Goal: Task Accomplishment & Management: Complete application form

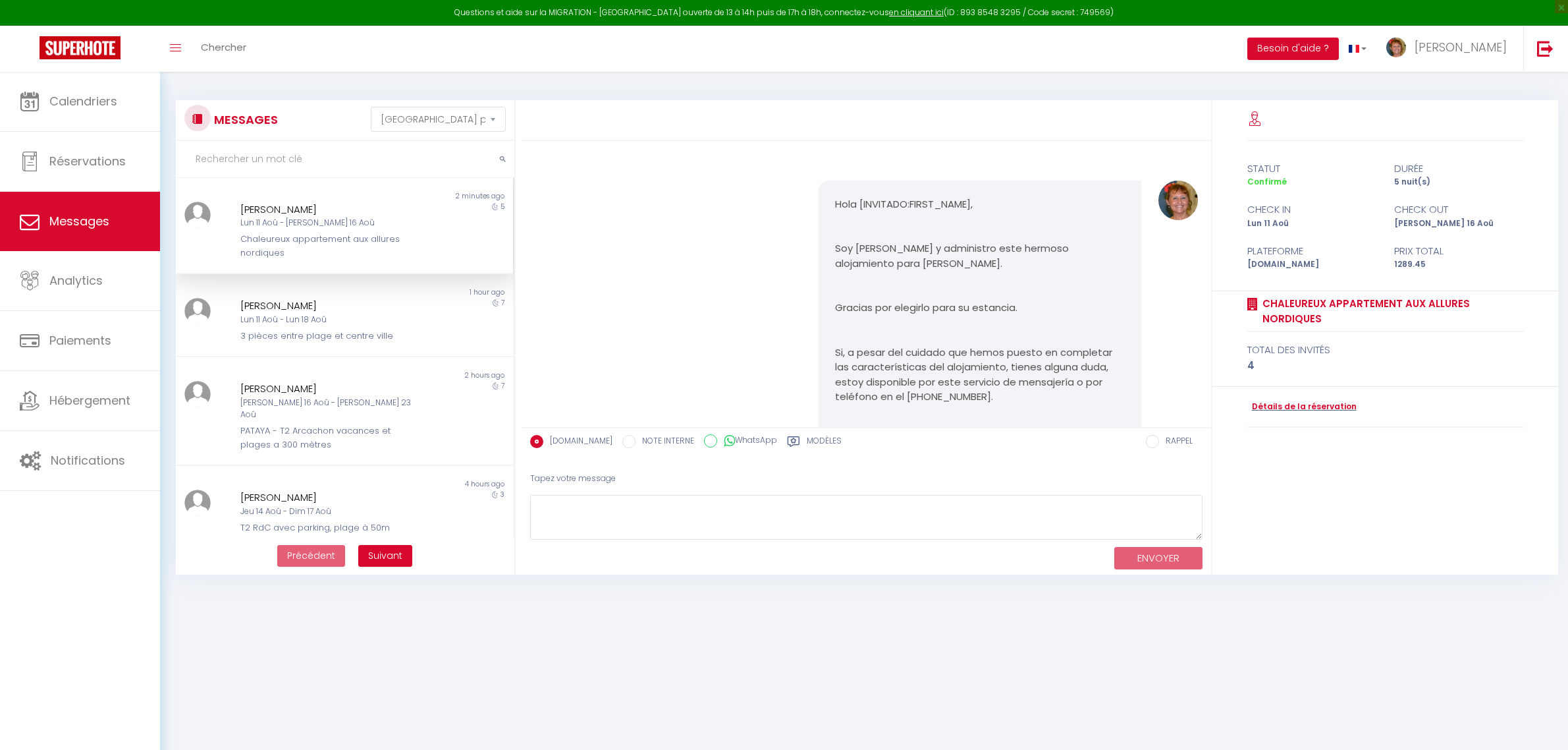
select select "message"
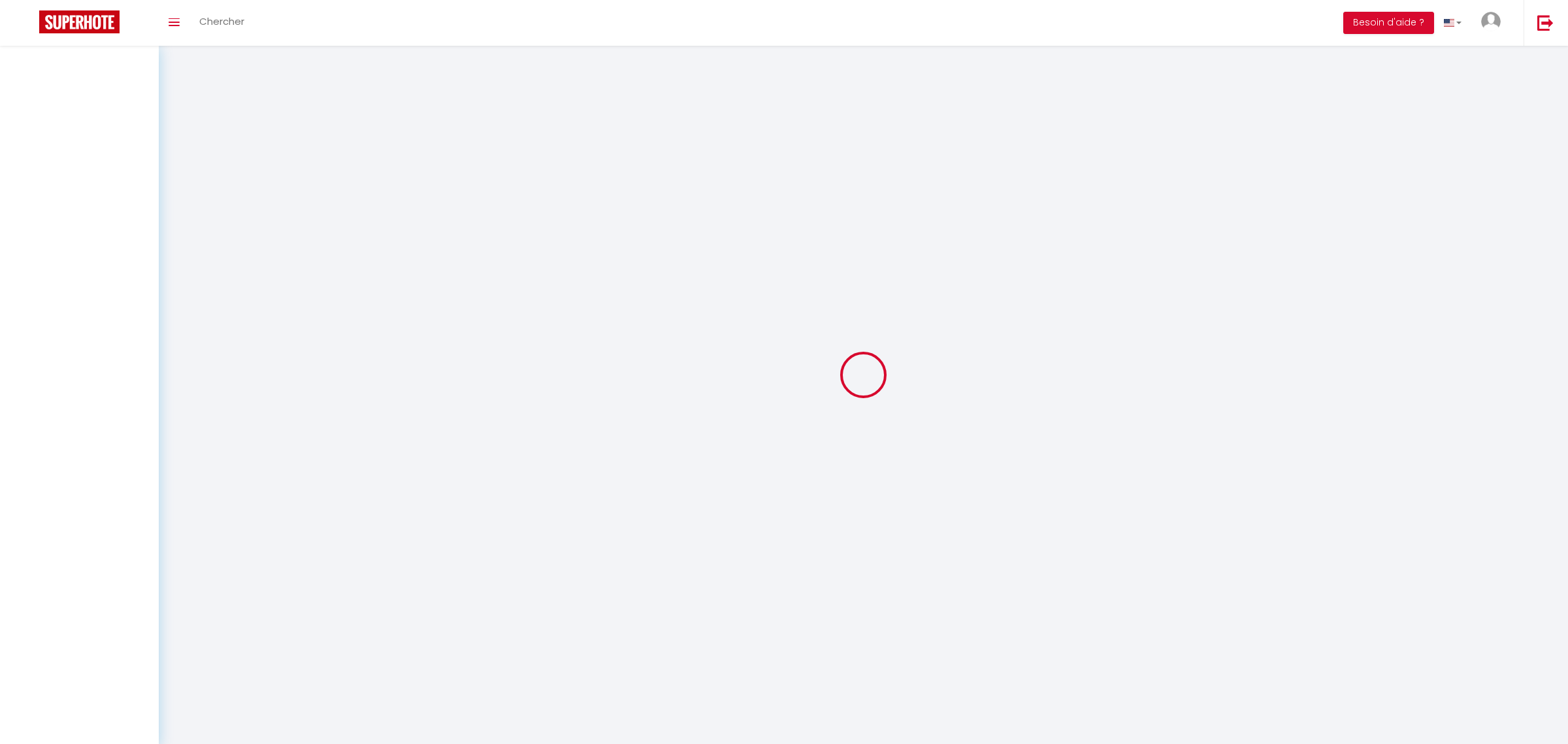
select select "message"
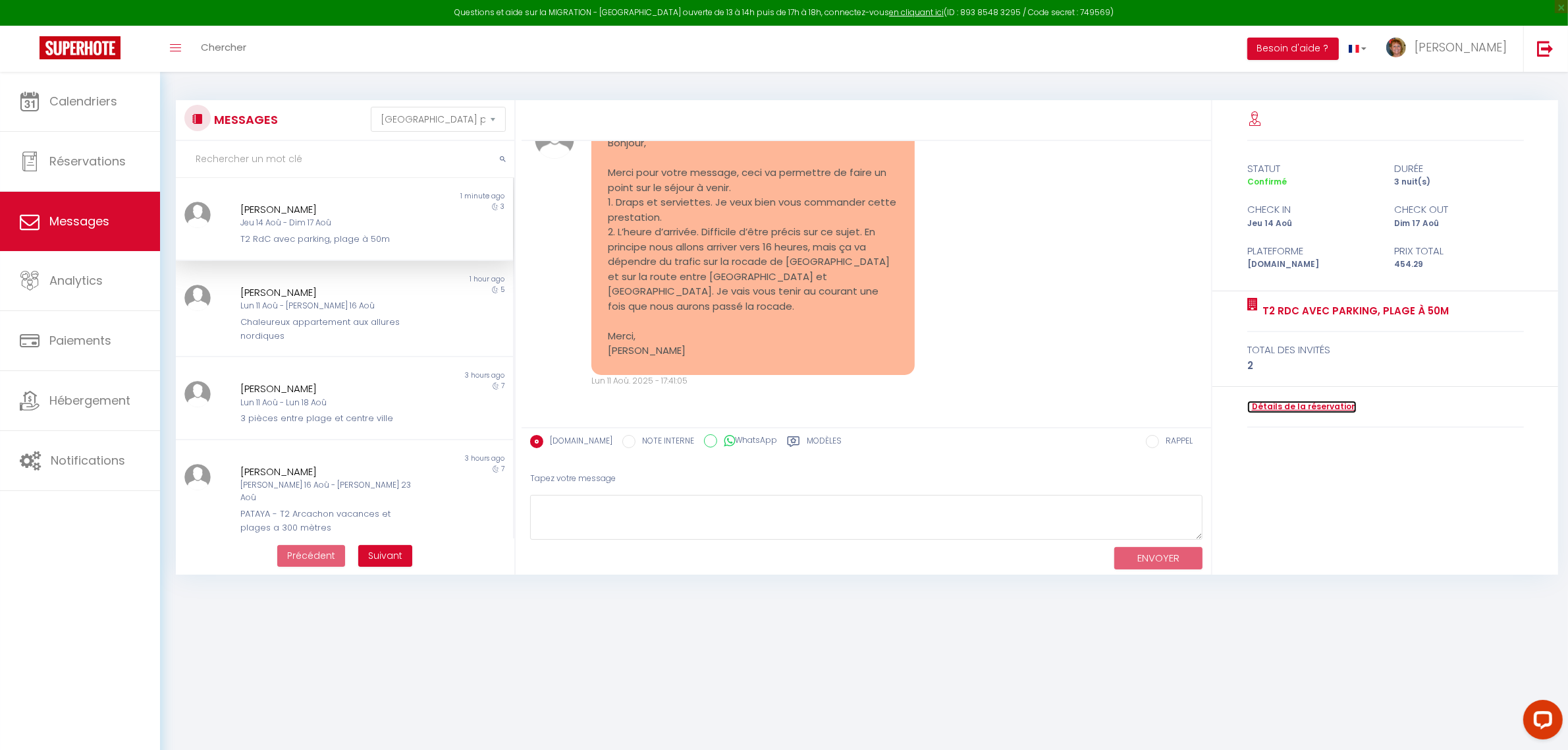
click at [1297, 404] on link "Détails de la réservation" at bounding box center [1302, 407] width 109 height 13
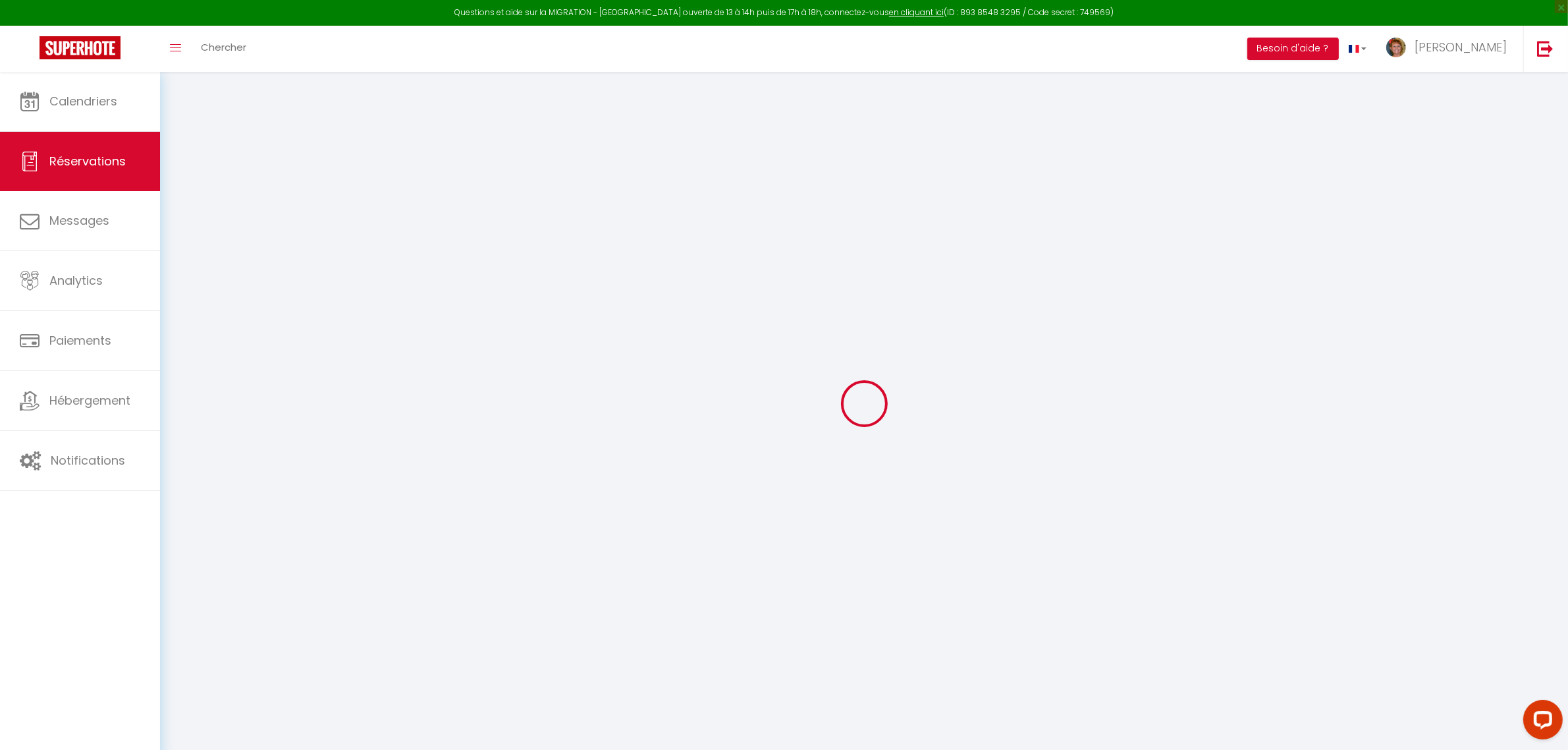
type input "Nicolas"
type input "Plocharski"
type input "nploch.569571@guest.booking.com"
type input "+33663440891"
type input "."
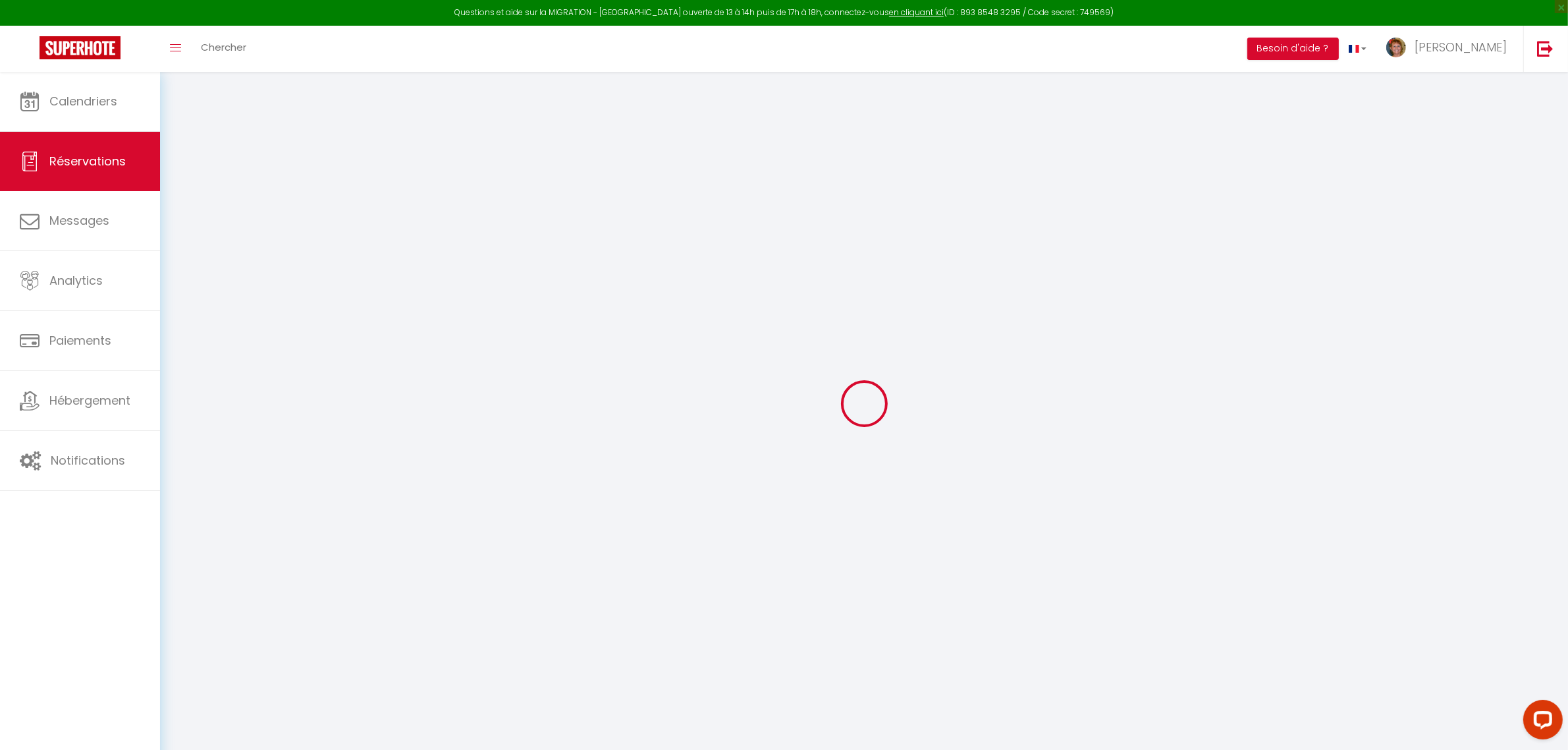
select select "FR"
type input "73.93"
type input "6.36"
select select "69464"
select select "1"
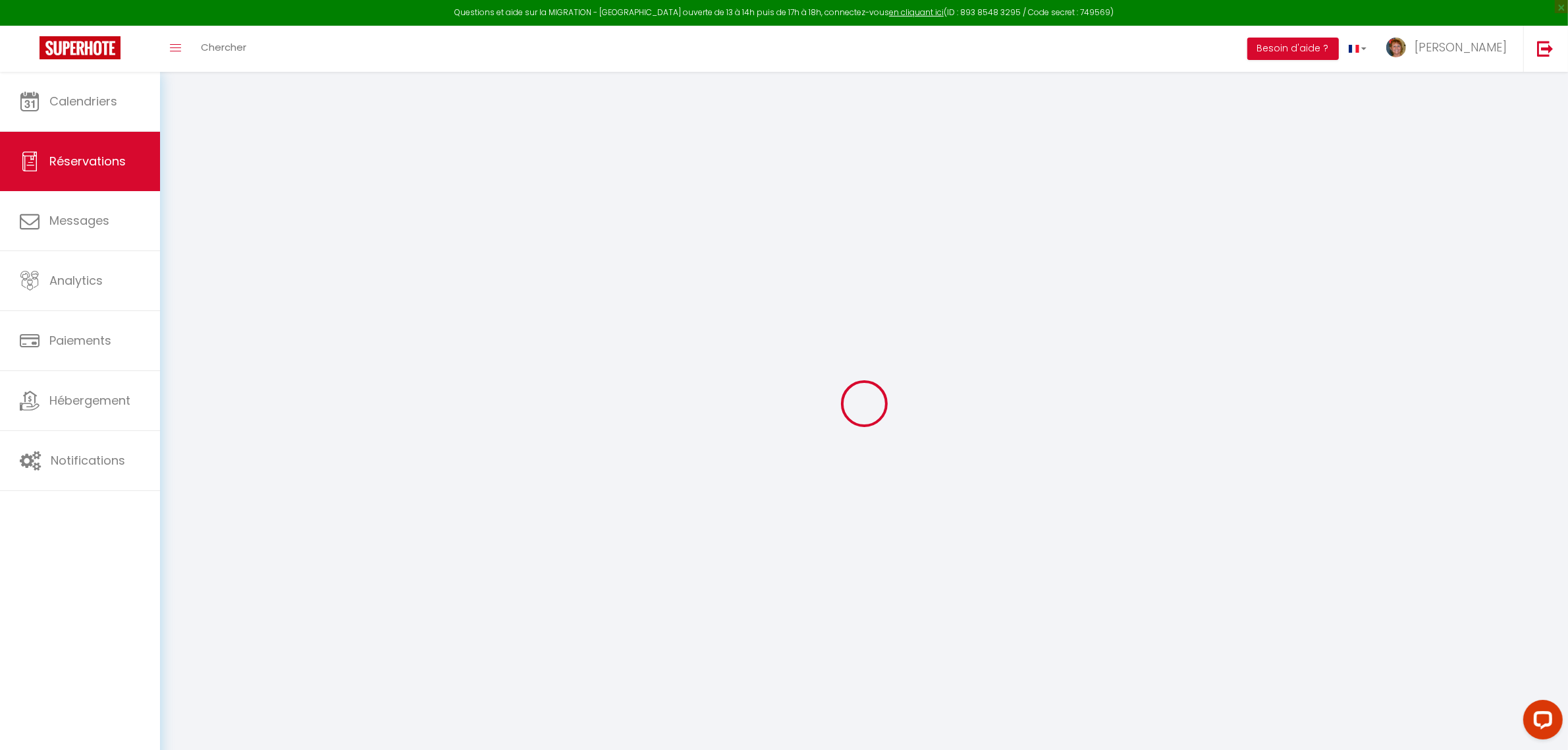
select select
type input "2"
select select "12"
select select "15"
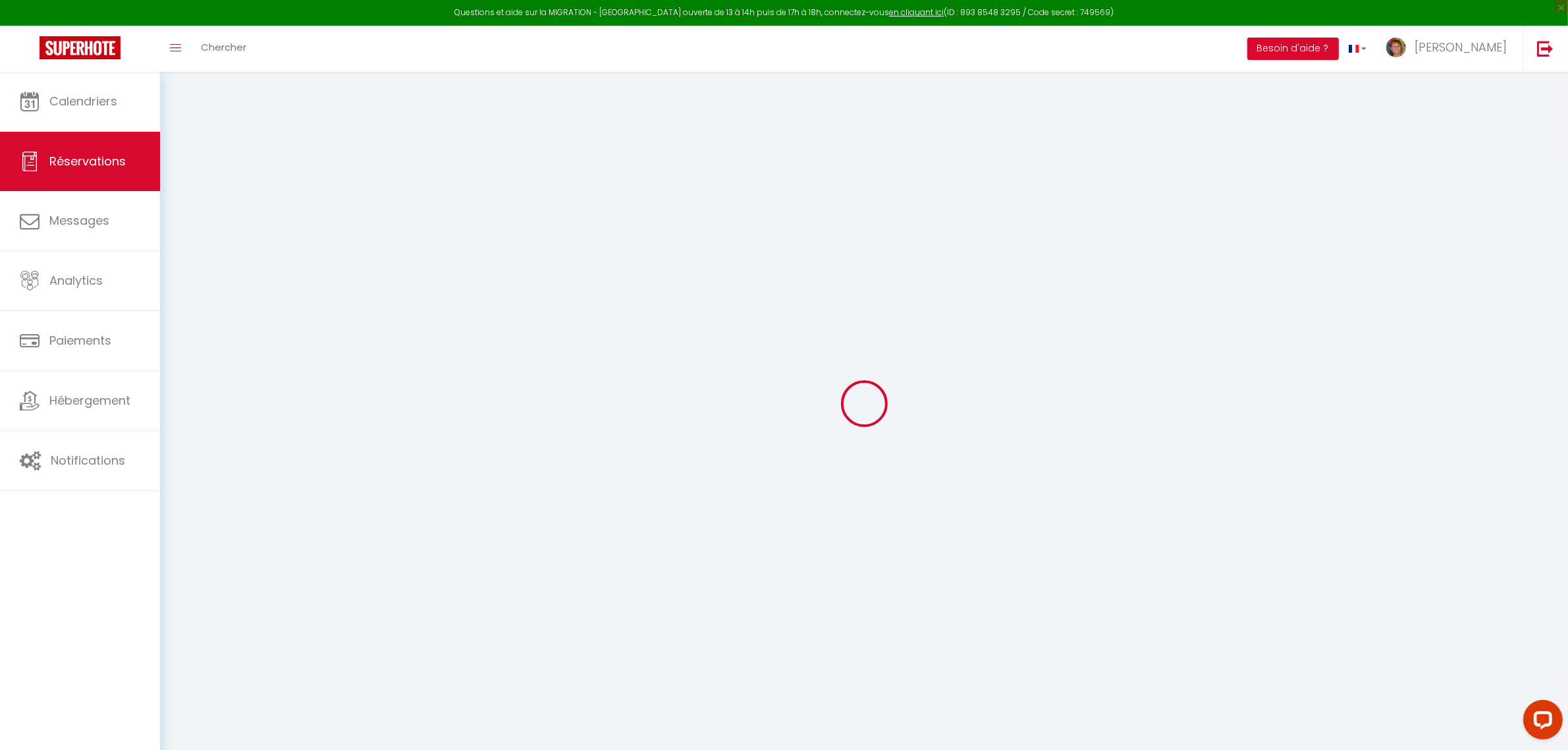
type input "384.9"
checkbox input "false"
type input "0"
select select "2"
type input "40"
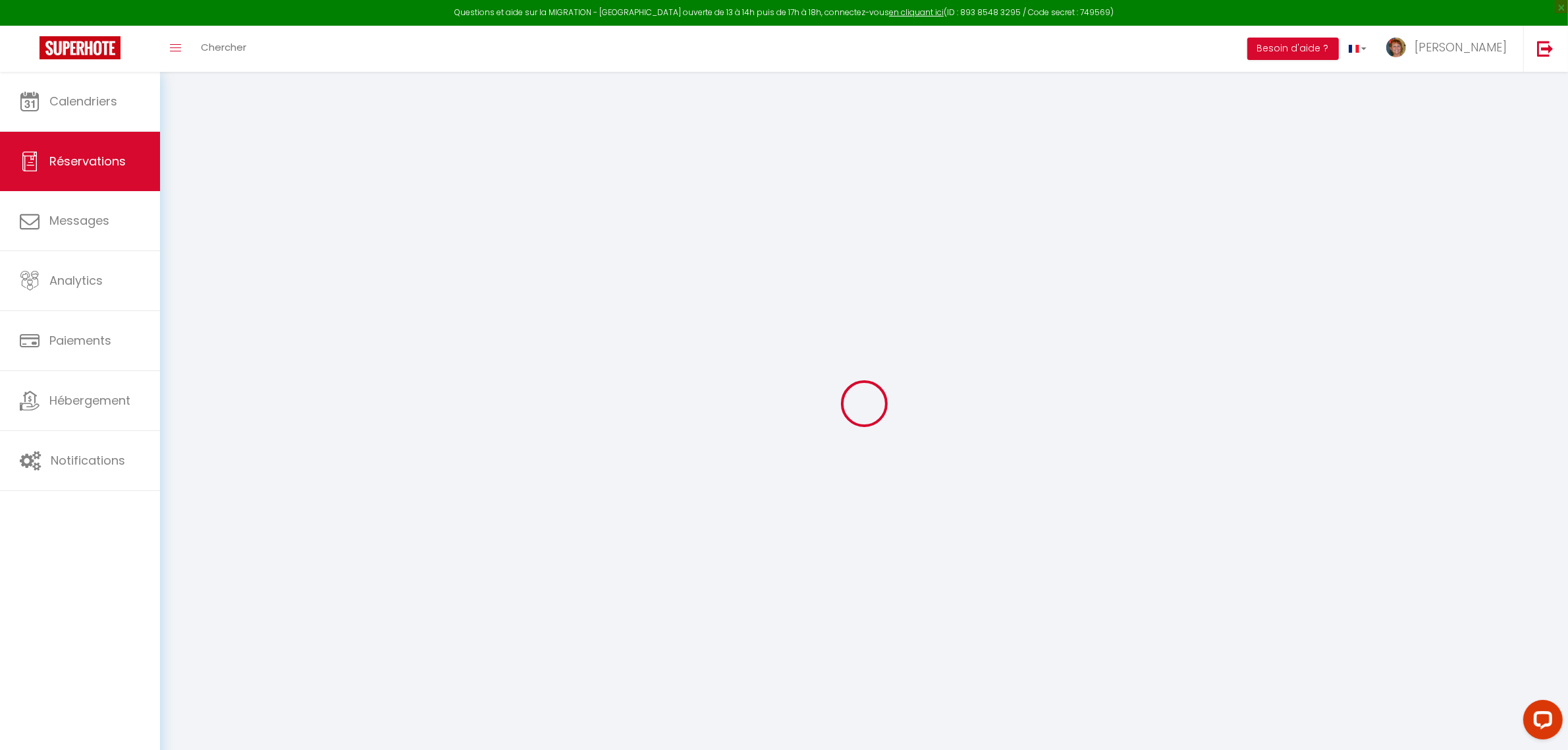
type input "30"
type input "0"
select select
checkbox input "false"
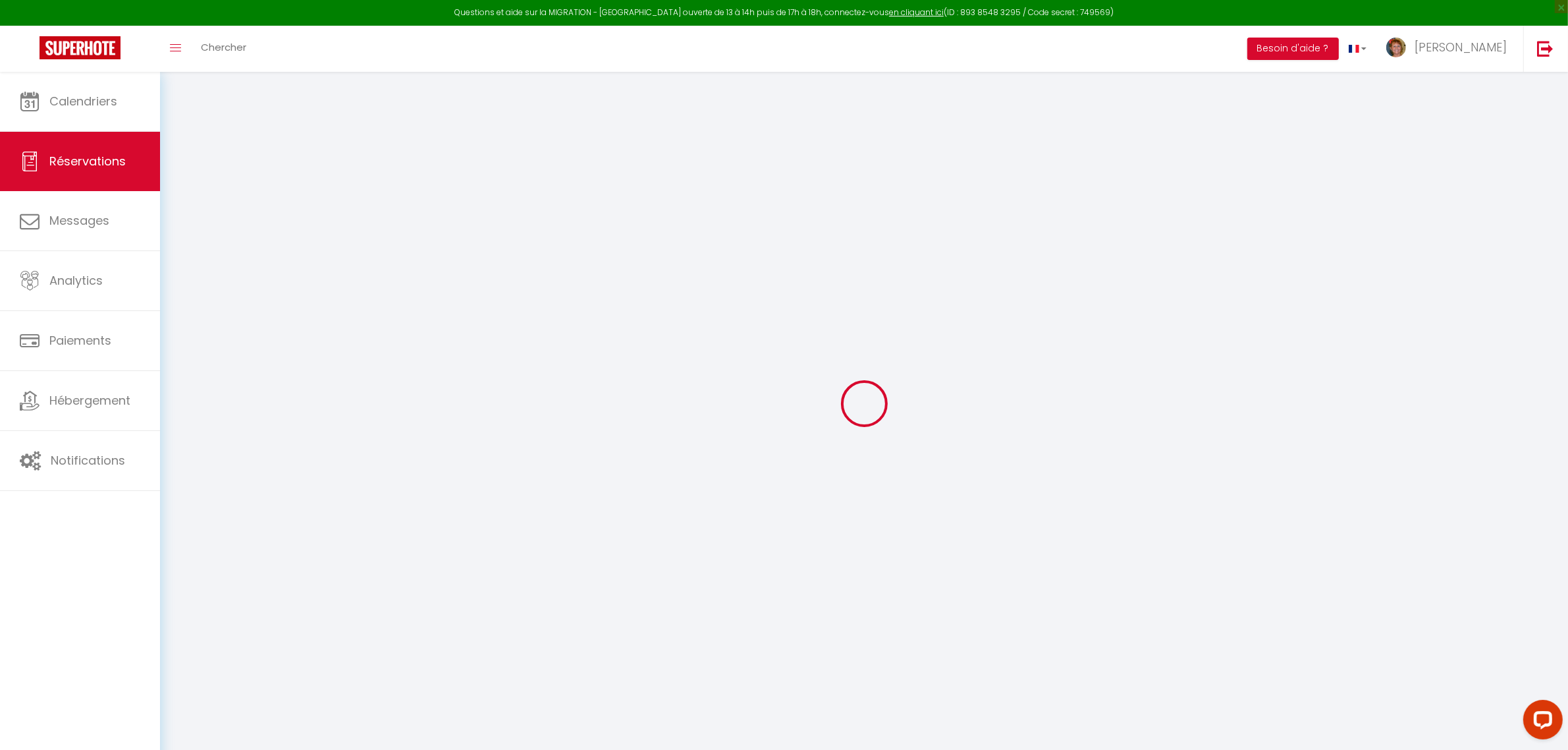
select select
checkbox input "false"
select select
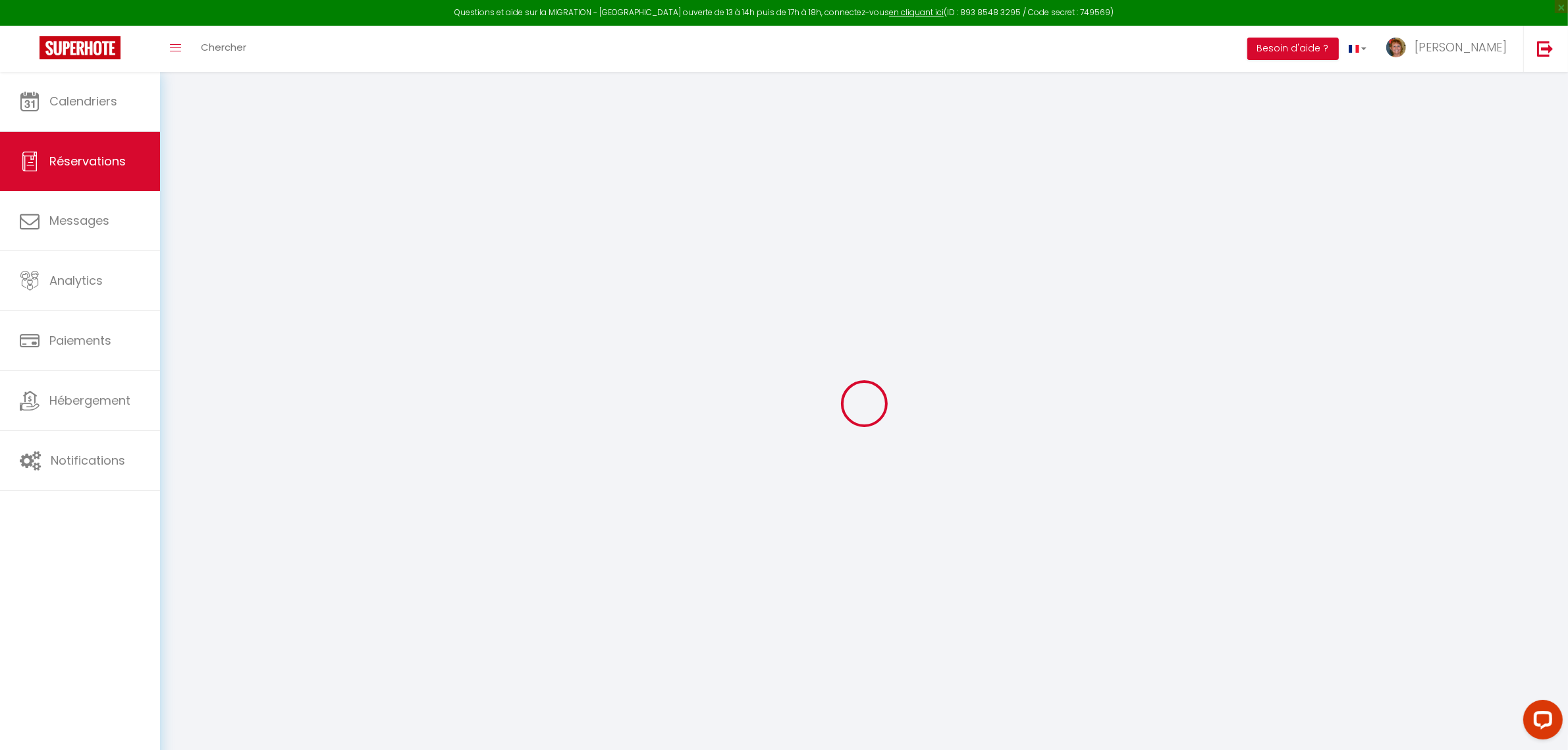
checkbox input "false"
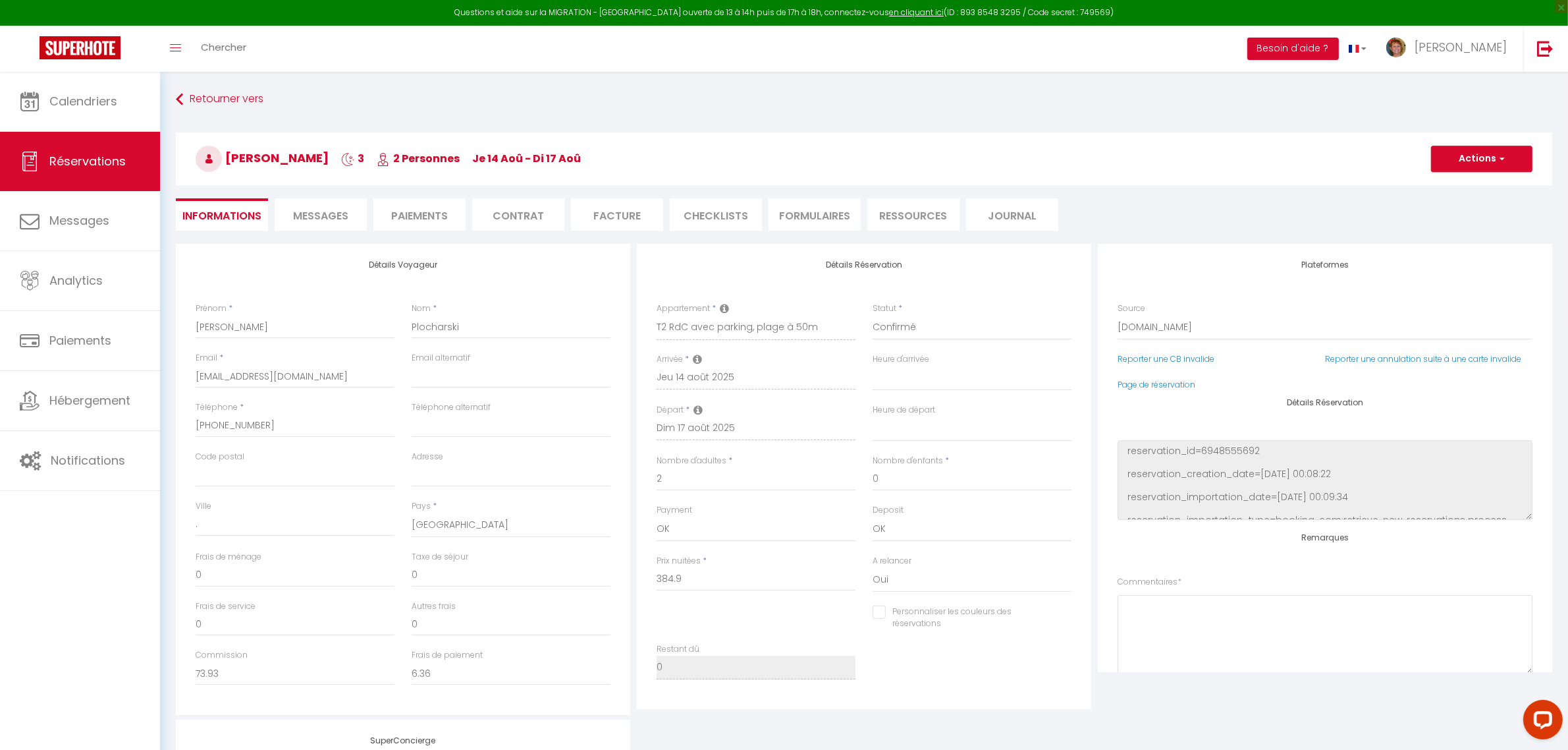
select select
checkbox input "false"
type textarea "** THIS RESERVATION HAS BEEN PRE-PAID ** BOOKING NOTE : Payment charge is EUR 6…"
type input "50"
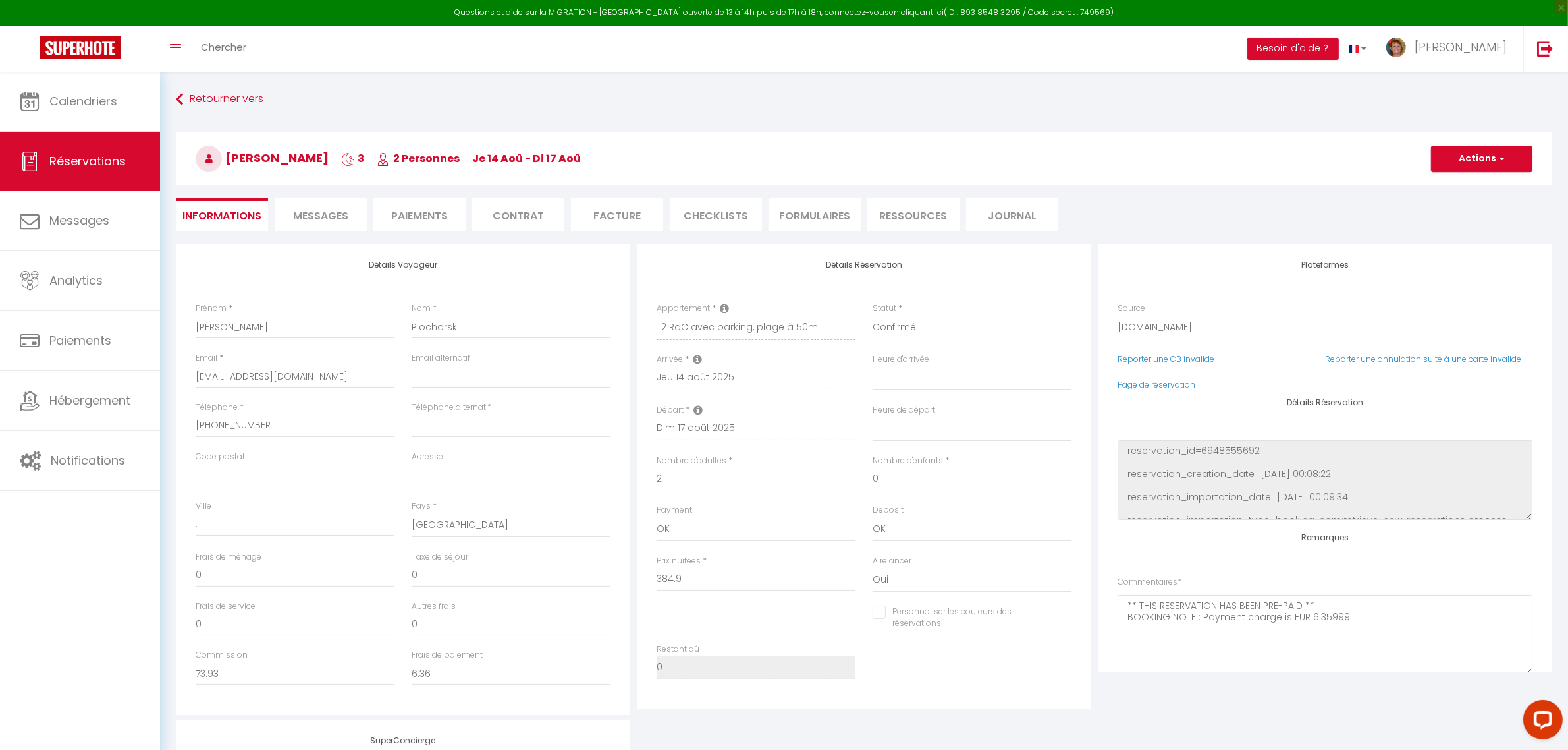
type input "19.39"
select select
checkbox input "false"
select select
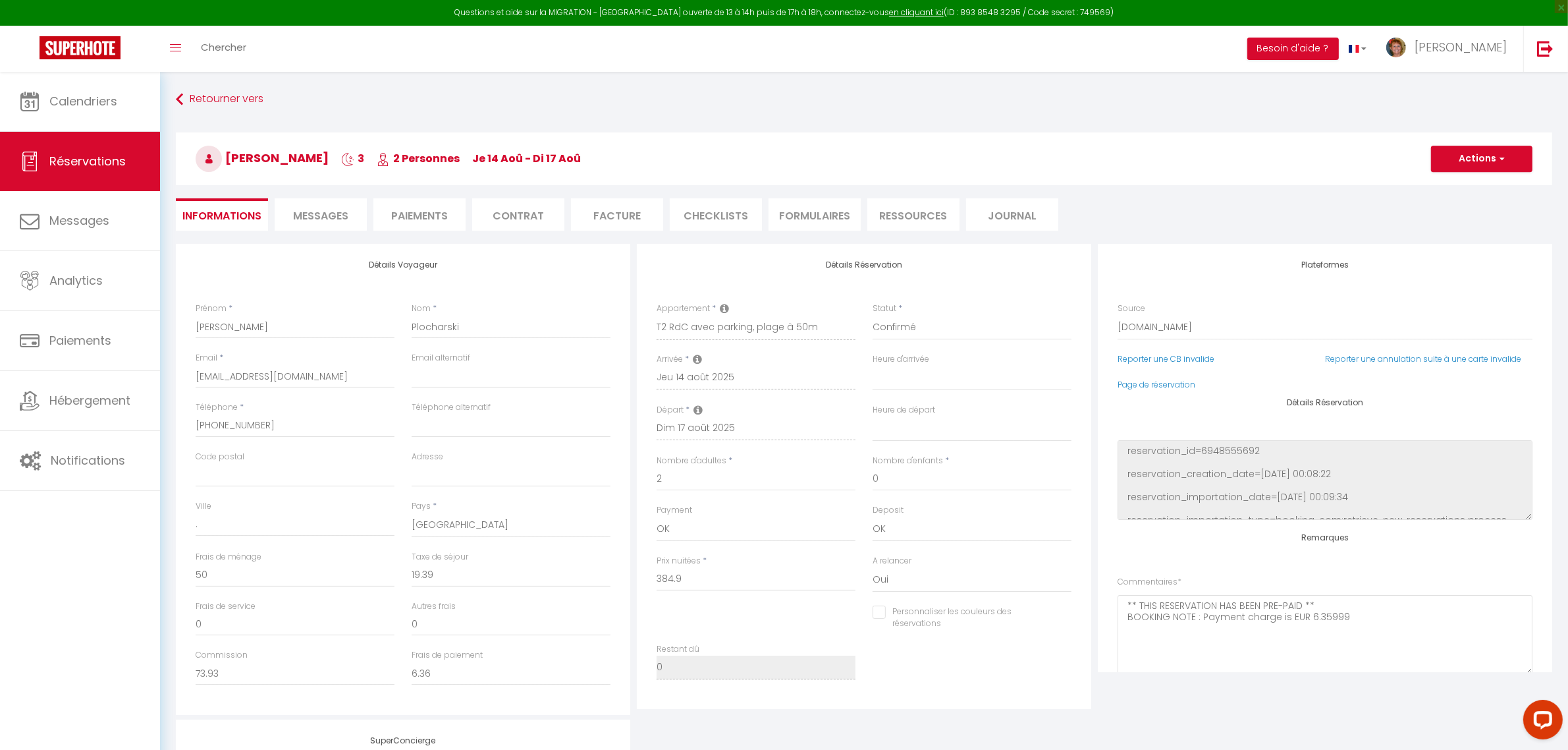
select select
click at [326, 215] on span "Messages" at bounding box center [321, 215] width 55 height 15
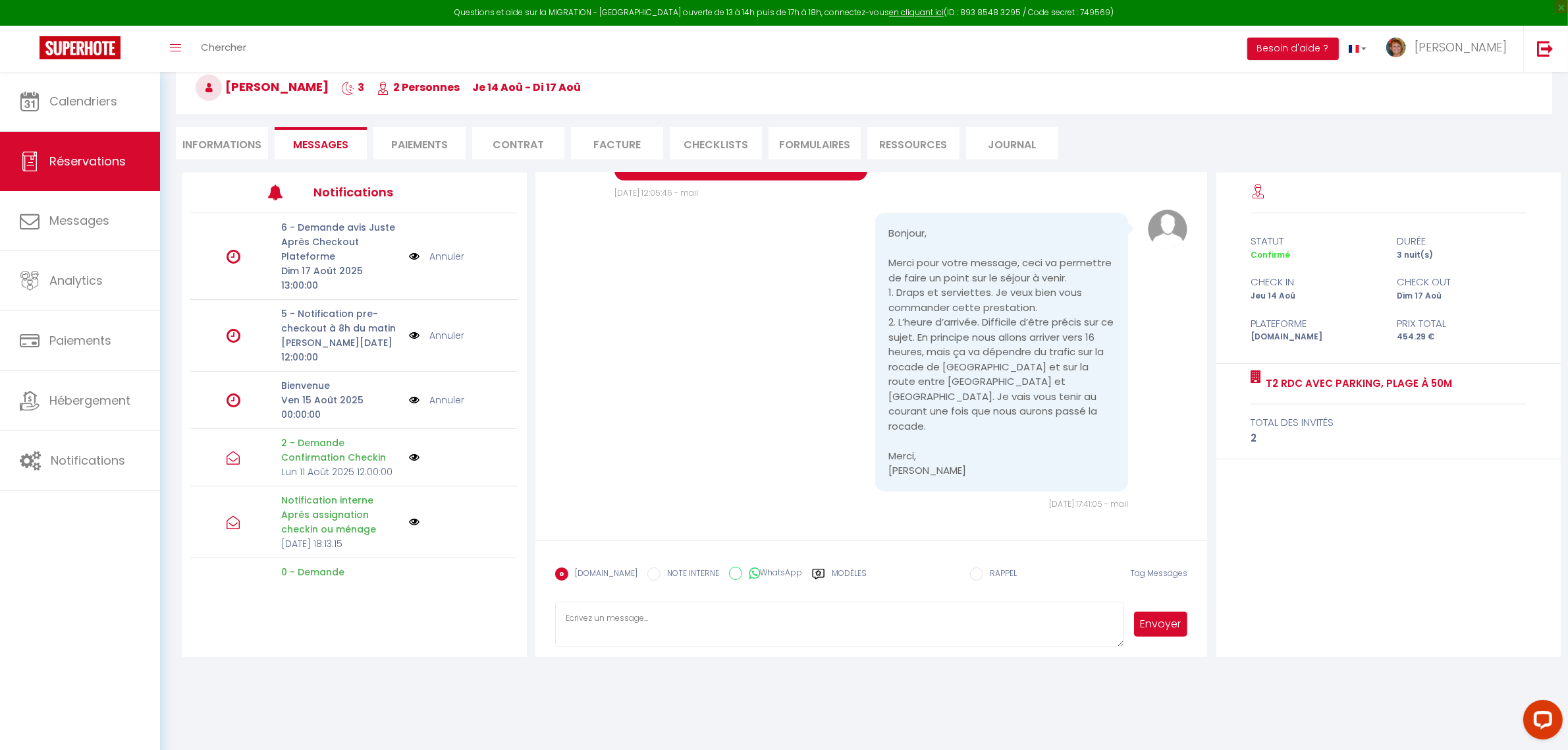
scroll to position [1586, 0]
click at [606, 619] on textarea at bounding box center [840, 624] width 569 height 46
click at [785, 623] on textarea "Bonjour, Voici un lien de reglement pour ,30€ soit 1 lit double :" at bounding box center [840, 624] width 569 height 46
paste textarea "https://pay.sumup.com/b2c/XLHZUA6UB3"
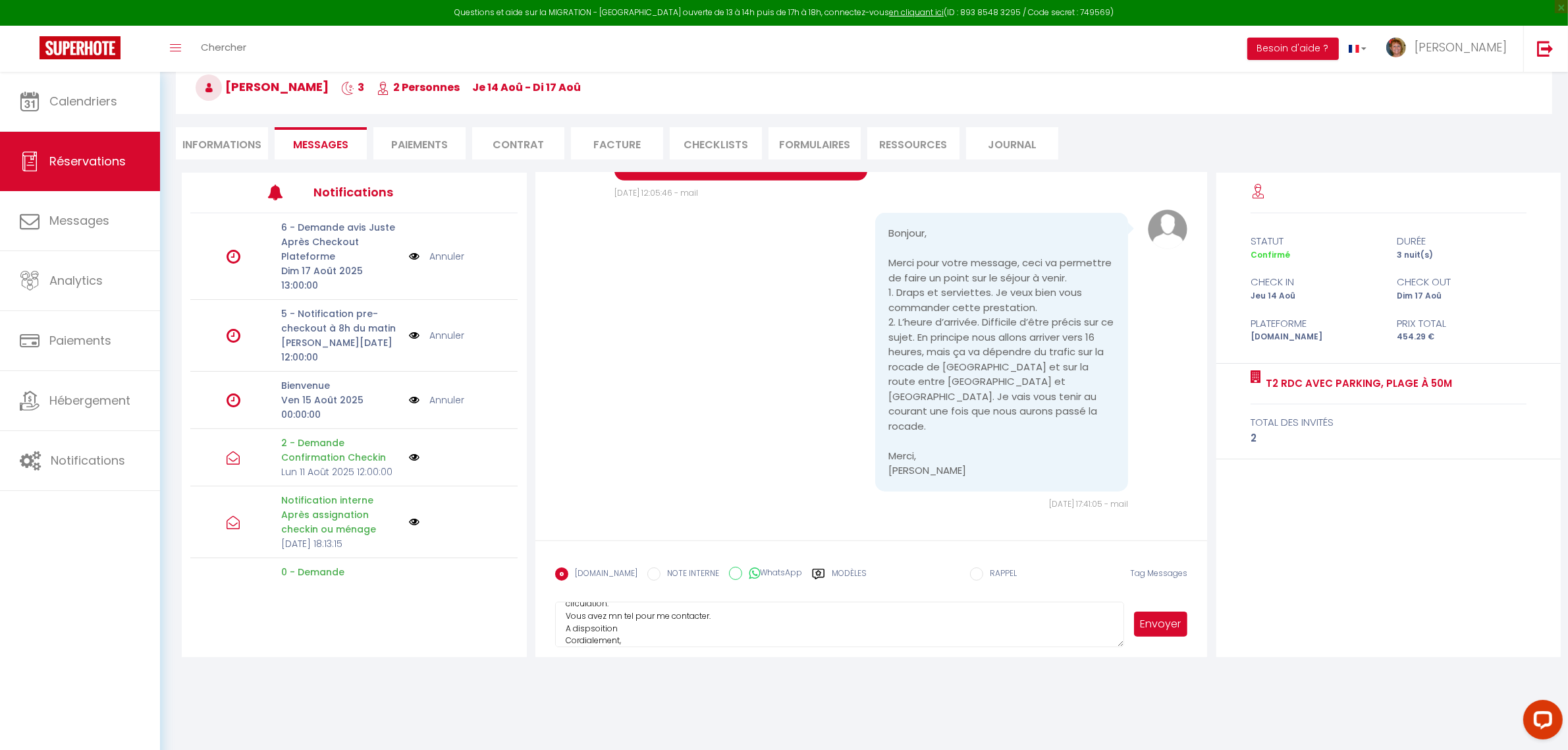
scroll to position [89, 0]
type textarea "Bonjour, Voici un lien de reglement pour ,30€ soit 1 lit double : https://pay.s…"
click at [1163, 622] on button "Envoyer" at bounding box center [1161, 624] width 54 height 25
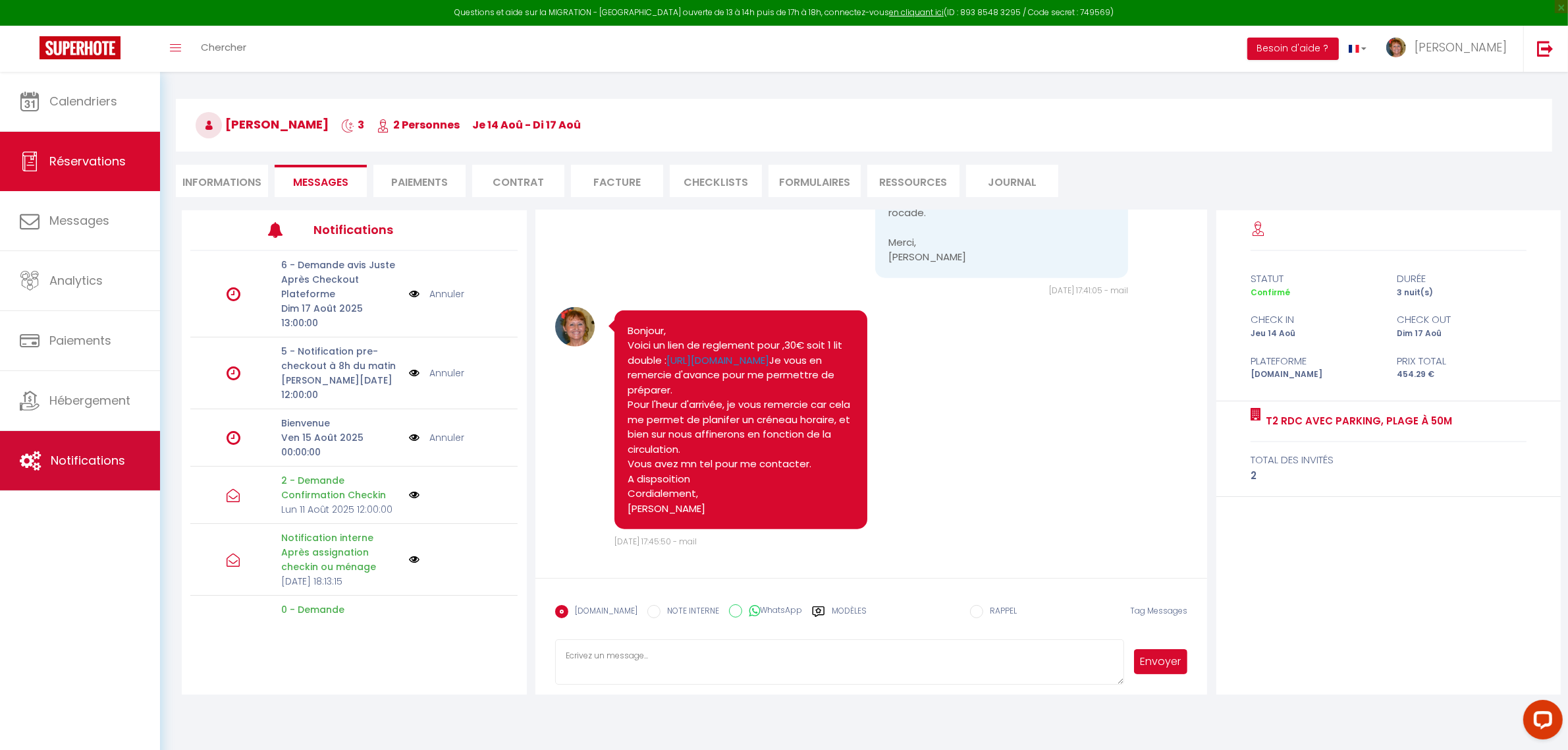
scroll to position [0, 0]
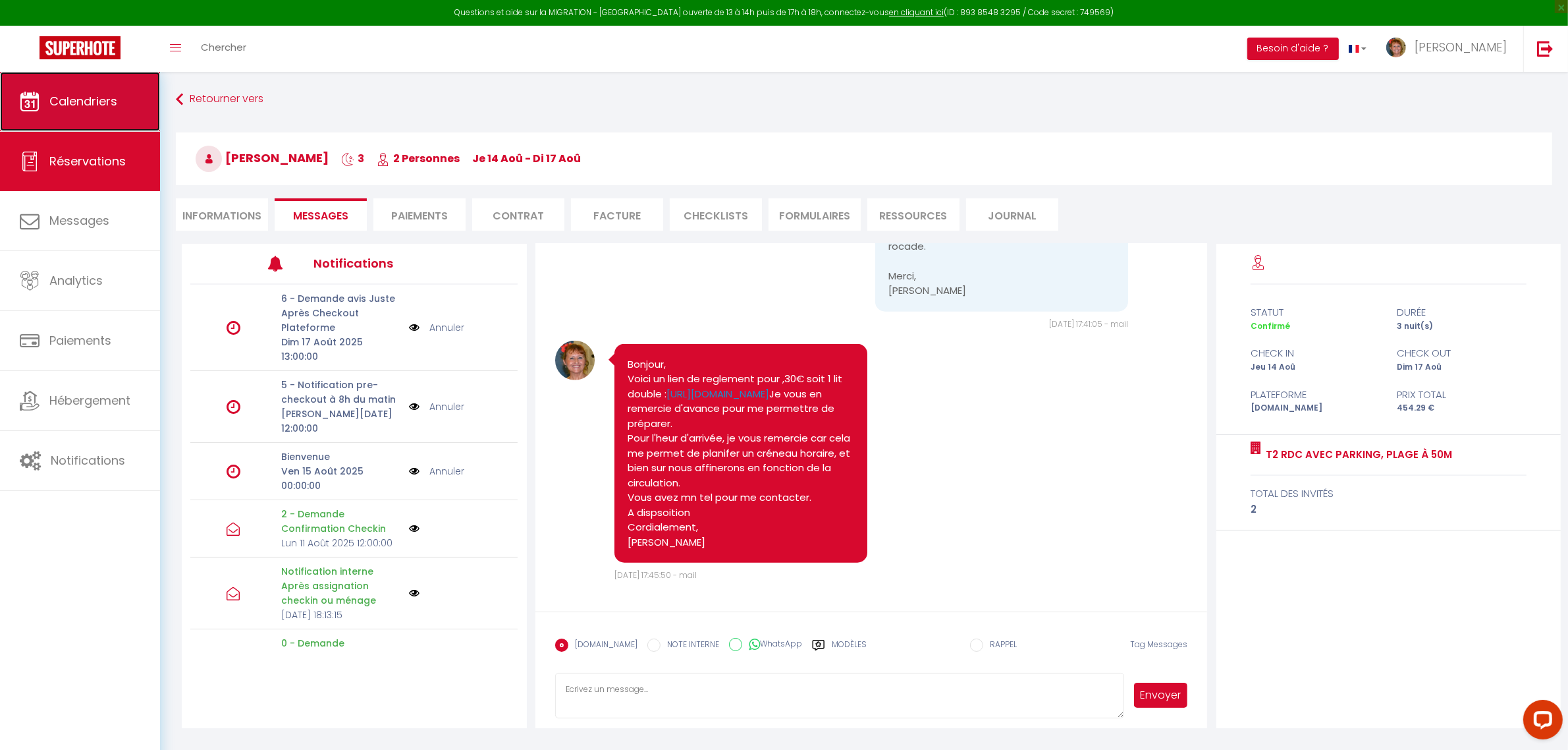
click at [116, 89] on link "Calendriers" at bounding box center [80, 101] width 160 height 59
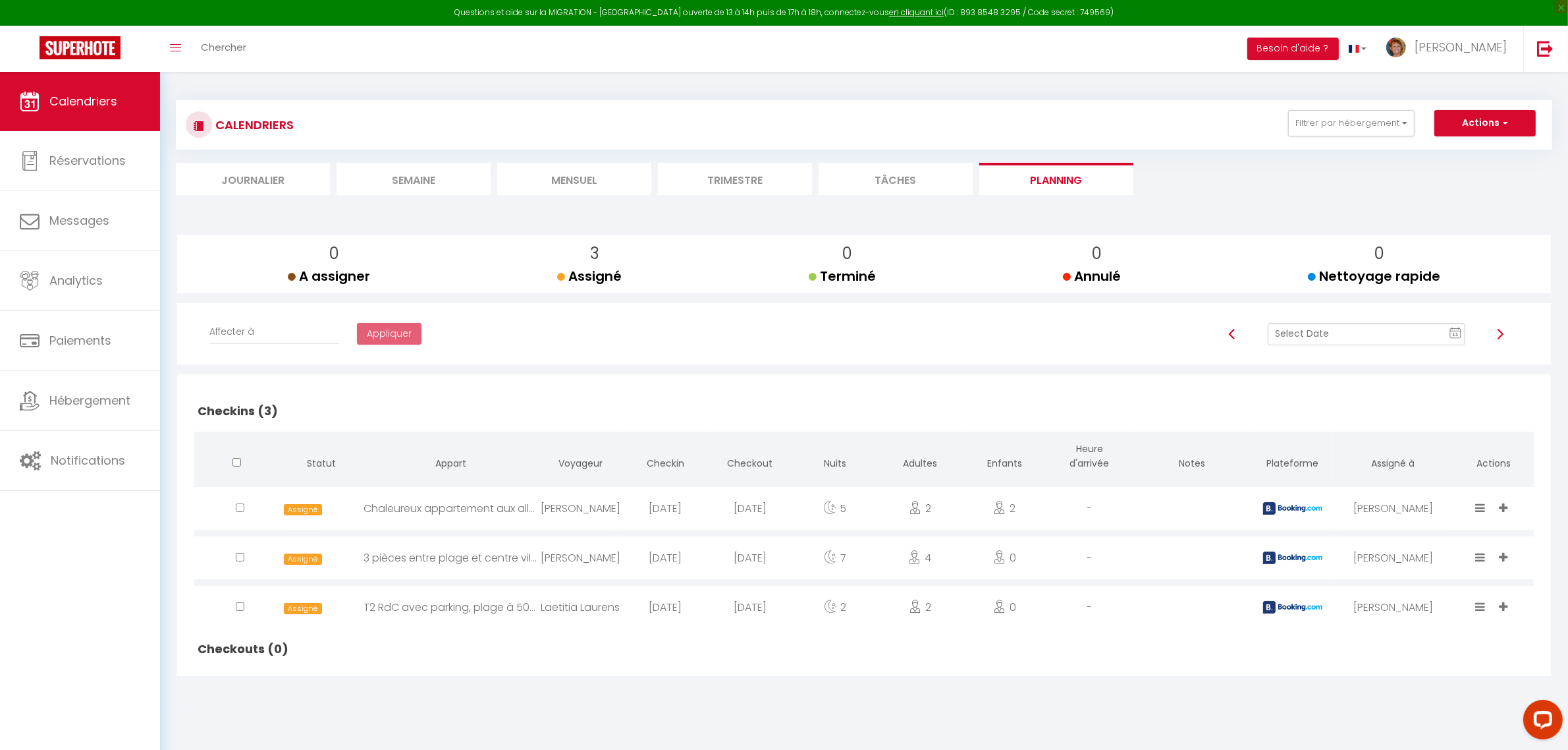
click at [1453, 335] on text "11" at bounding box center [1455, 334] width 7 height 6
click at [1446, 447] on td "16" at bounding box center [1445, 446] width 21 height 21
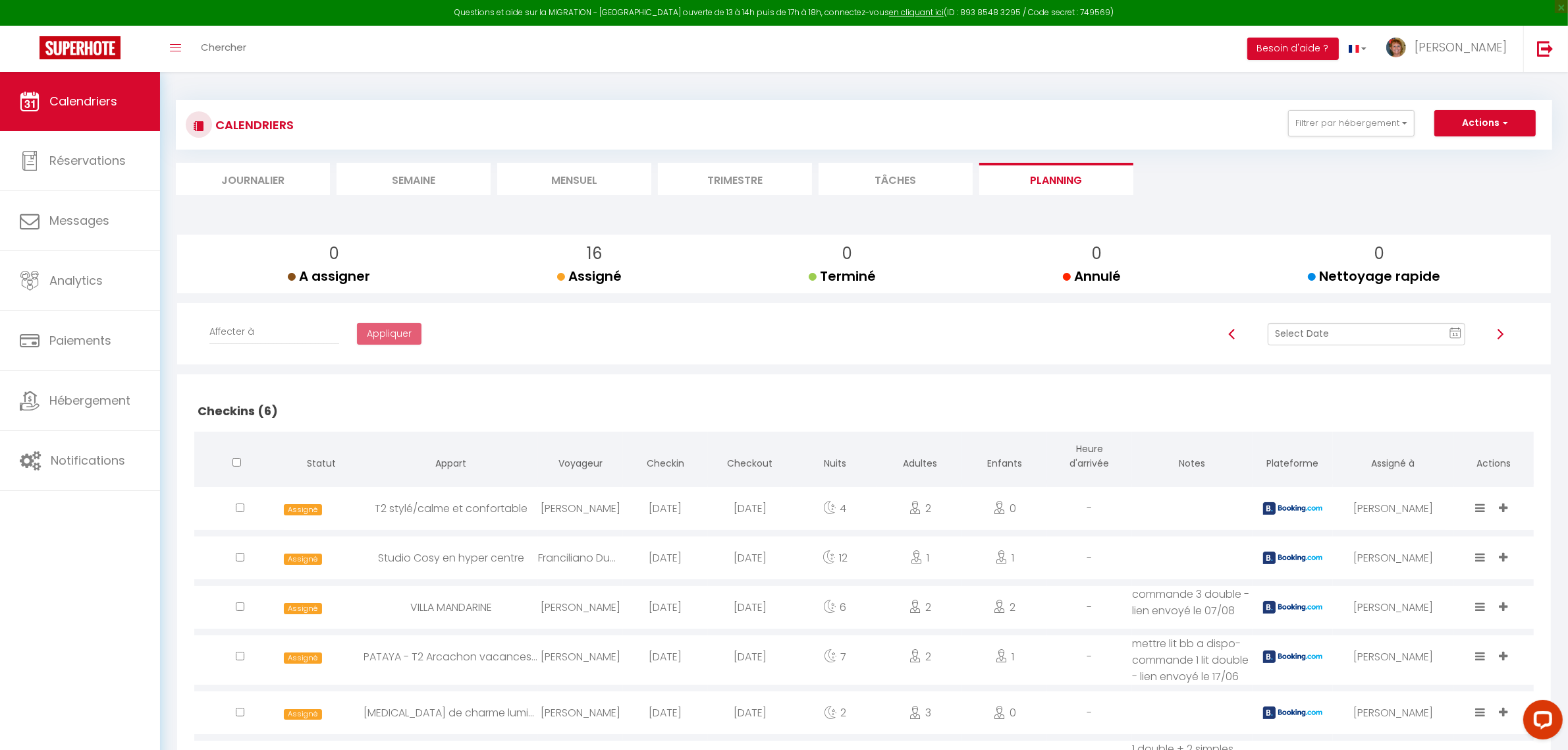
click at [1460, 336] on rect at bounding box center [1455, 333] width 11 height 9
click at [1378, 448] on td "13" at bounding box center [1383, 446] width 21 height 21
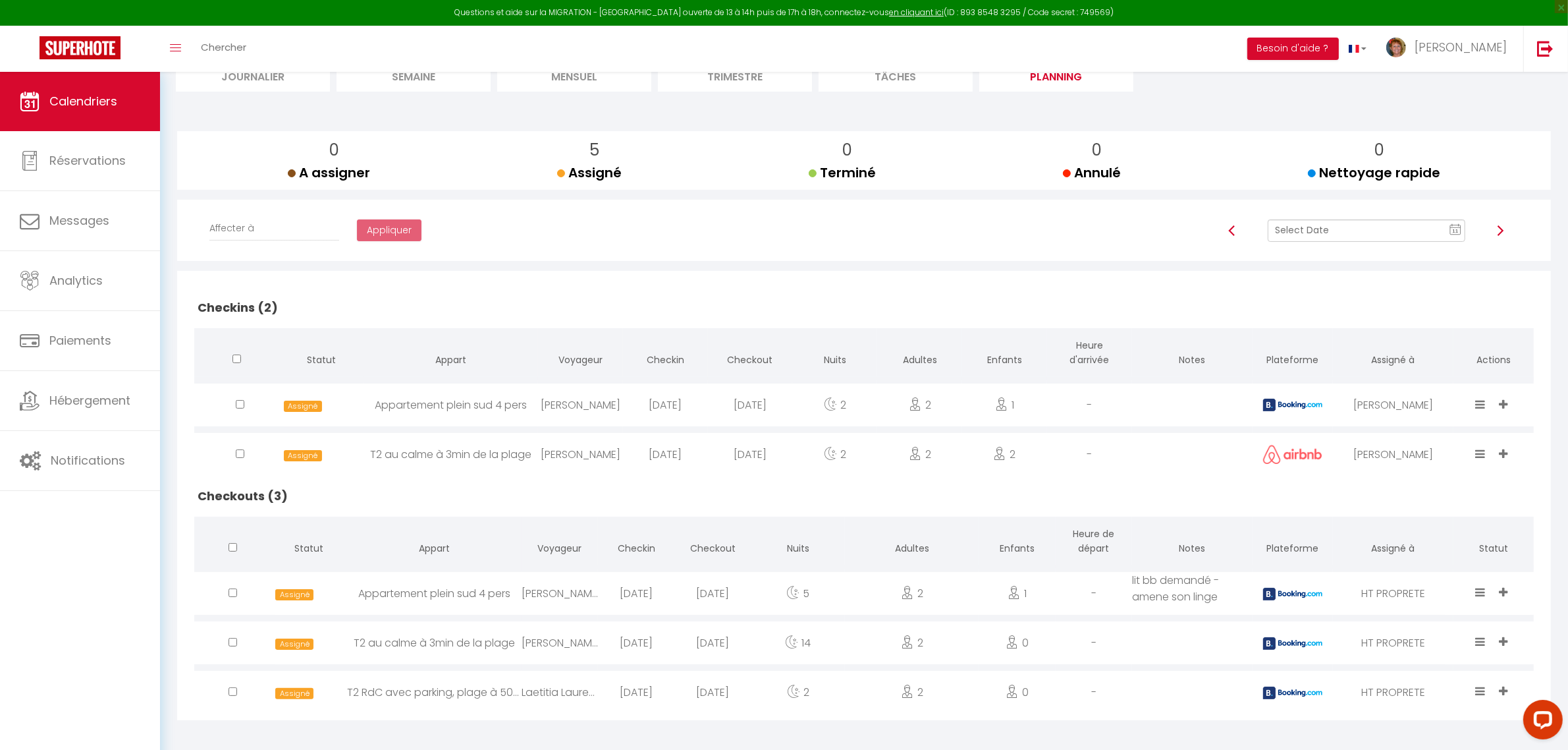
scroll to position [109, 0]
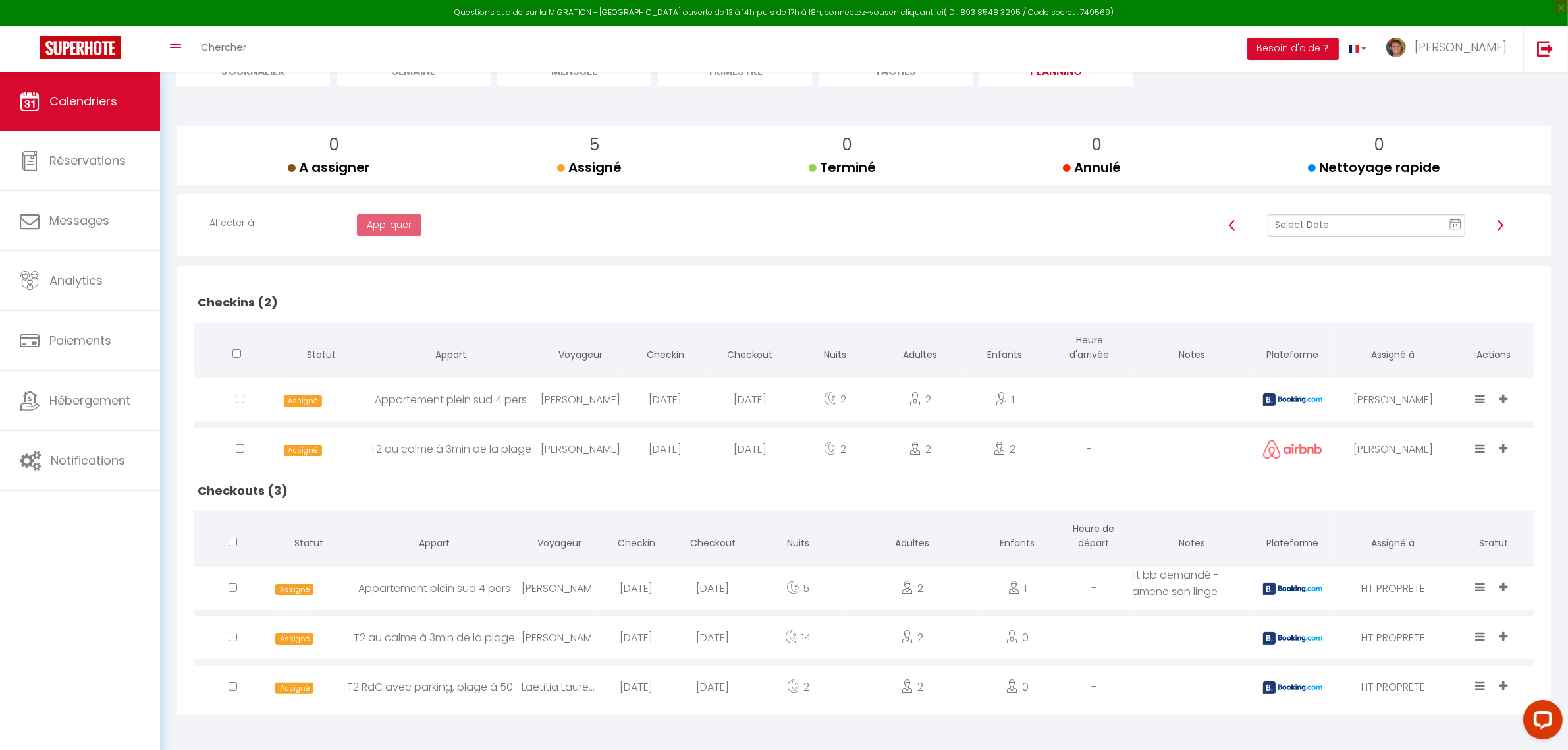
click at [650, 636] on div "2025-07-30" at bounding box center [635, 636] width 76 height 43
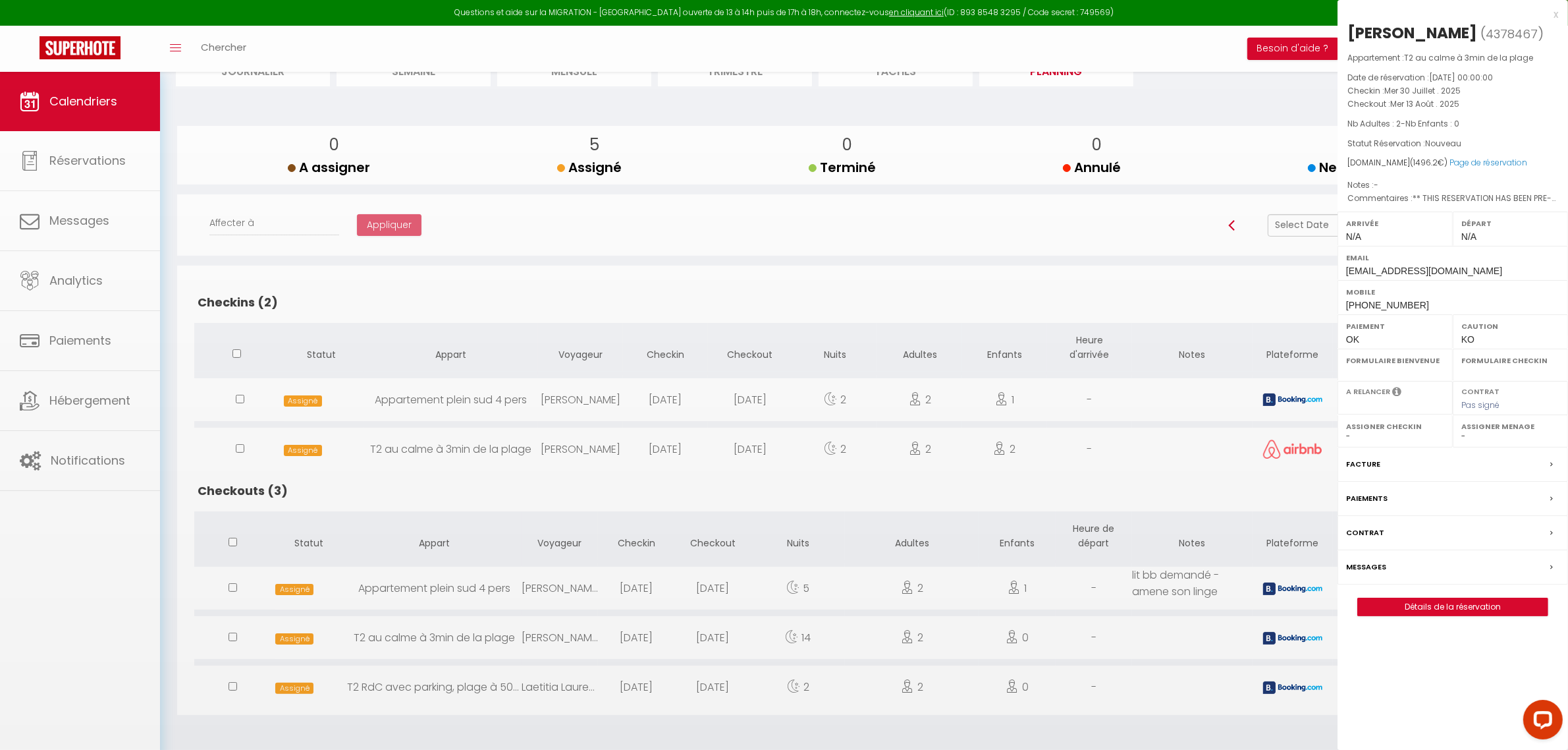
select select "0"
select select "1"
select select
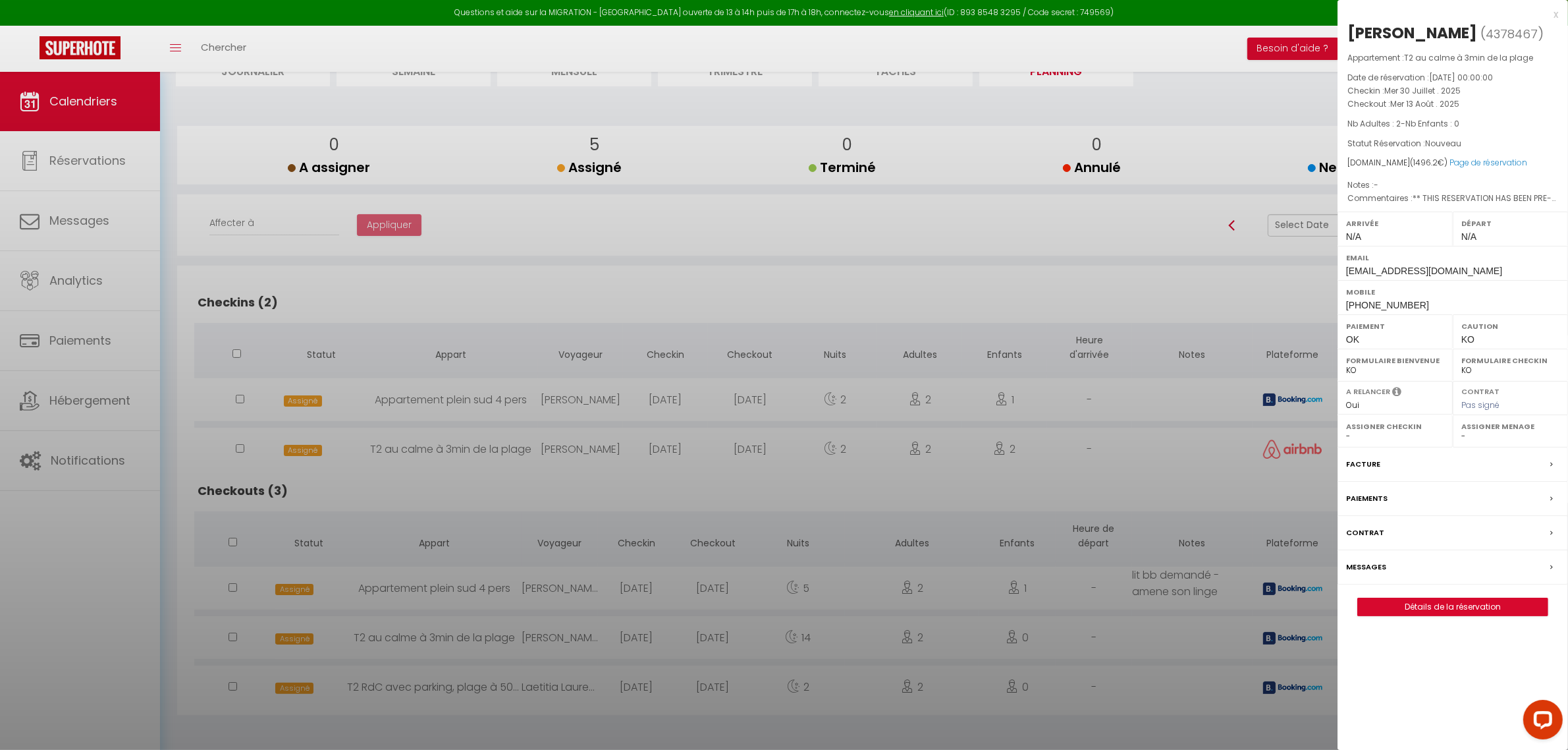
select select "11213"
select select "39518"
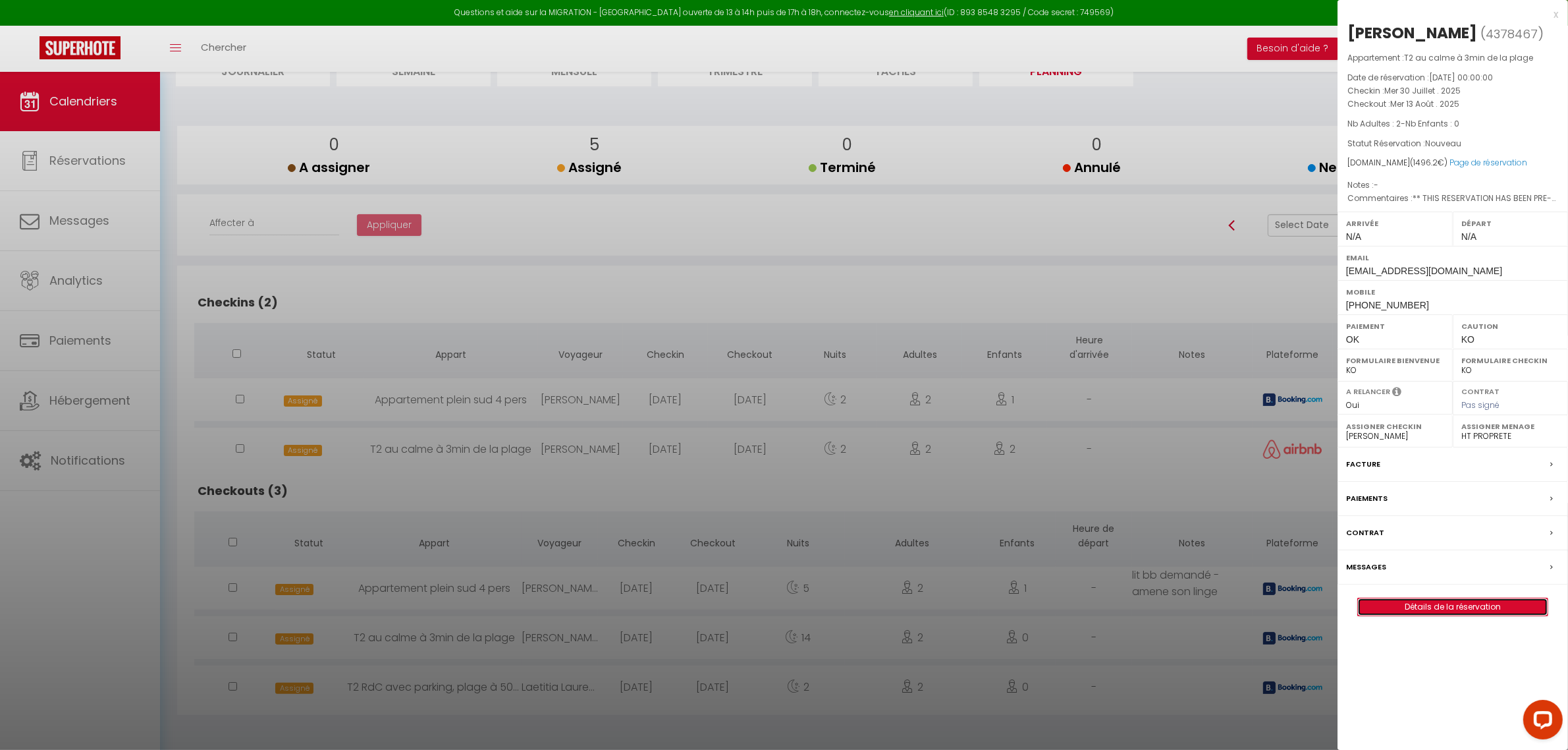
click at [1447, 607] on link "Détails de la réservation" at bounding box center [1452, 606] width 190 height 18
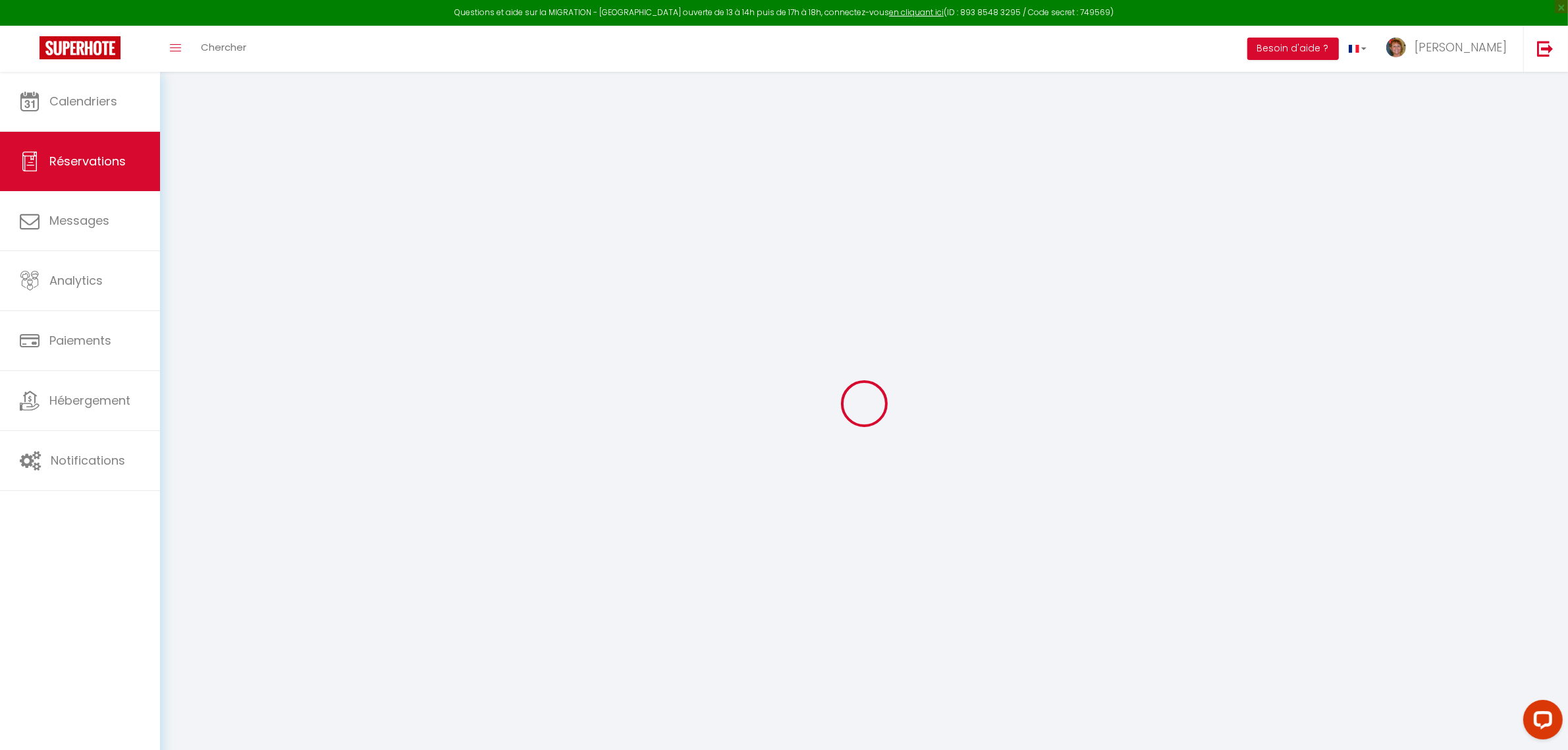
type input "Evelyn"
type input "Lauritzen"
type input "elauri.170866@guest.booking.com"
type input "+46706412450"
select select "SE"
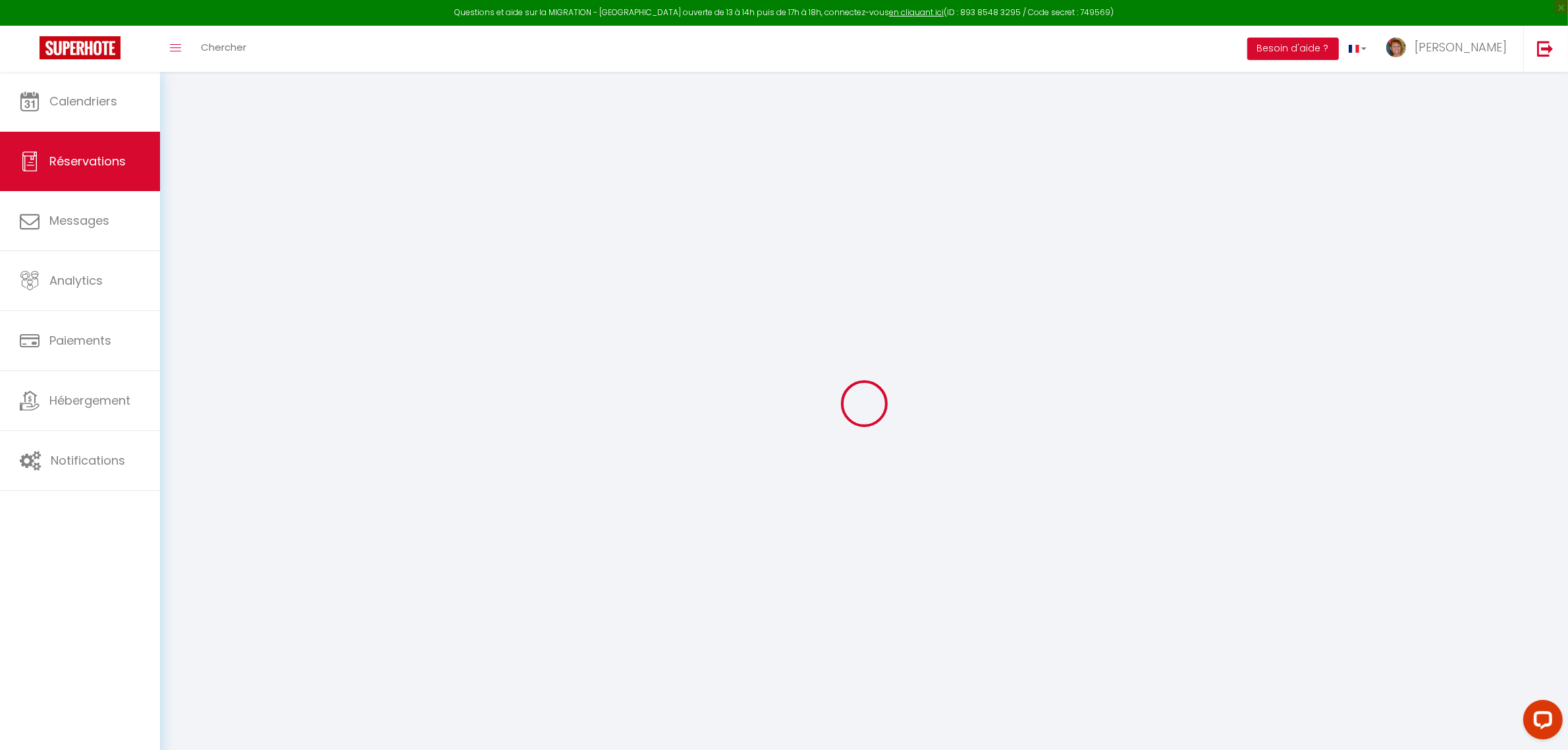
type input "45"
type input "248.17"
type input "20.95"
select select "51737"
select select "1"
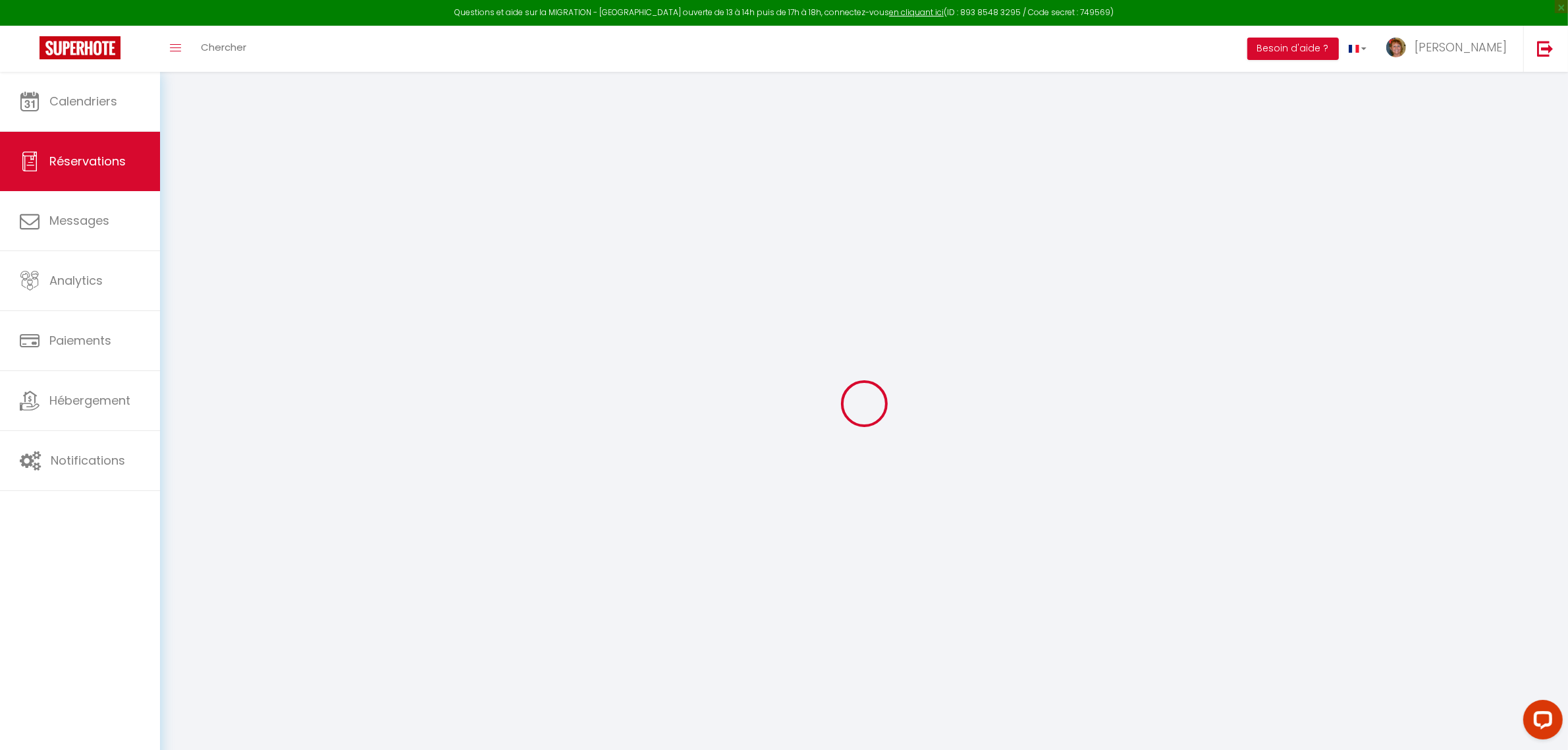
select select
type input "2"
select select "12"
select select
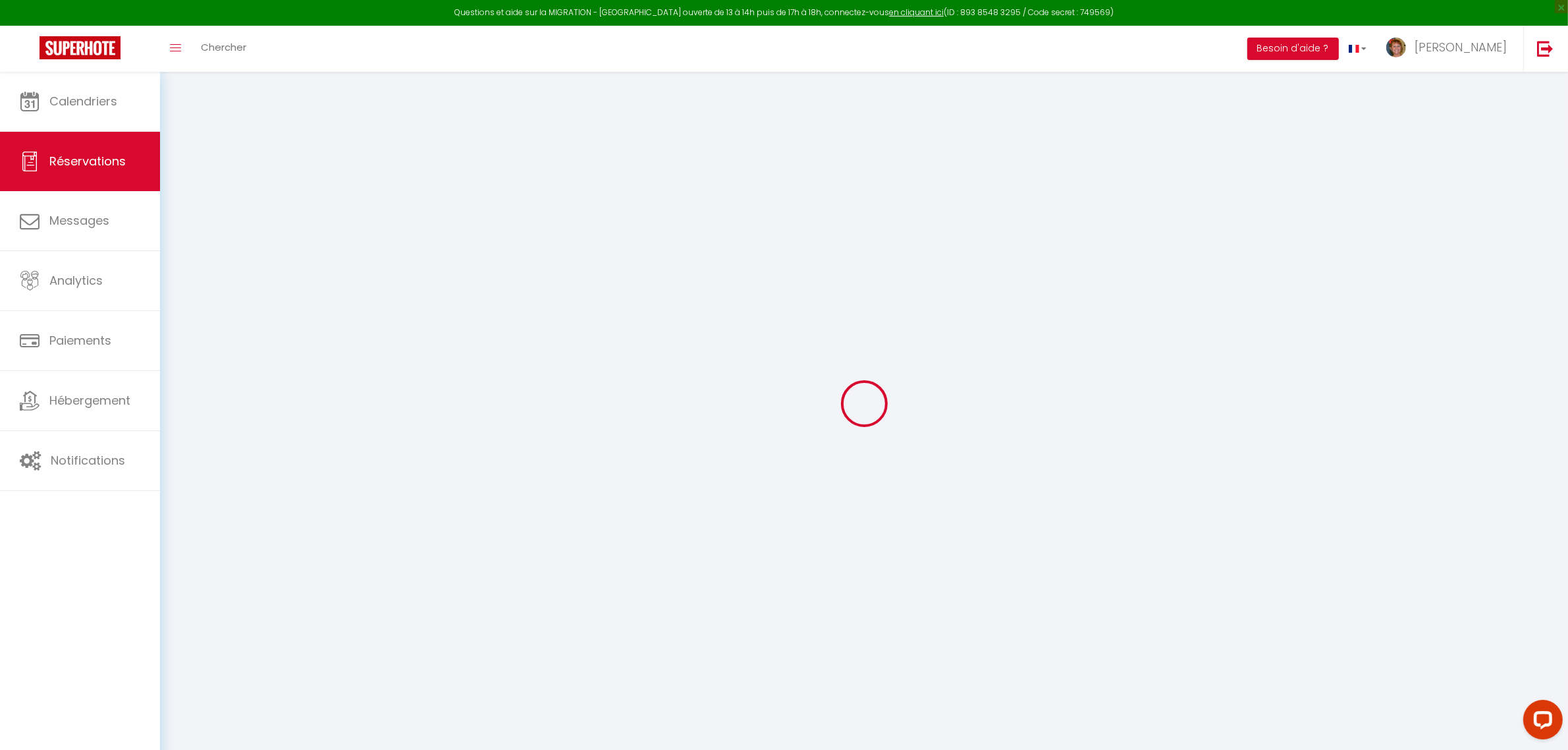
type input "1360.8"
checkbox input "false"
type input "0"
select select "2"
type input "0"
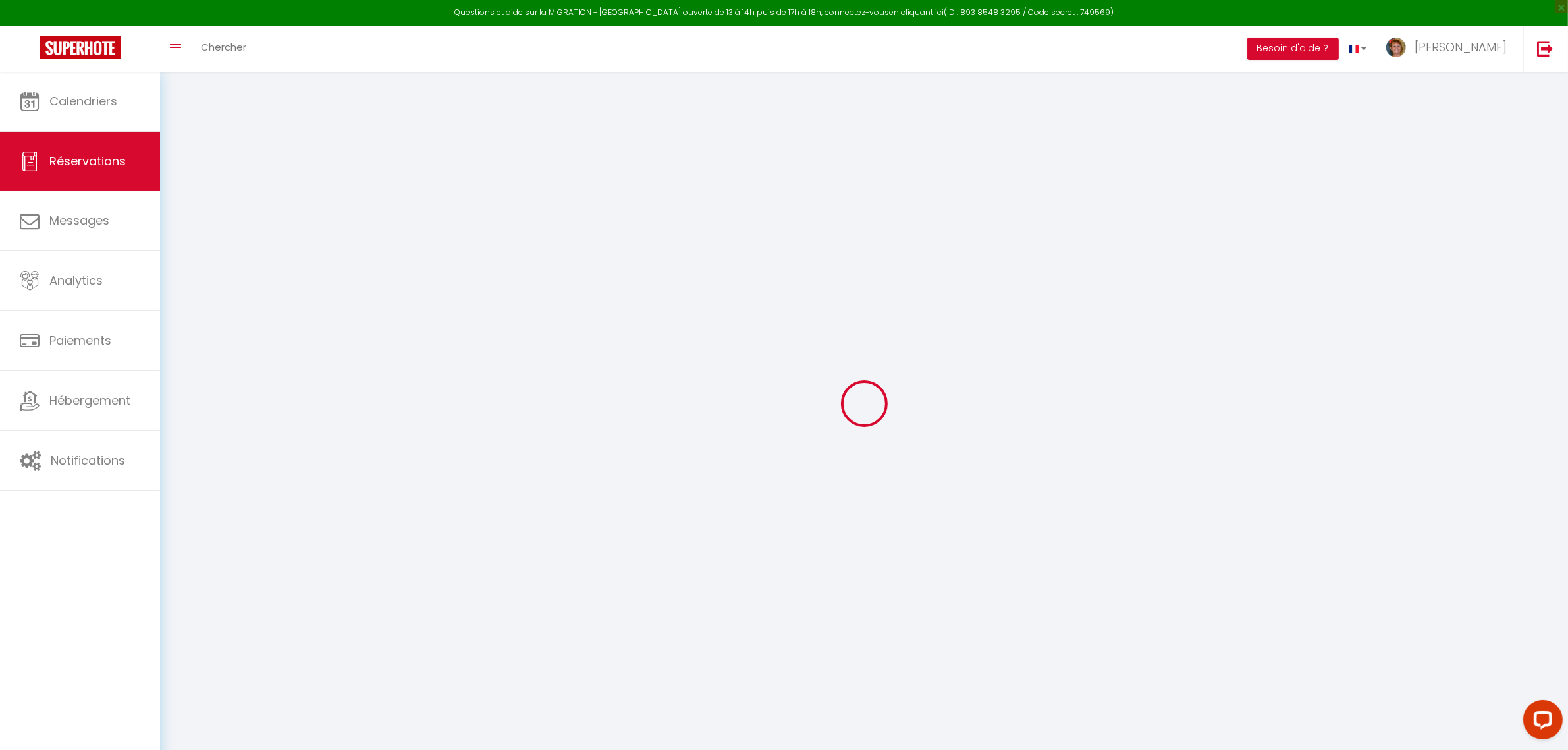
type input "0"
select select
select select "14"
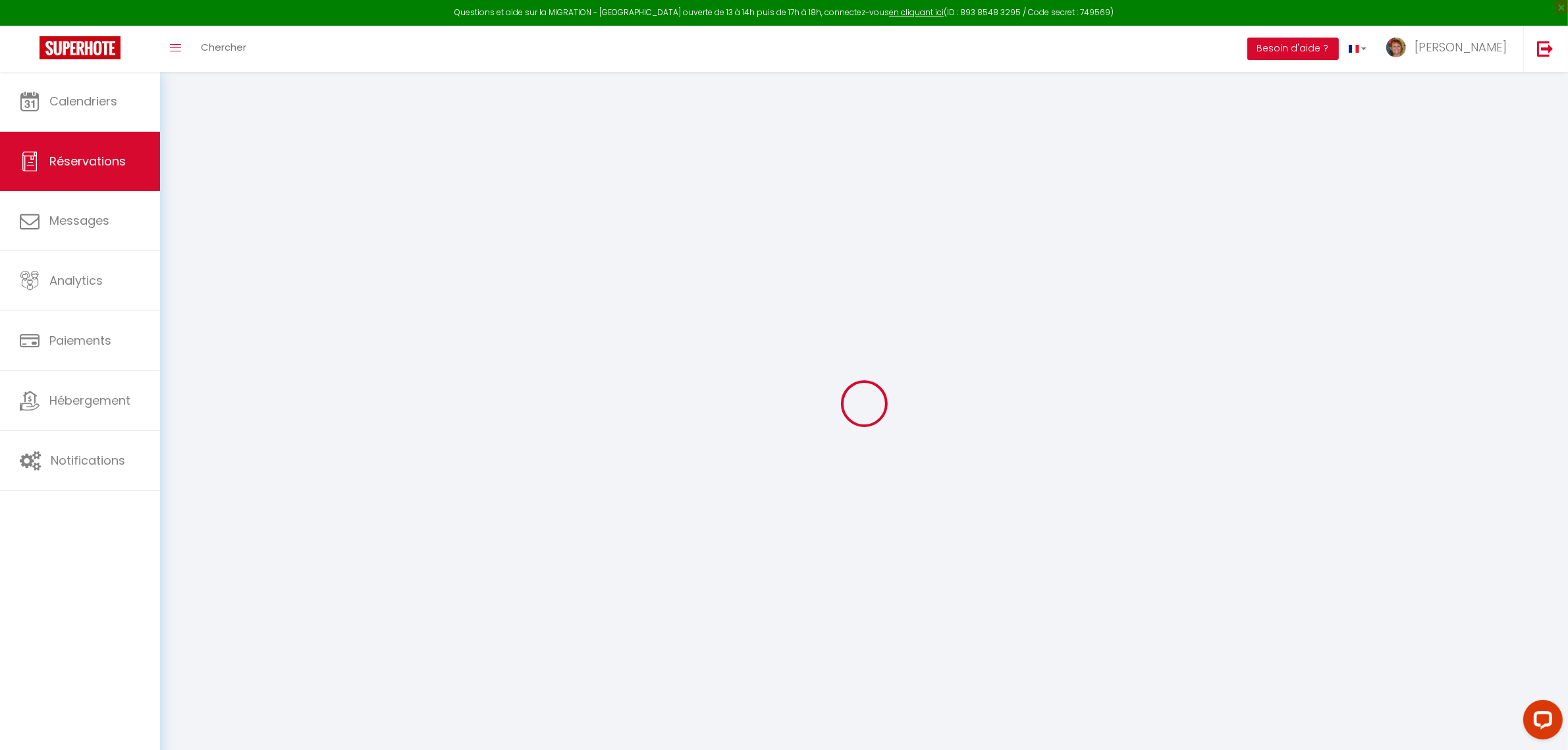
checkbox input "false"
select select
checkbox input "false"
select select
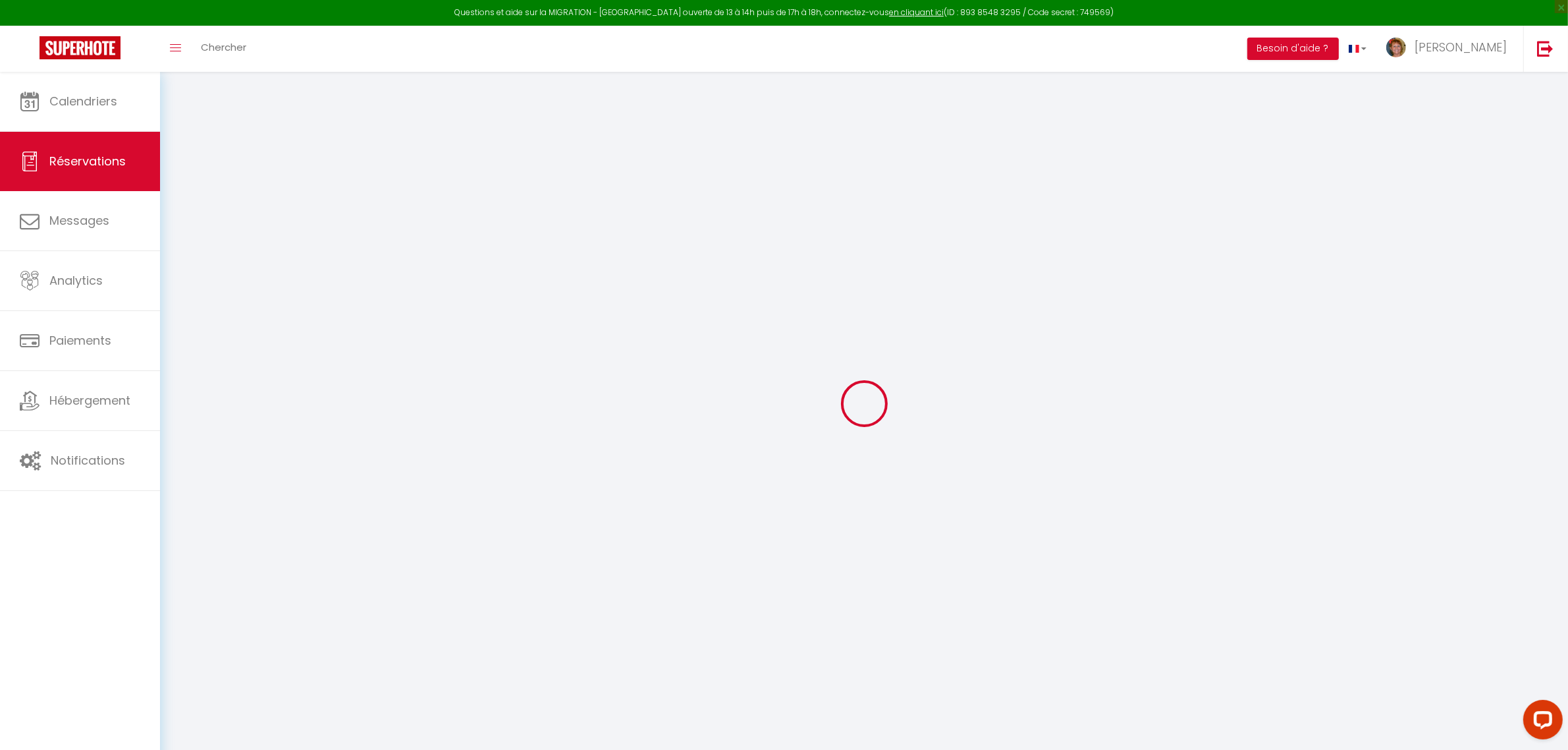
select select
checkbox input "false"
type textarea "** THIS RESERVATION HAS BEEN PRE-PAID ** BOOKING NOTE : Payment charge is EUR 2…"
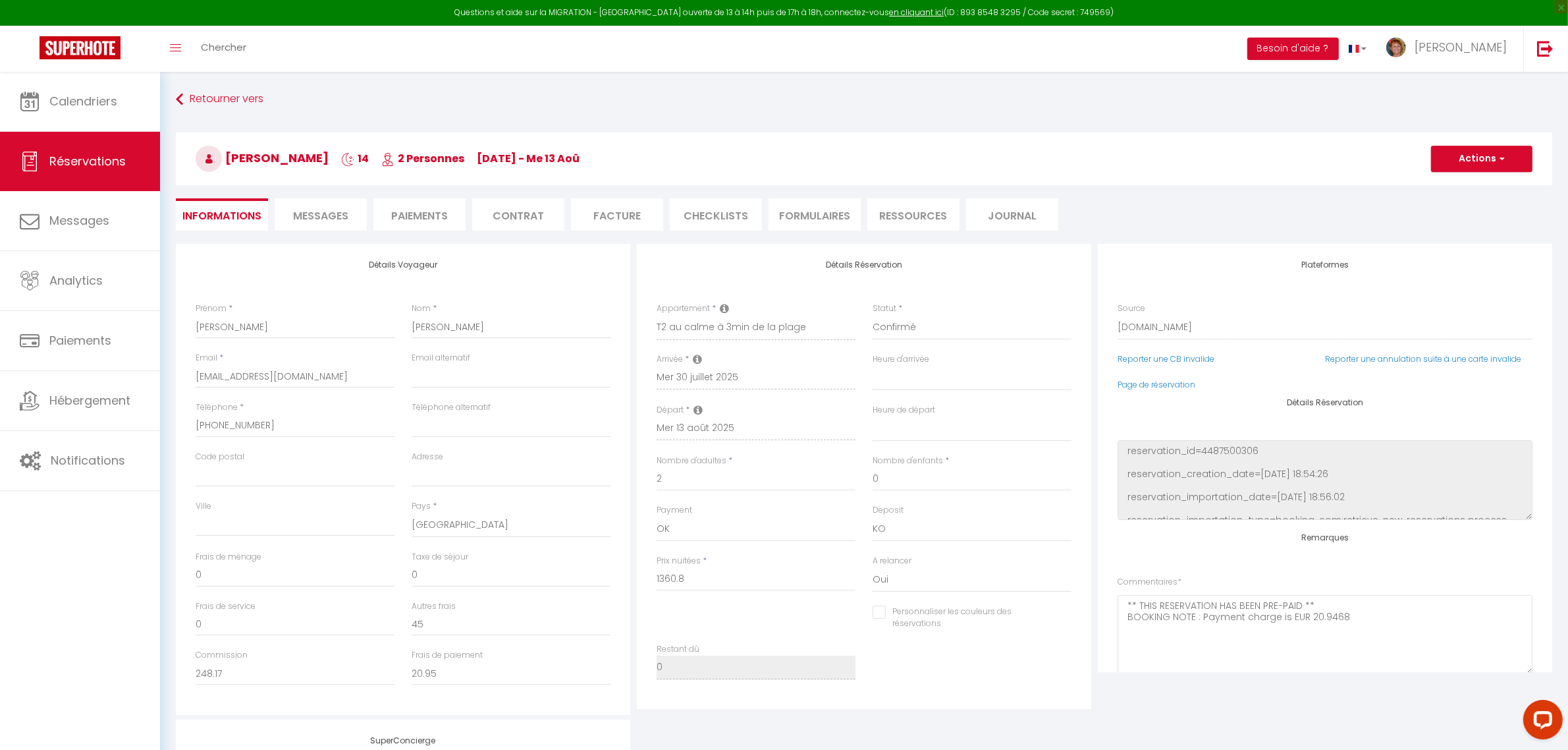
type input "54"
type input "36.4"
select select
checkbox input "false"
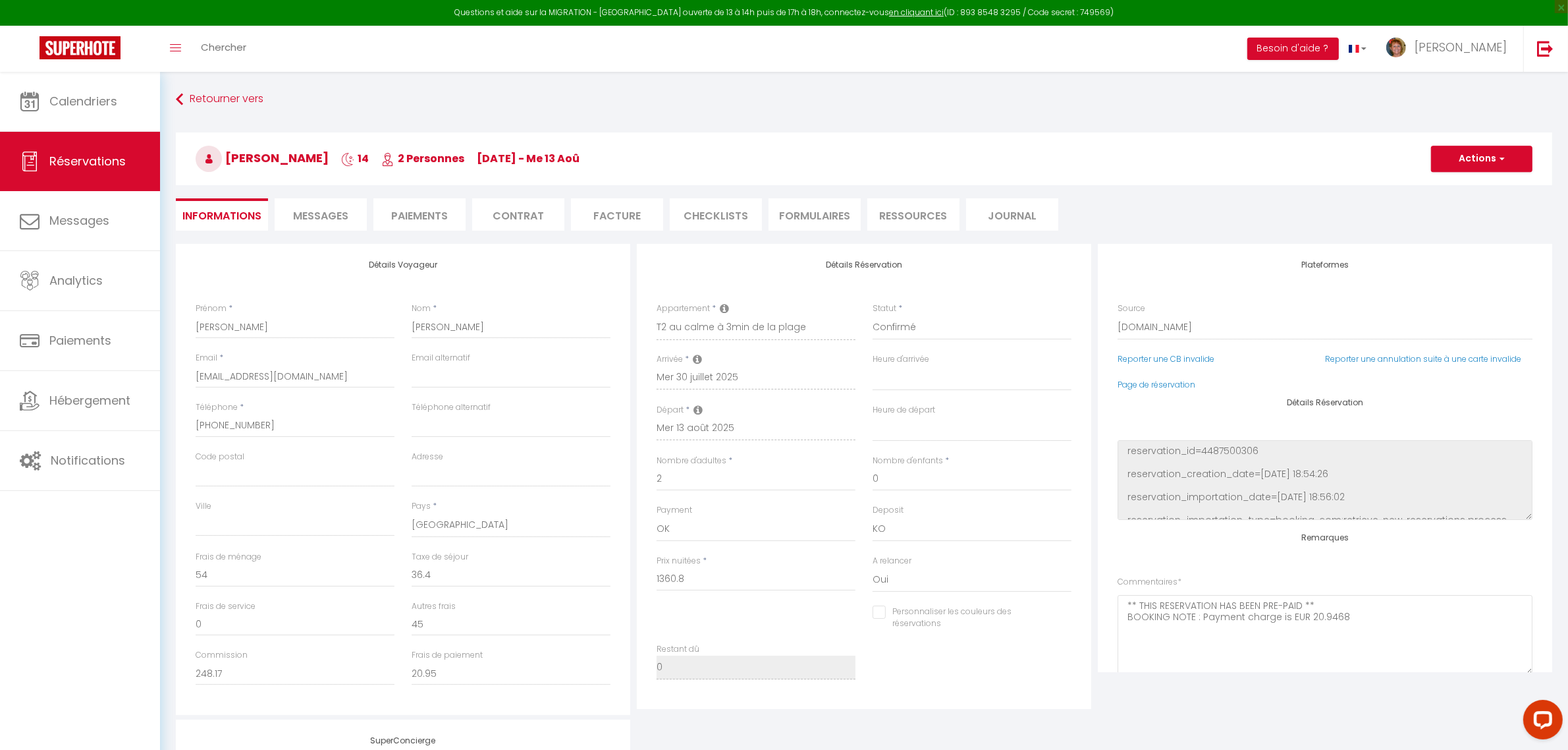
select select
click at [330, 206] on li "Messages" at bounding box center [321, 214] width 92 height 33
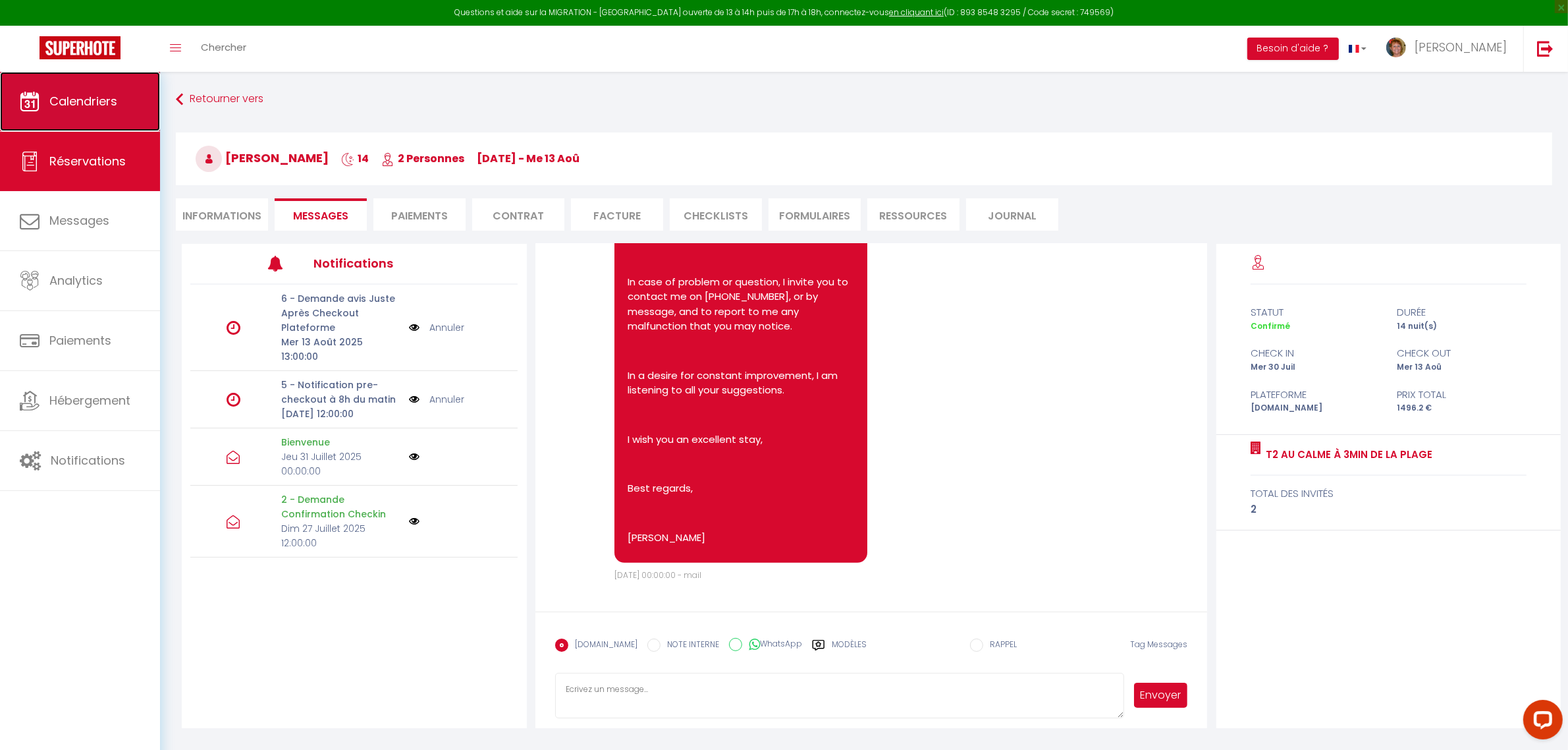
click at [69, 94] on span "Calendriers" at bounding box center [83, 101] width 68 height 17
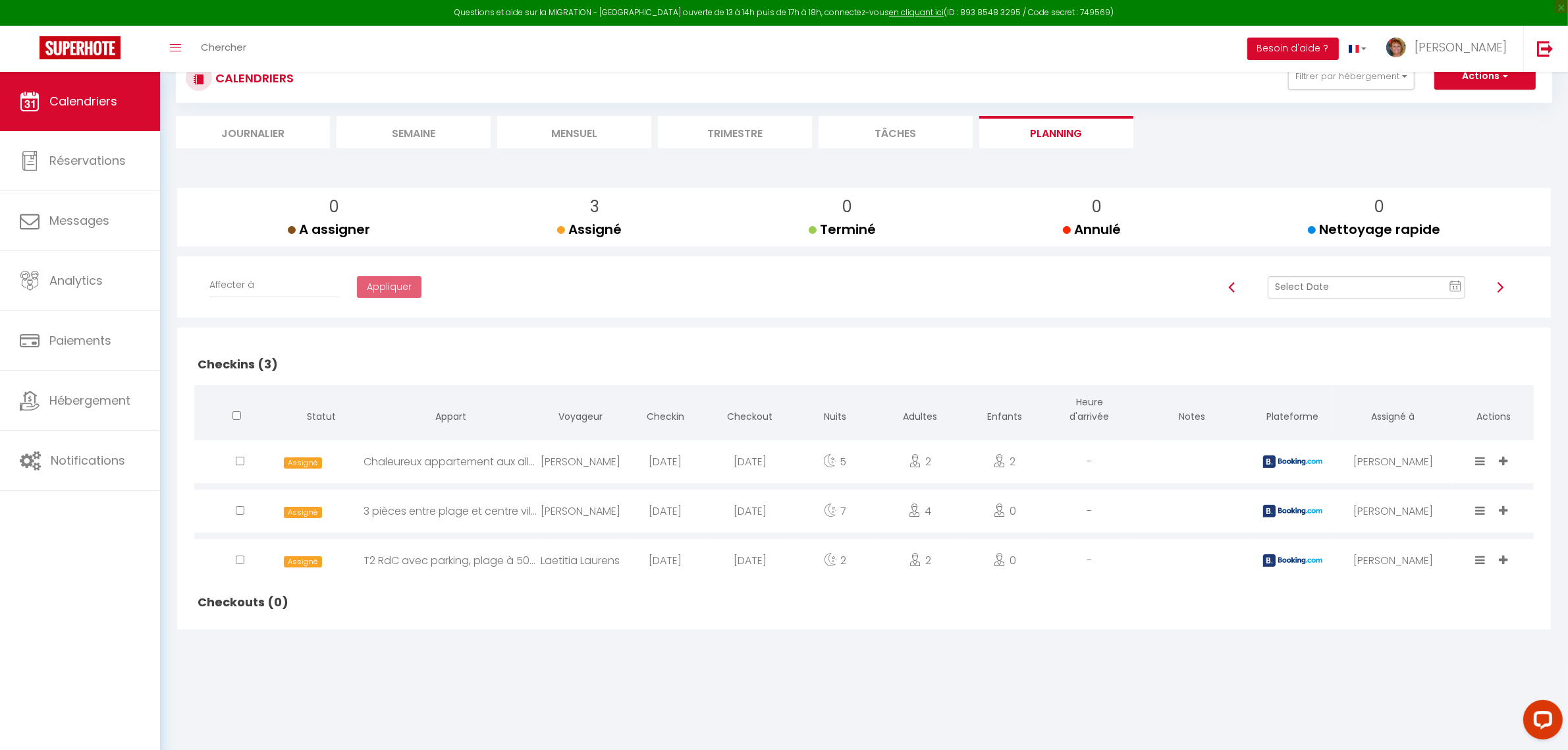
scroll to position [71, 0]
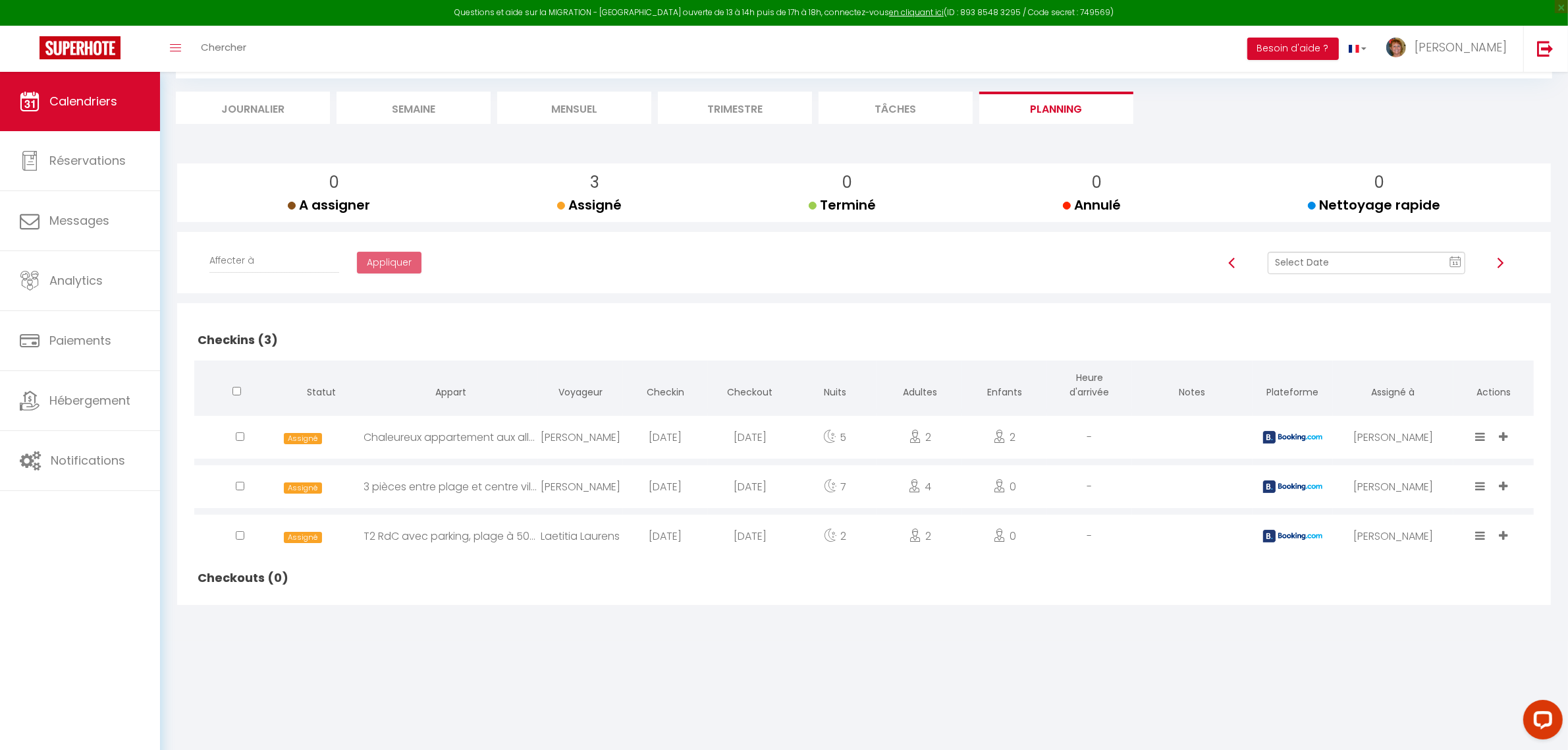
click at [1480, 432] on icon at bounding box center [1481, 436] width 10 height 11
drag, startPoint x: 1407, startPoint y: 363, endPoint x: 1454, endPoint y: 435, distance: 86.0
click at [1406, 364] on li "Done" at bounding box center [1440, 365] width 104 height 25
drag, startPoint x: 1484, startPoint y: 482, endPoint x: 1469, endPoint y: 463, distance: 24.2
click at [1484, 483] on icon at bounding box center [1481, 485] width 10 height 11
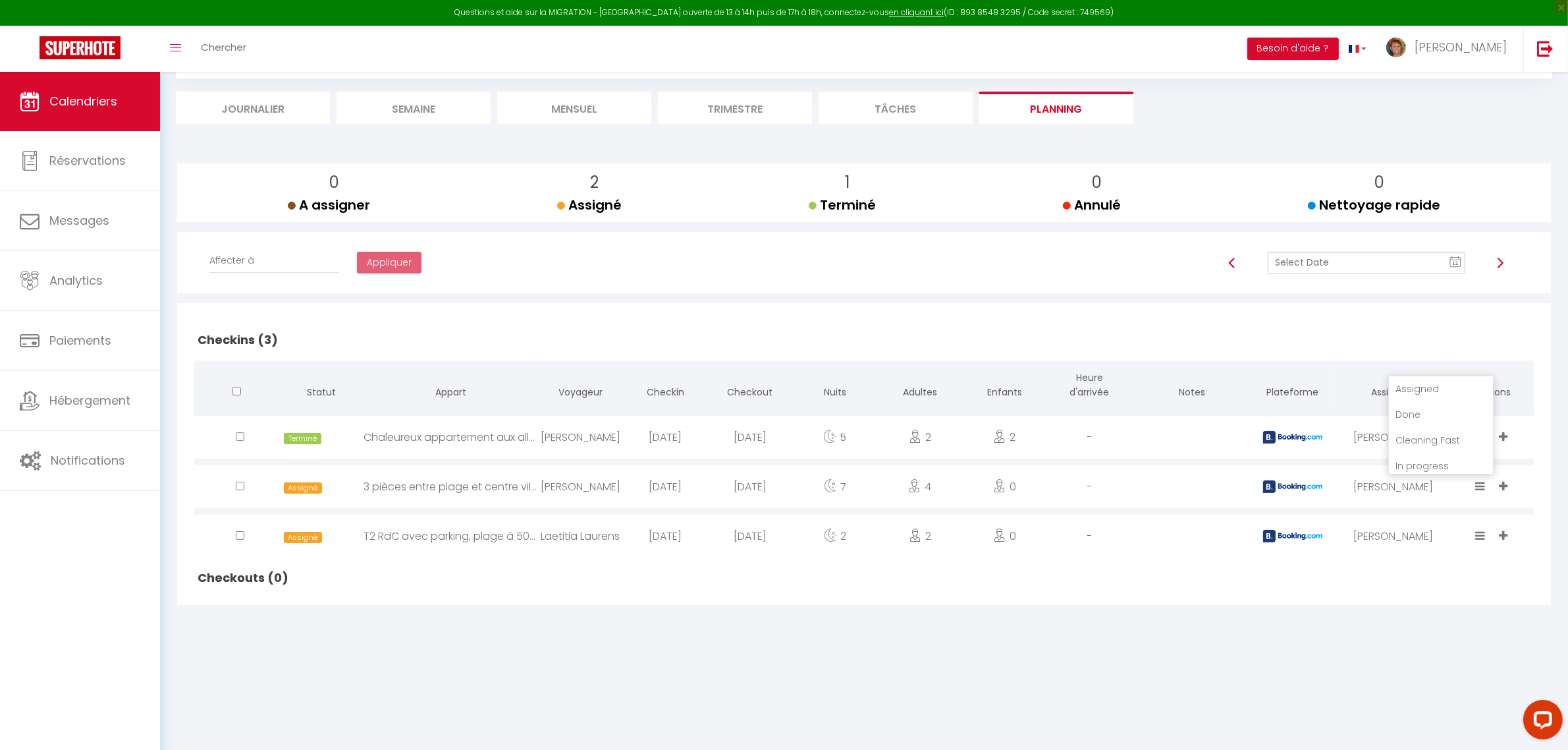
drag, startPoint x: 1404, startPoint y: 416, endPoint x: 1411, endPoint y: 428, distance: 13.9
click at [1404, 416] on li "Done" at bounding box center [1440, 414] width 104 height 25
click at [1476, 531] on icon at bounding box center [1481, 535] width 10 height 11
drag, startPoint x: 1409, startPoint y: 463, endPoint x: 1388, endPoint y: 466, distance: 21.2
click at [1409, 464] on li "Done" at bounding box center [1440, 464] width 104 height 25
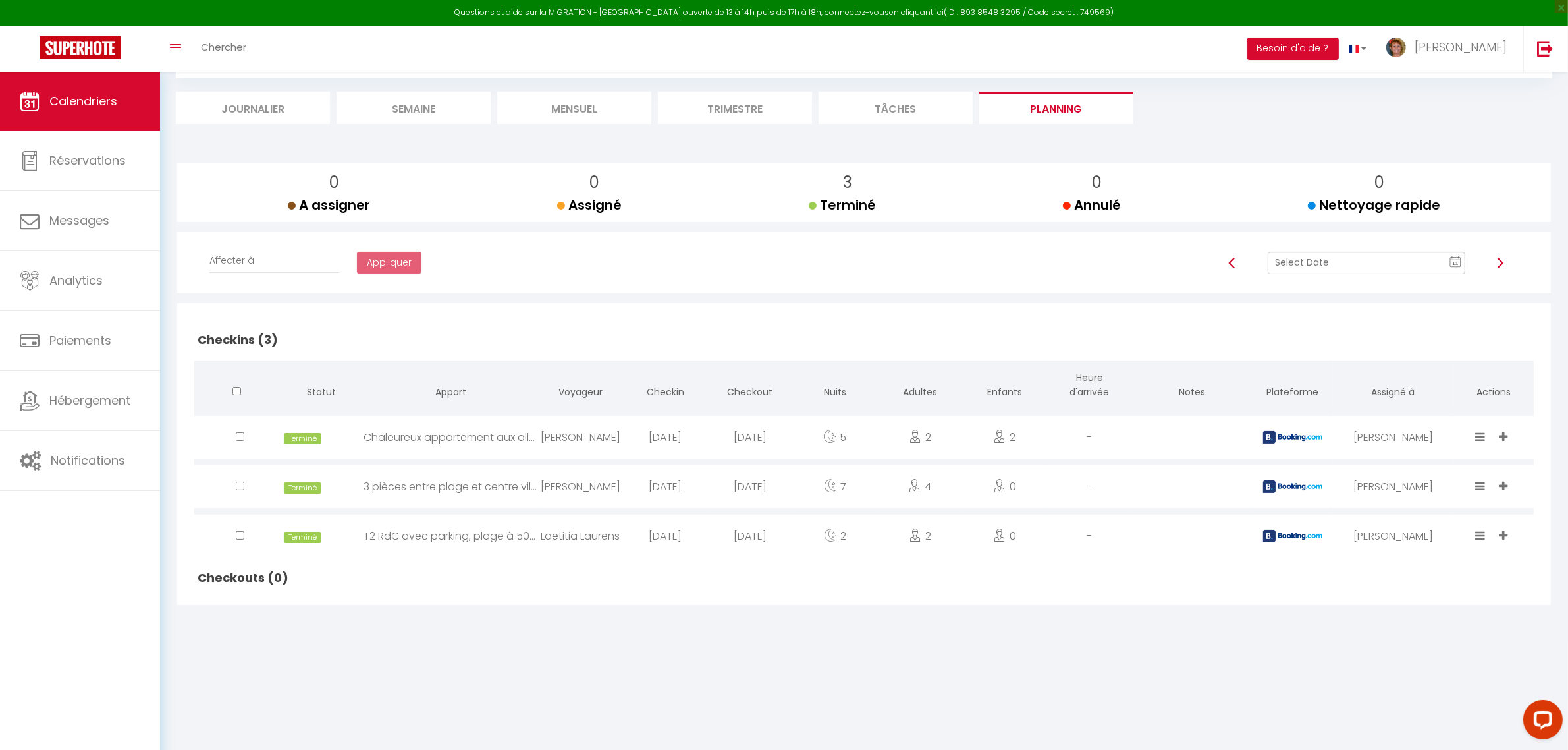
click at [1501, 259] on img at bounding box center [1500, 262] width 11 height 11
checkbox input "true"
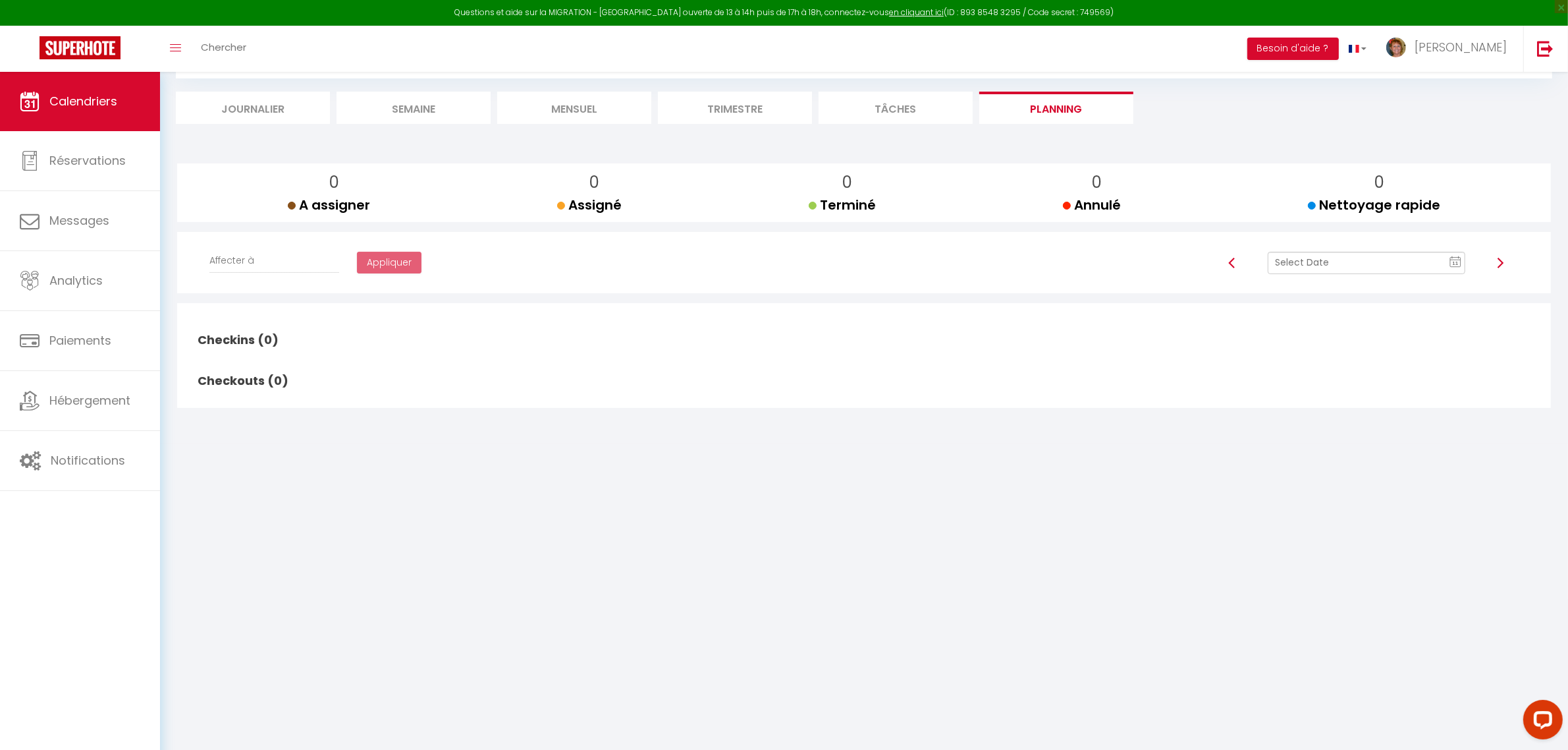
click at [1500, 264] on img at bounding box center [1500, 262] width 11 height 11
checkbox input "false"
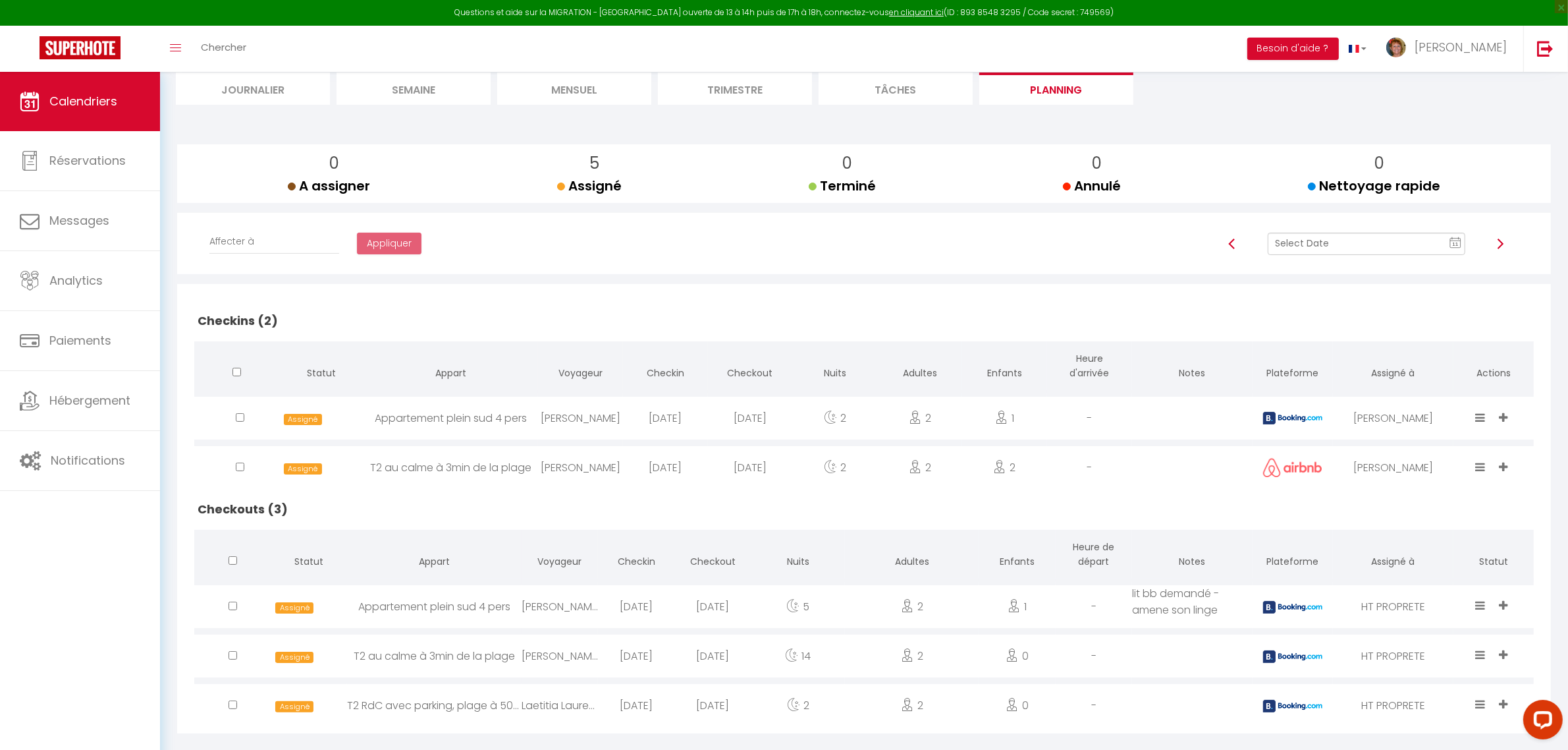
scroll to position [109, 0]
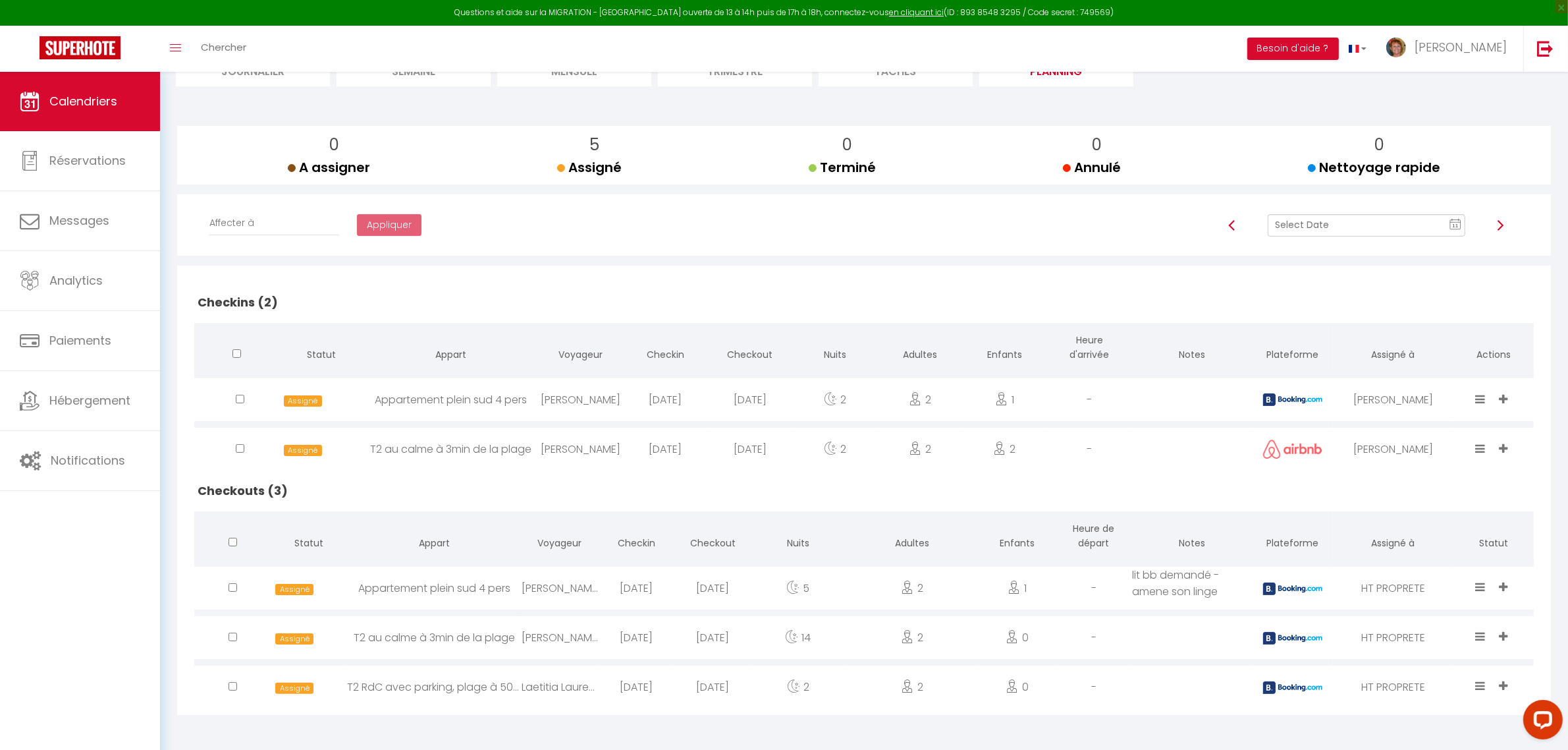
click at [597, 401] on div "ILIA FEDOROV" at bounding box center [580, 399] width 85 height 43
select select "0"
select select "1"
select select
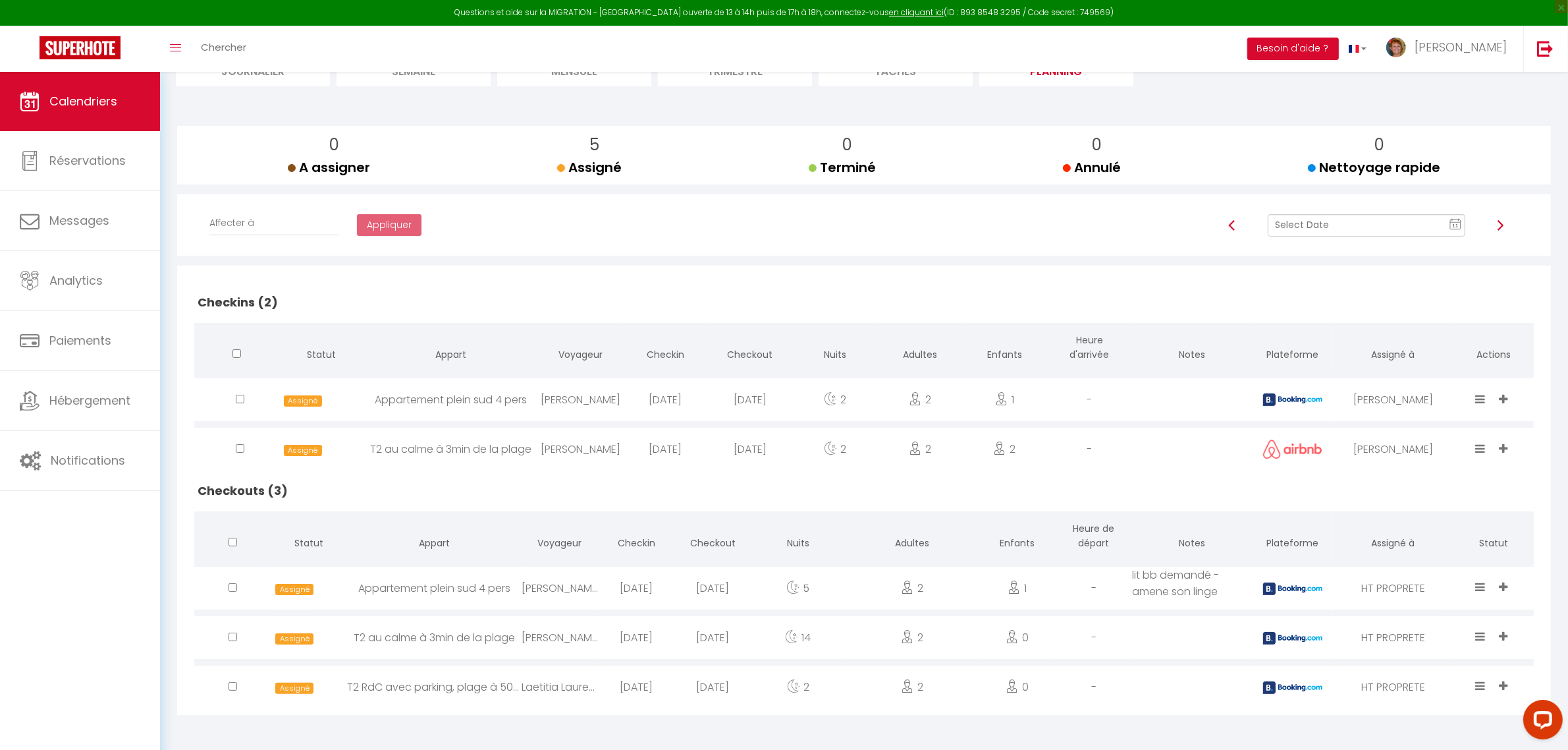
select select
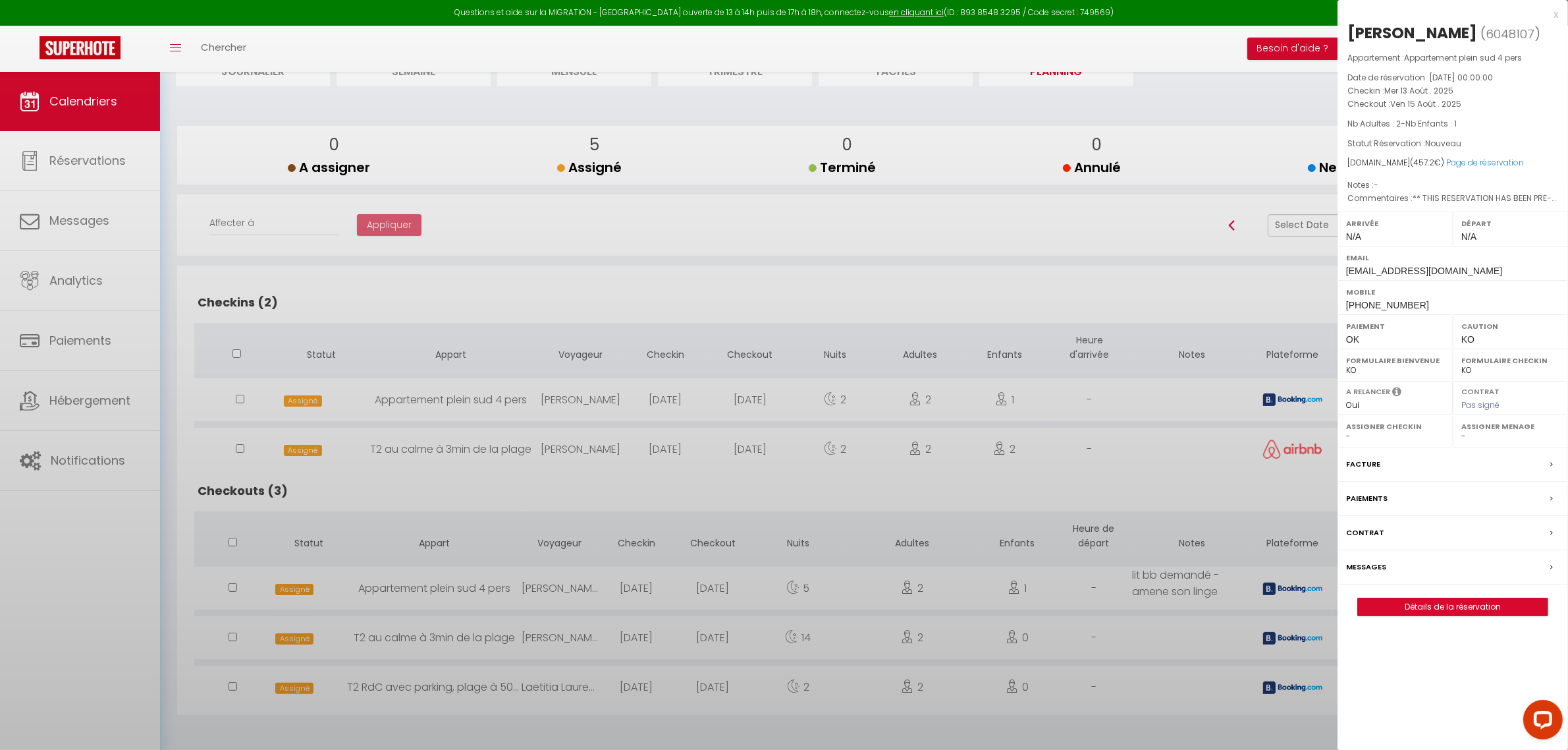
select select "11213"
select select "39332"
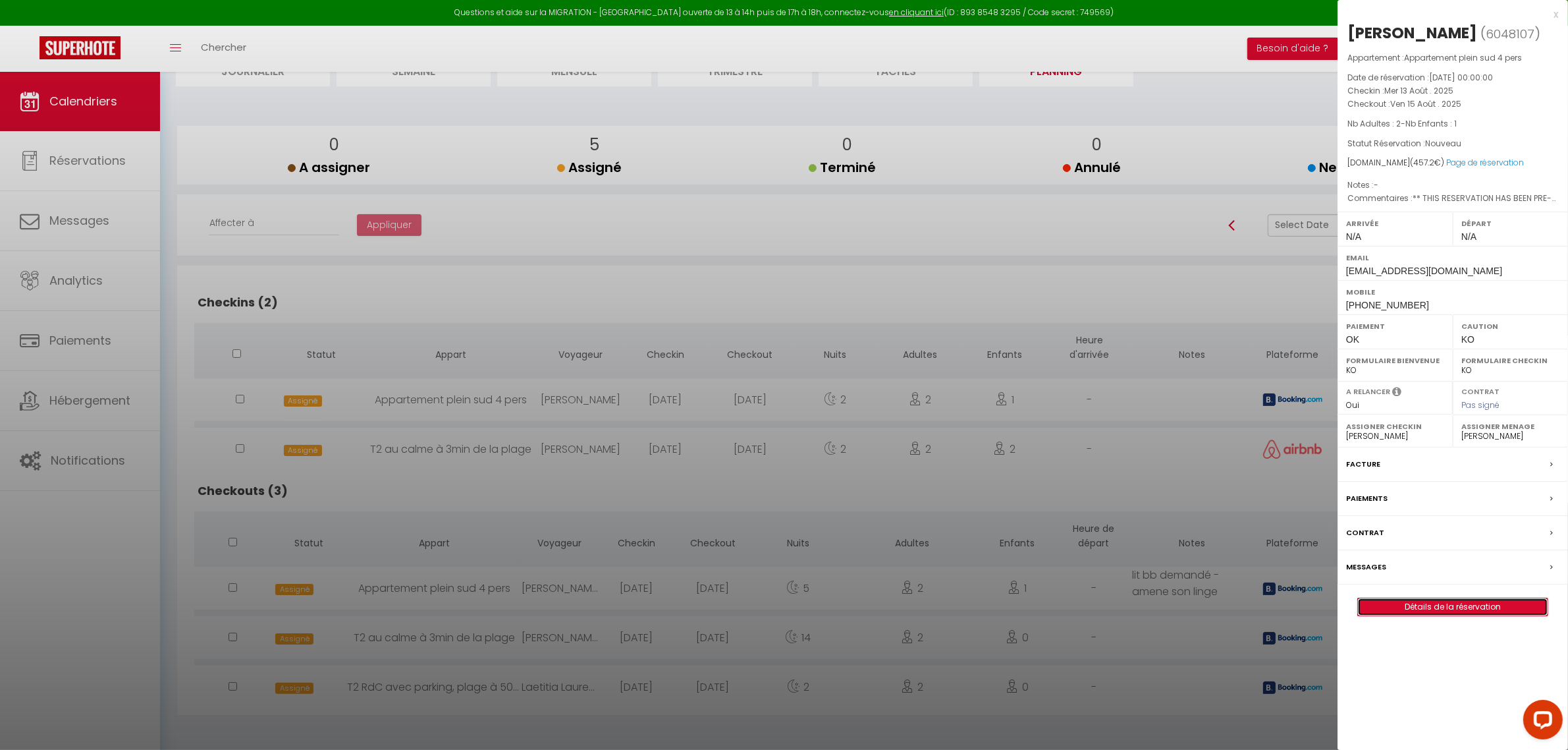
click at [1446, 607] on link "Détails de la réservation" at bounding box center [1452, 606] width 190 height 18
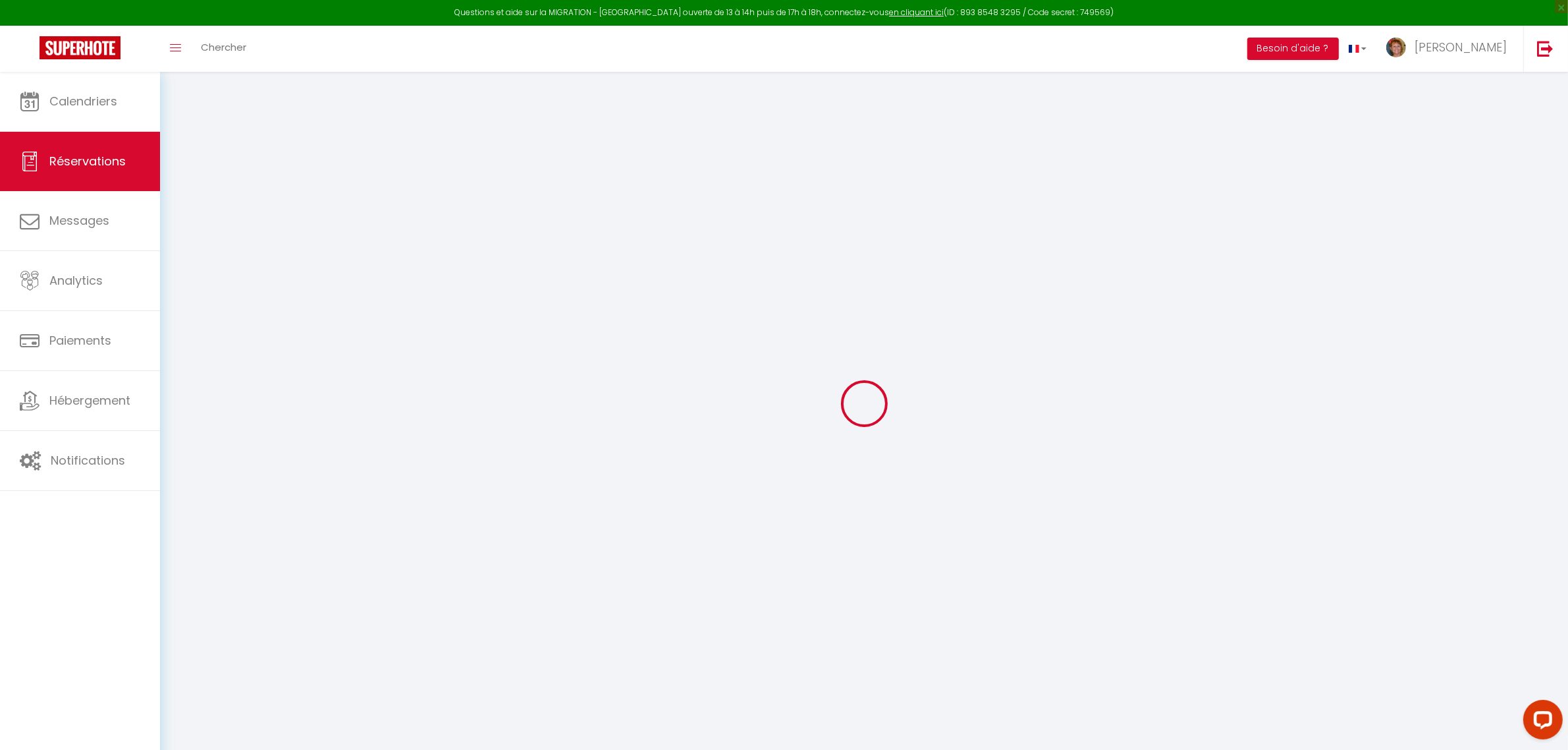
select select
checkbox input "false"
select select
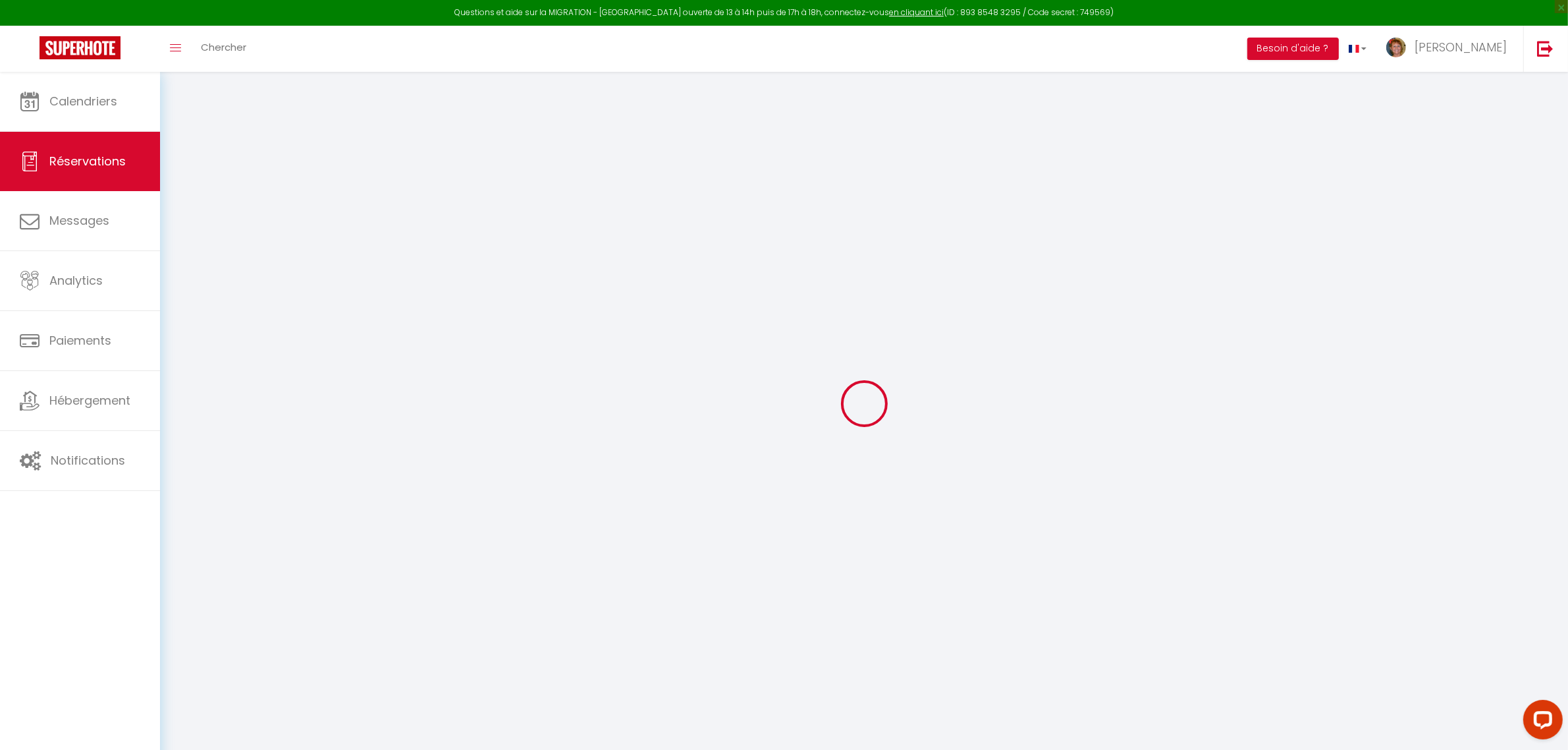
checkbox input "false"
select select
checkbox input "false"
type textarea "** THIS RESERVATION HAS BEEN PRE-PAID ** BOOKING NOTE : Payment charge is EUR 6…"
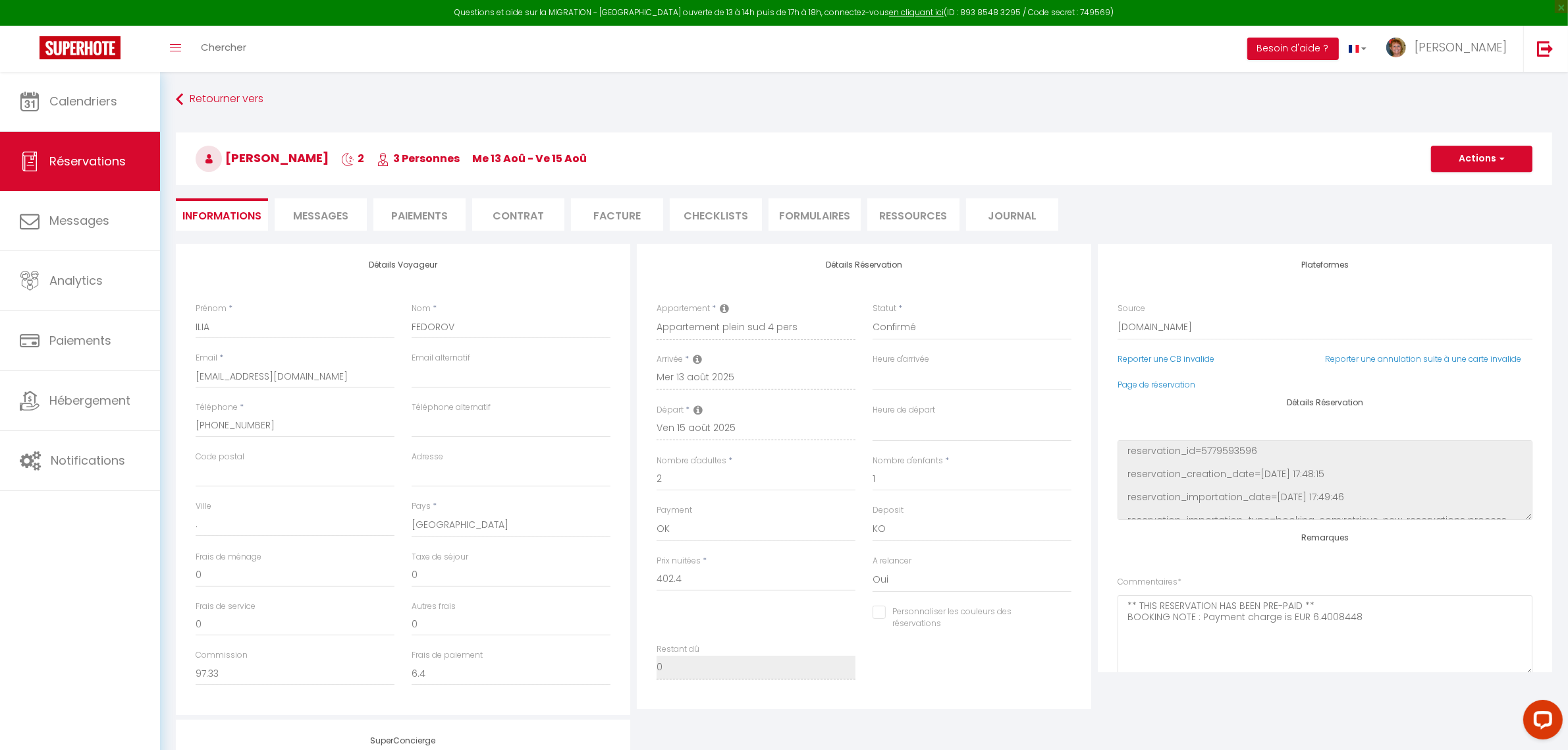
type input "40"
type input "14.8"
select select
checkbox input "false"
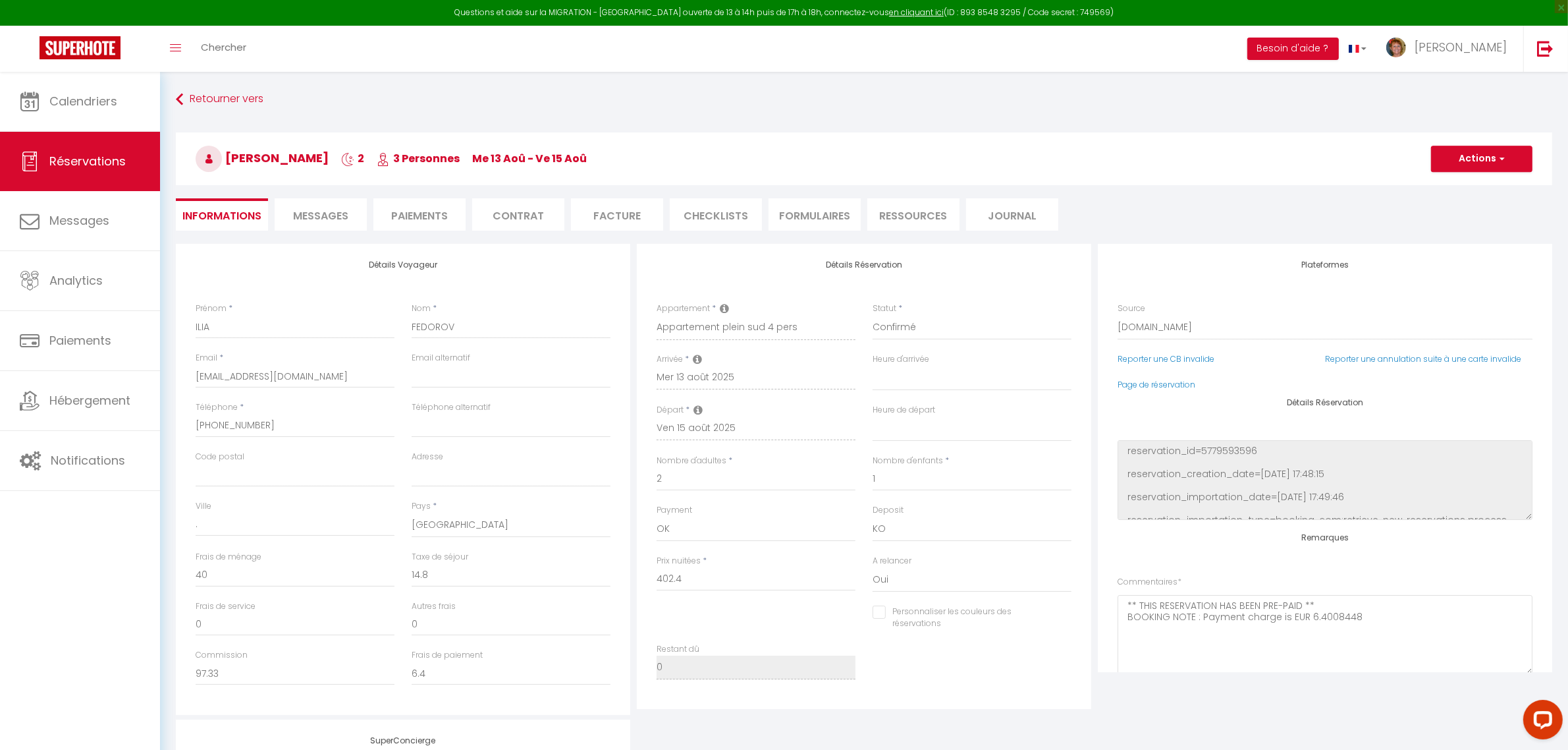
select select
click at [326, 214] on span "Messages" at bounding box center [321, 215] width 55 height 15
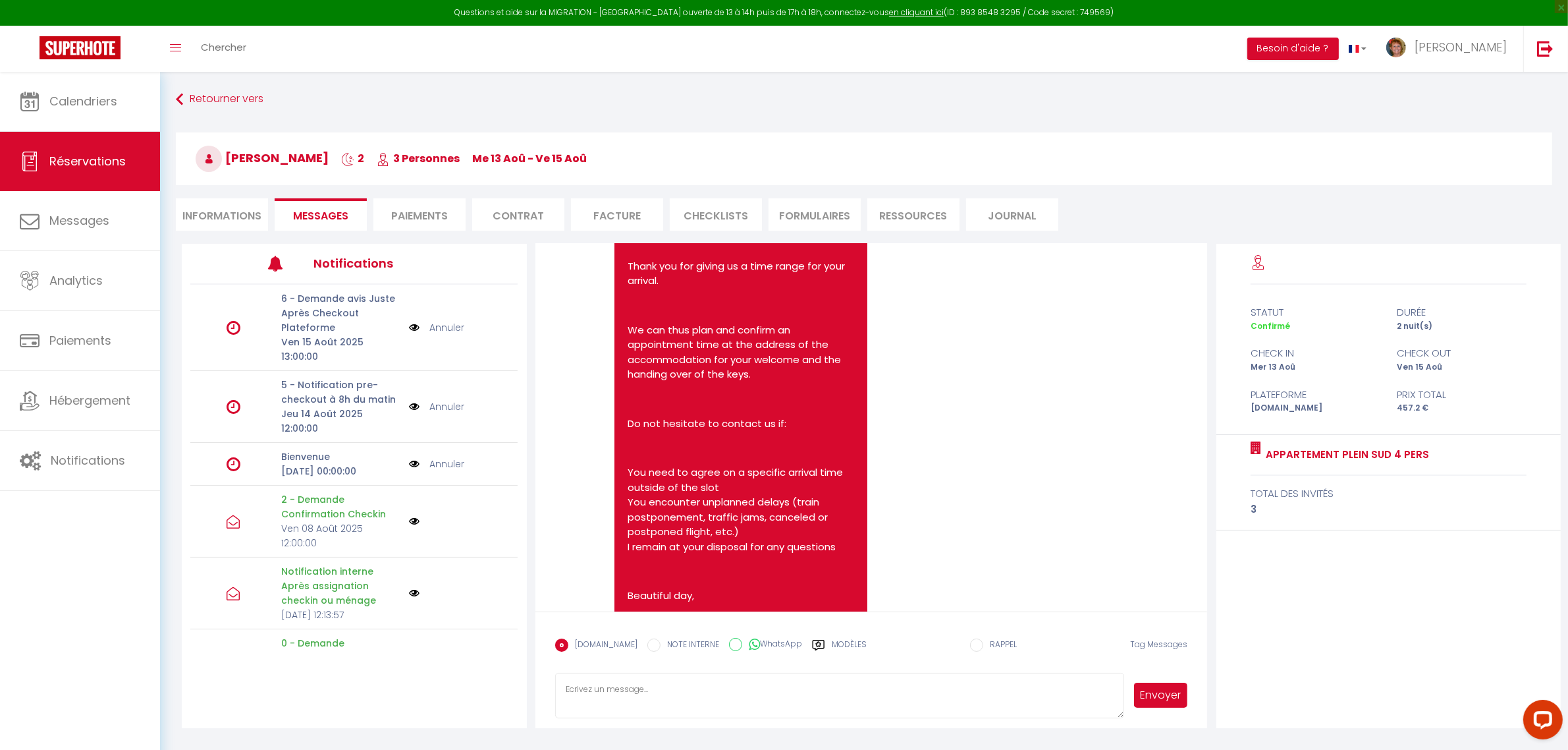
scroll to position [1122, 0]
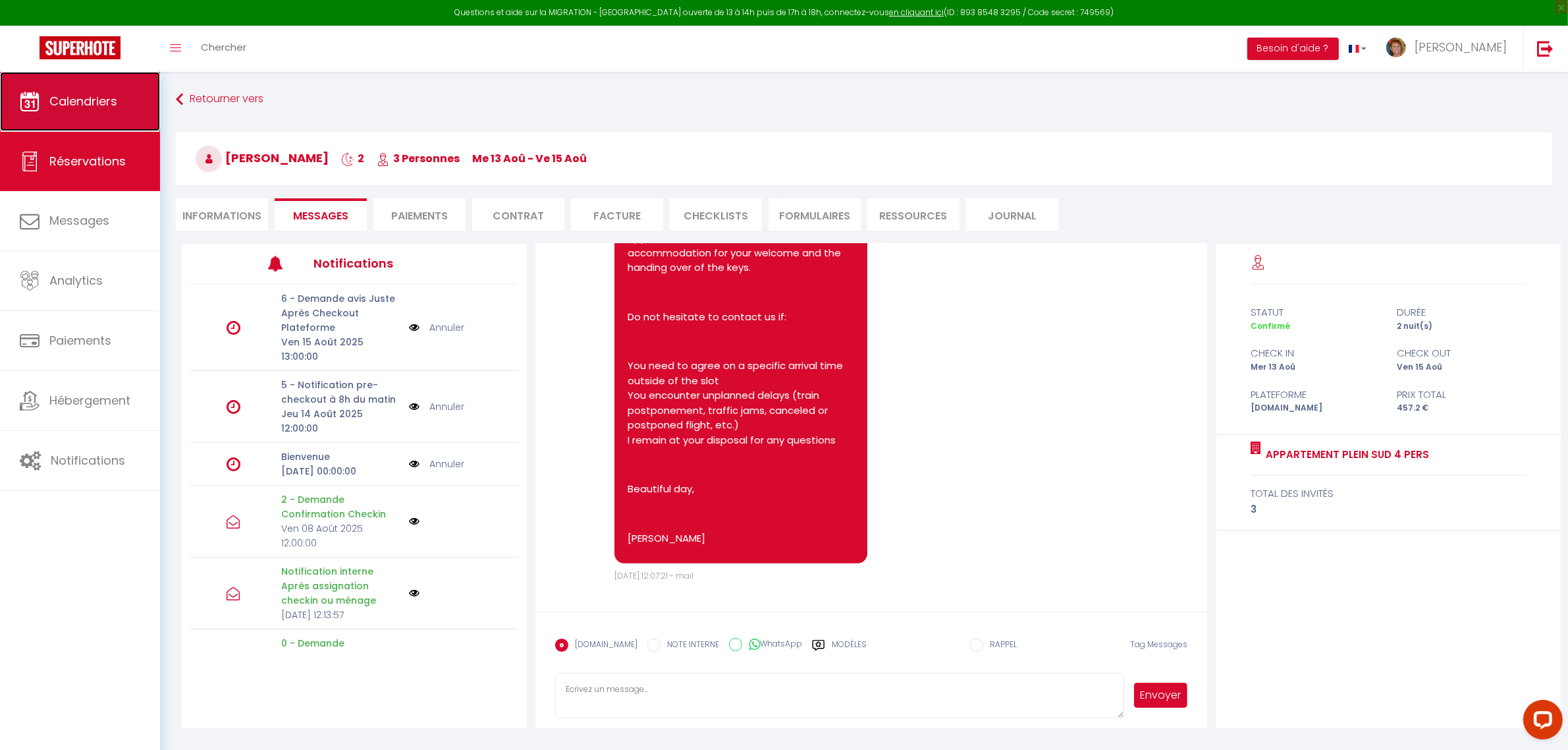
click at [66, 104] on span "Calendriers" at bounding box center [83, 101] width 68 height 17
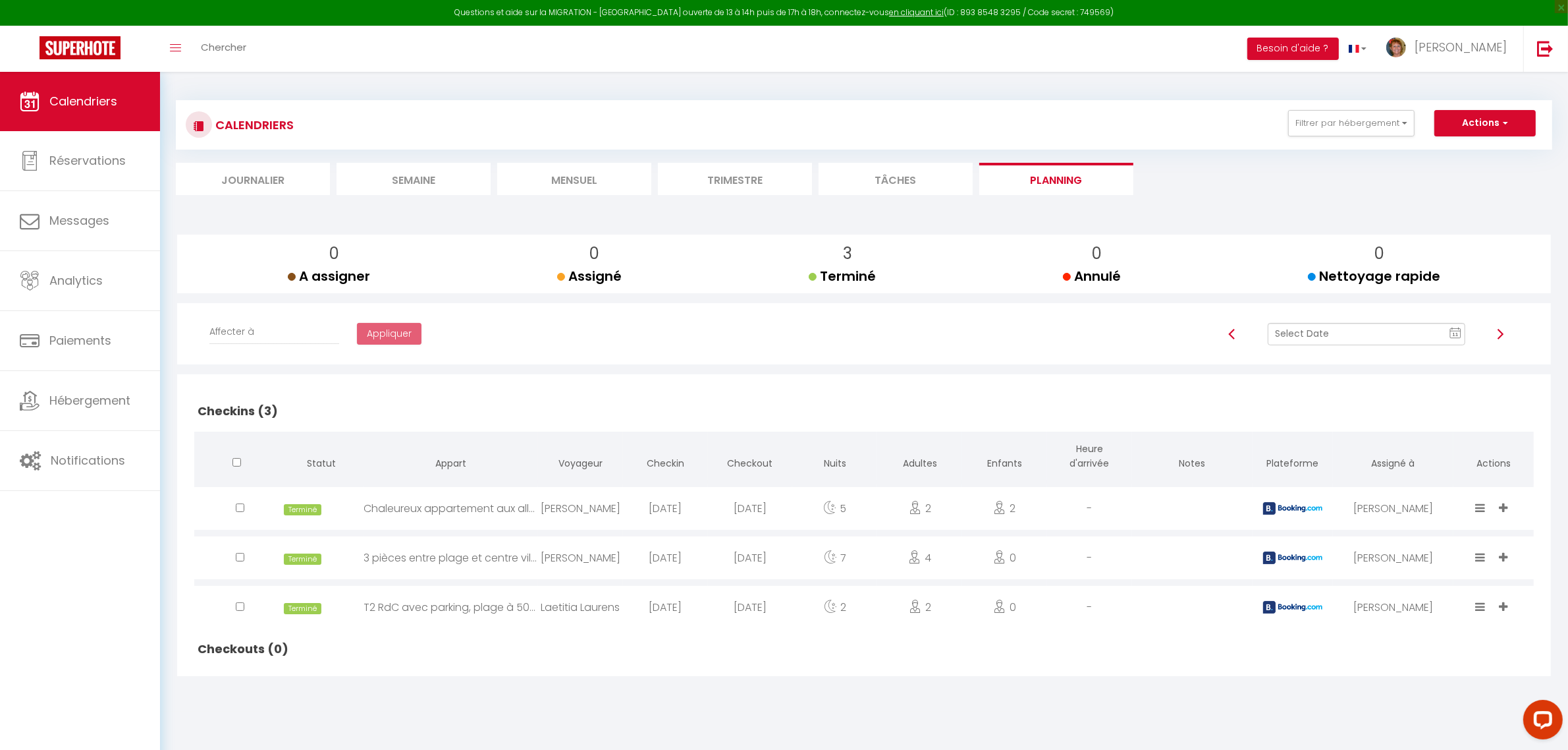
click at [1453, 332] on text "11" at bounding box center [1455, 334] width 7 height 6
click at [1440, 447] on td "16" at bounding box center [1445, 446] width 21 height 21
select select
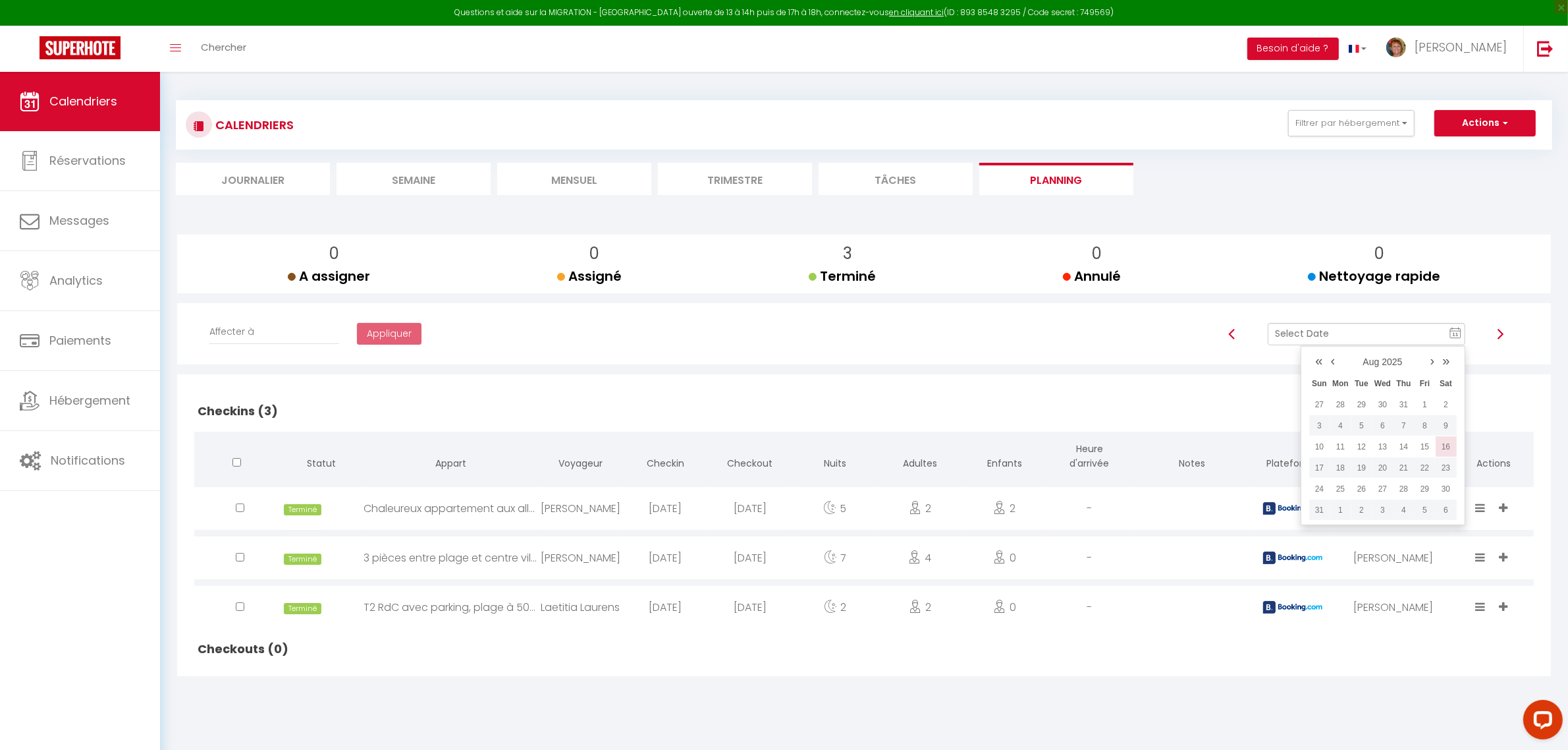
select select
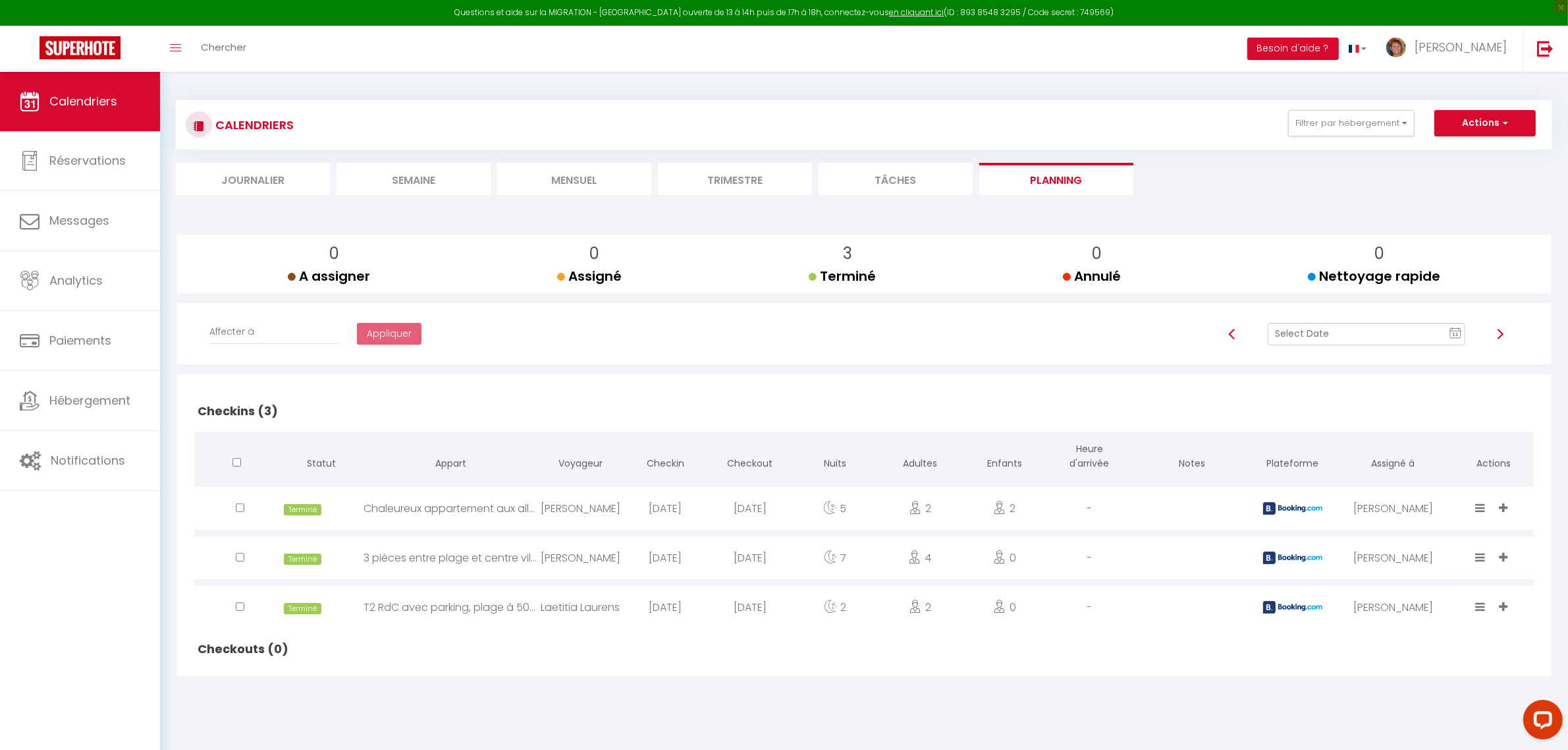
select select
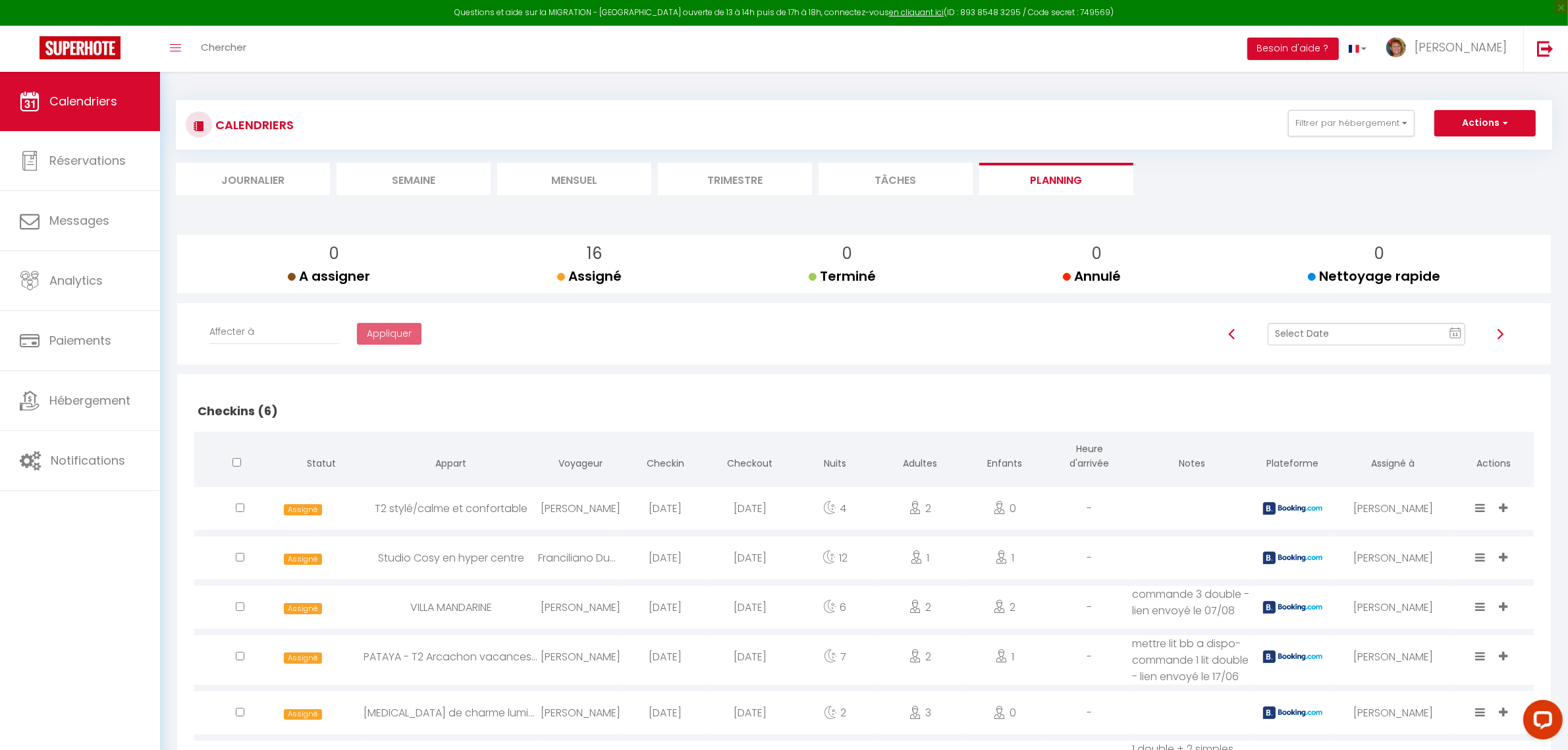
click at [604, 611] on div "[PERSON_NAME]" at bounding box center [580, 606] width 85 height 43
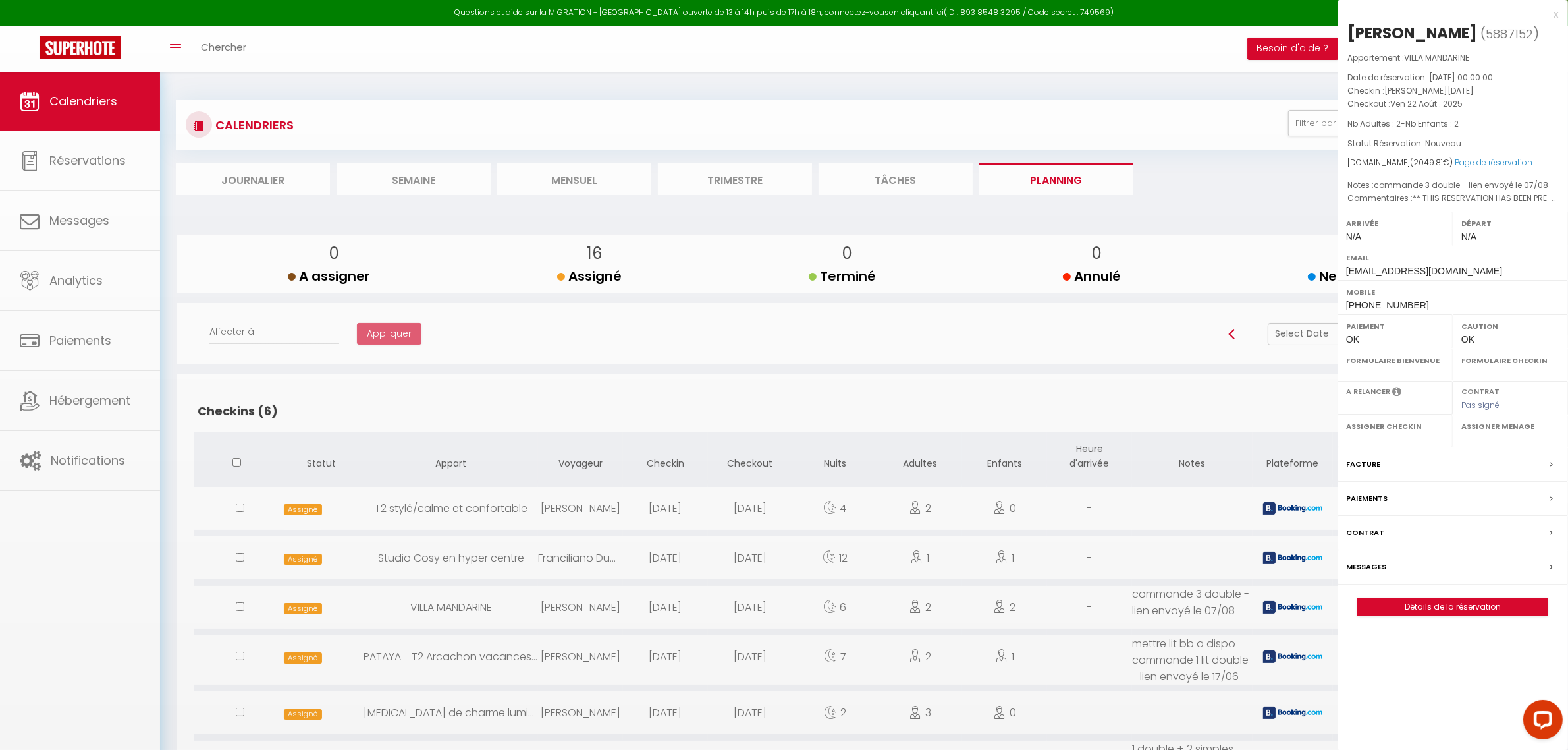
select select "0"
select select "1"
select select
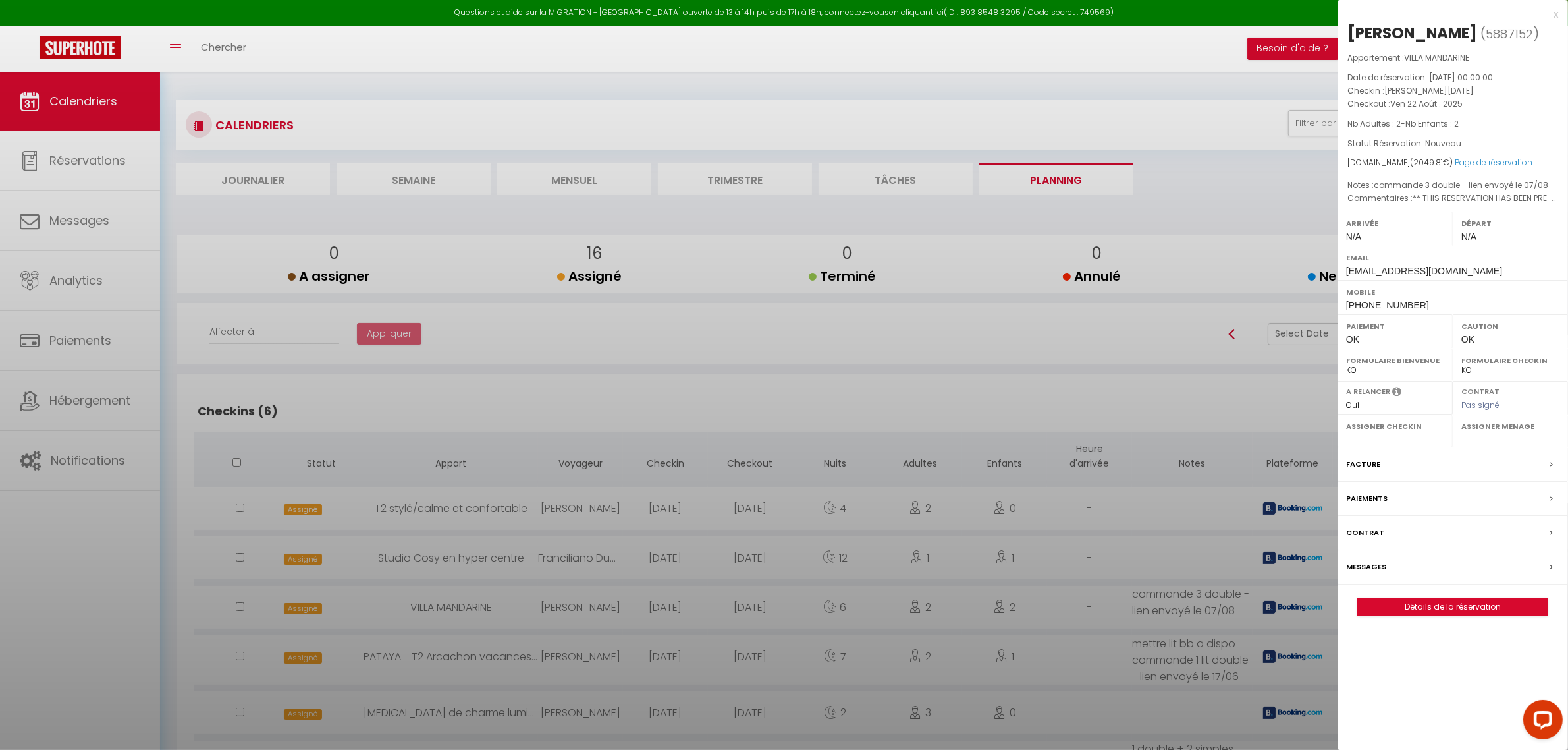
select select "11213"
select select "39518"
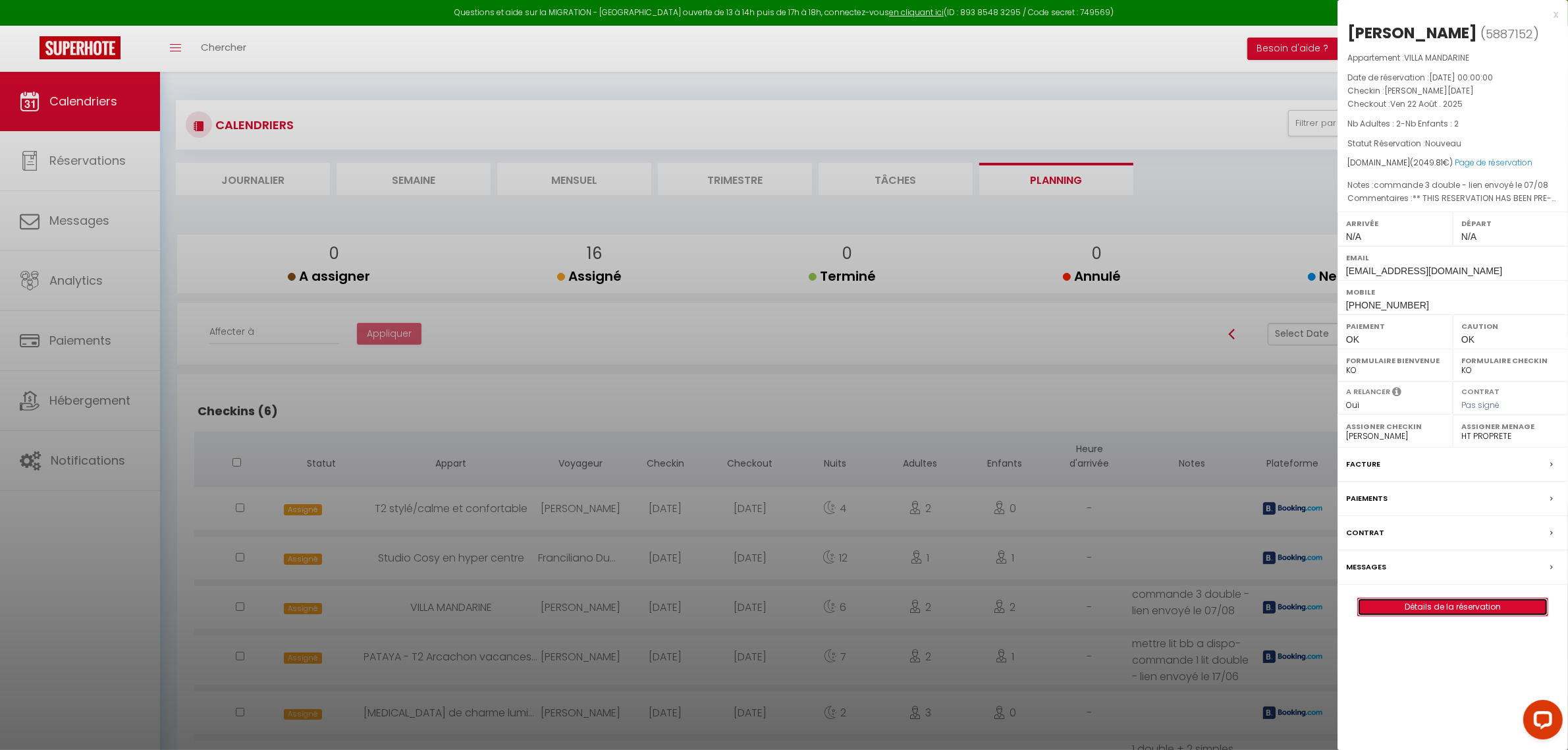
click at [1469, 601] on link "Détails de la réservation" at bounding box center [1452, 606] width 190 height 18
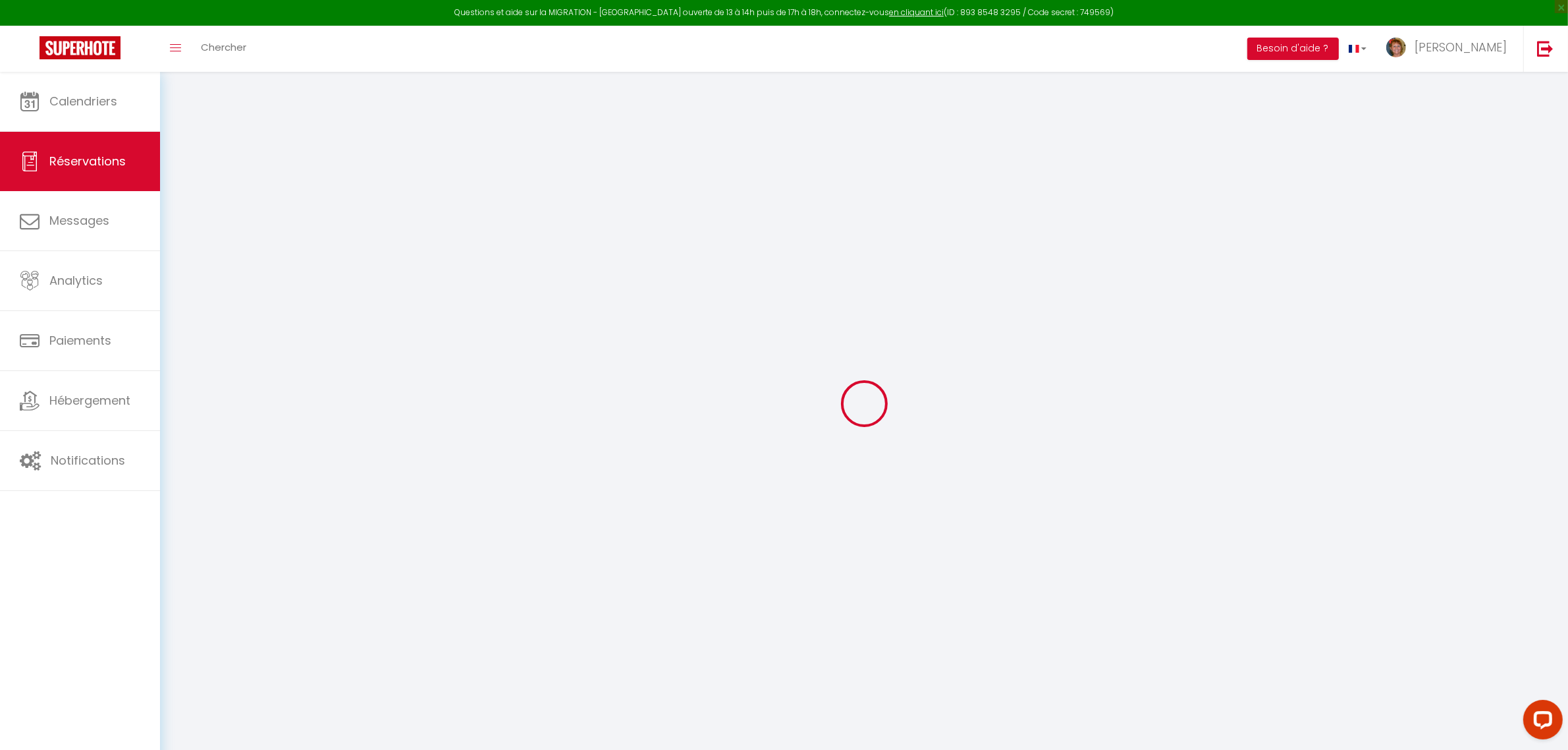
select select
checkbox input "false"
select select
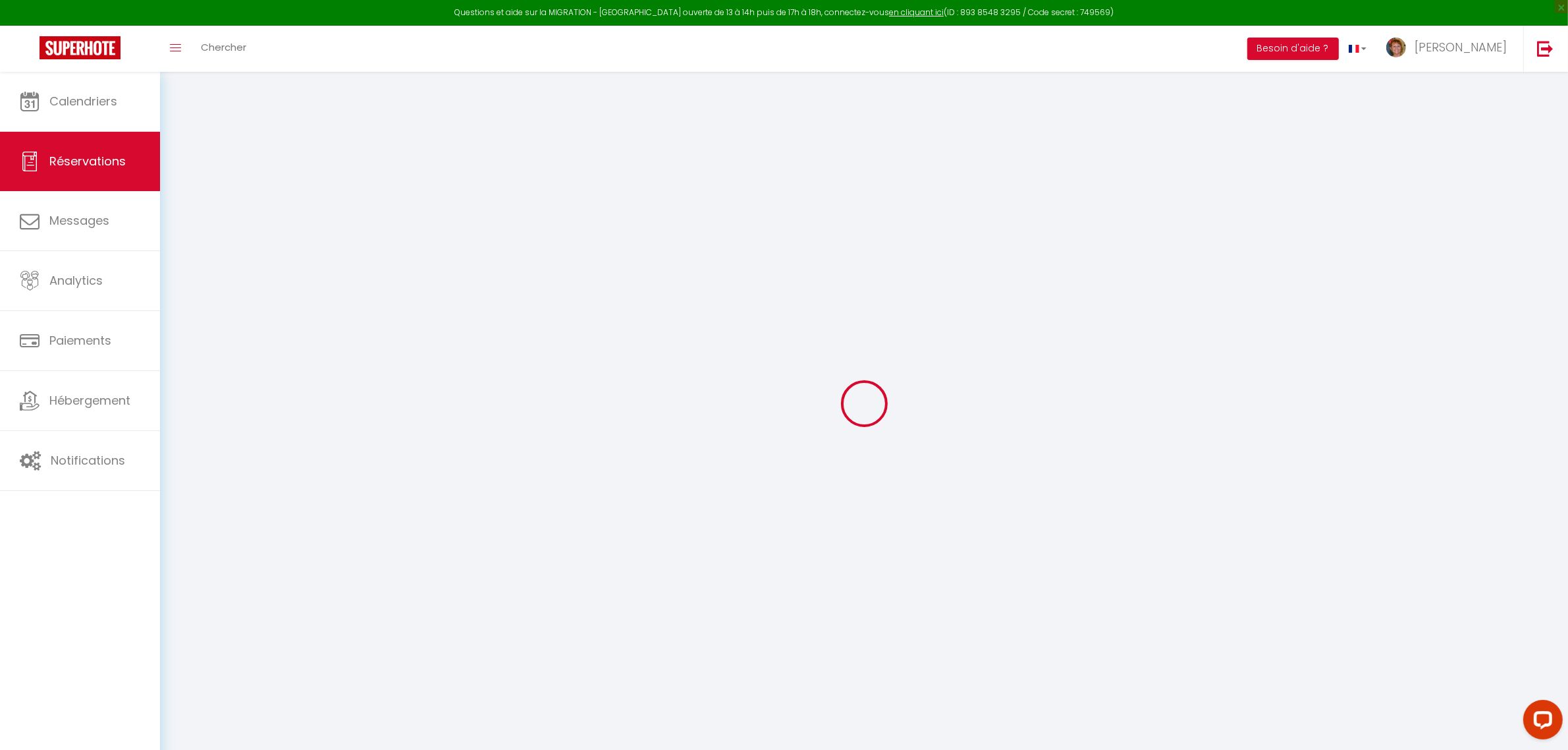
checkbox input "false"
type textarea "** THIS RESERVATION HAS BEEN PRE-PAID ** BOOKING NOTE : Payment charge is EUR 2…"
type textarea "commande 3 double - lien envoyé le 07/08"
type input "110"
type input "44.41"
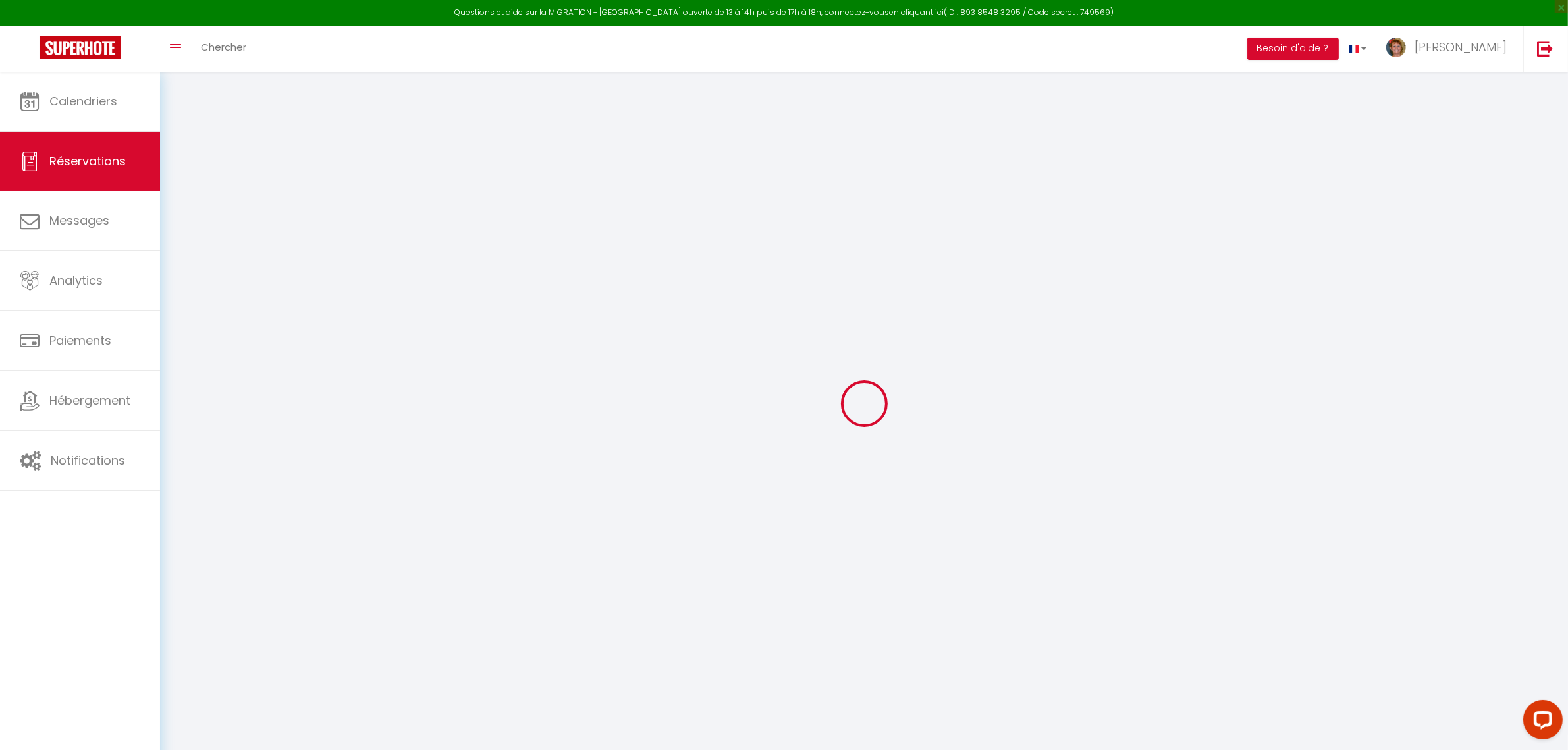
select select
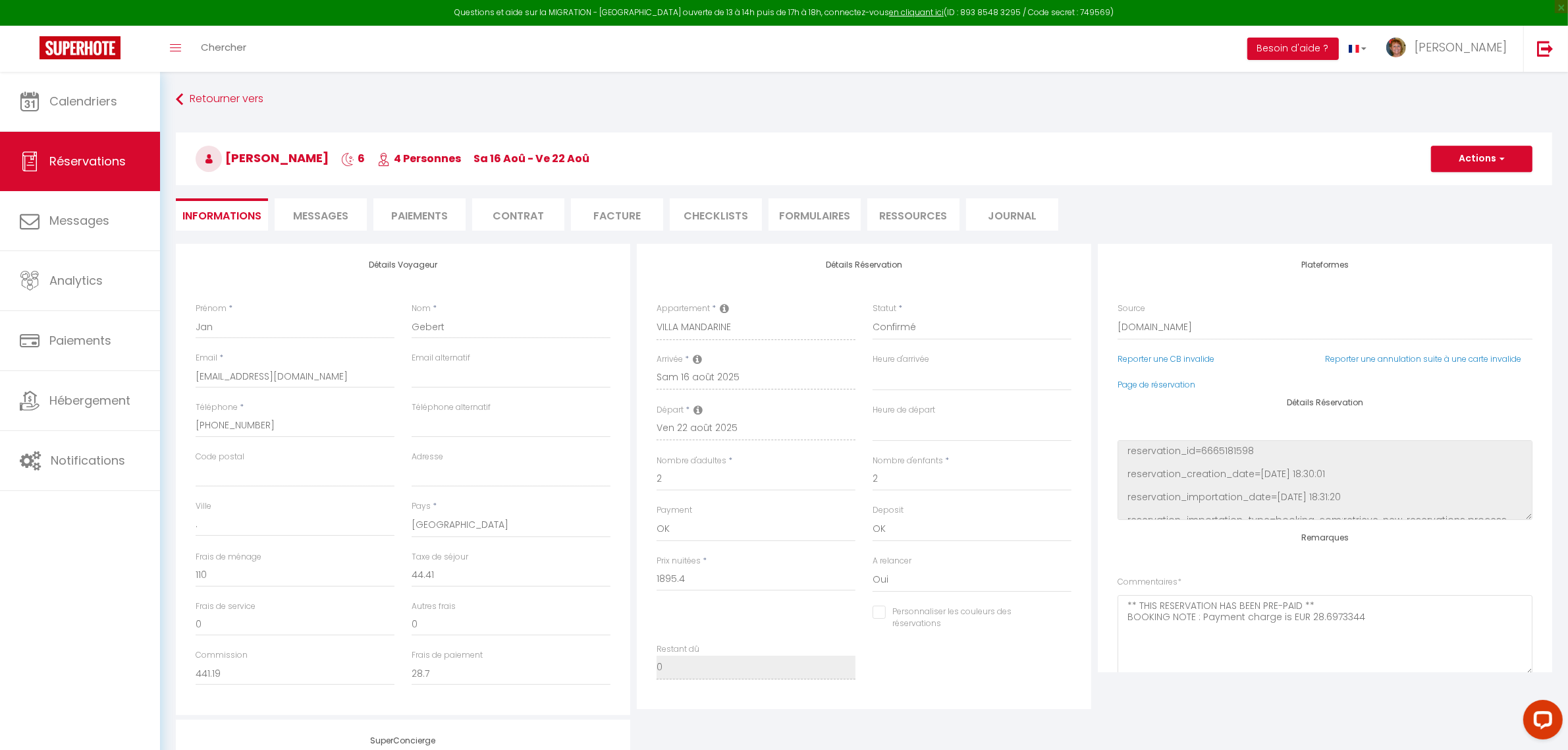
checkbox input "false"
select select
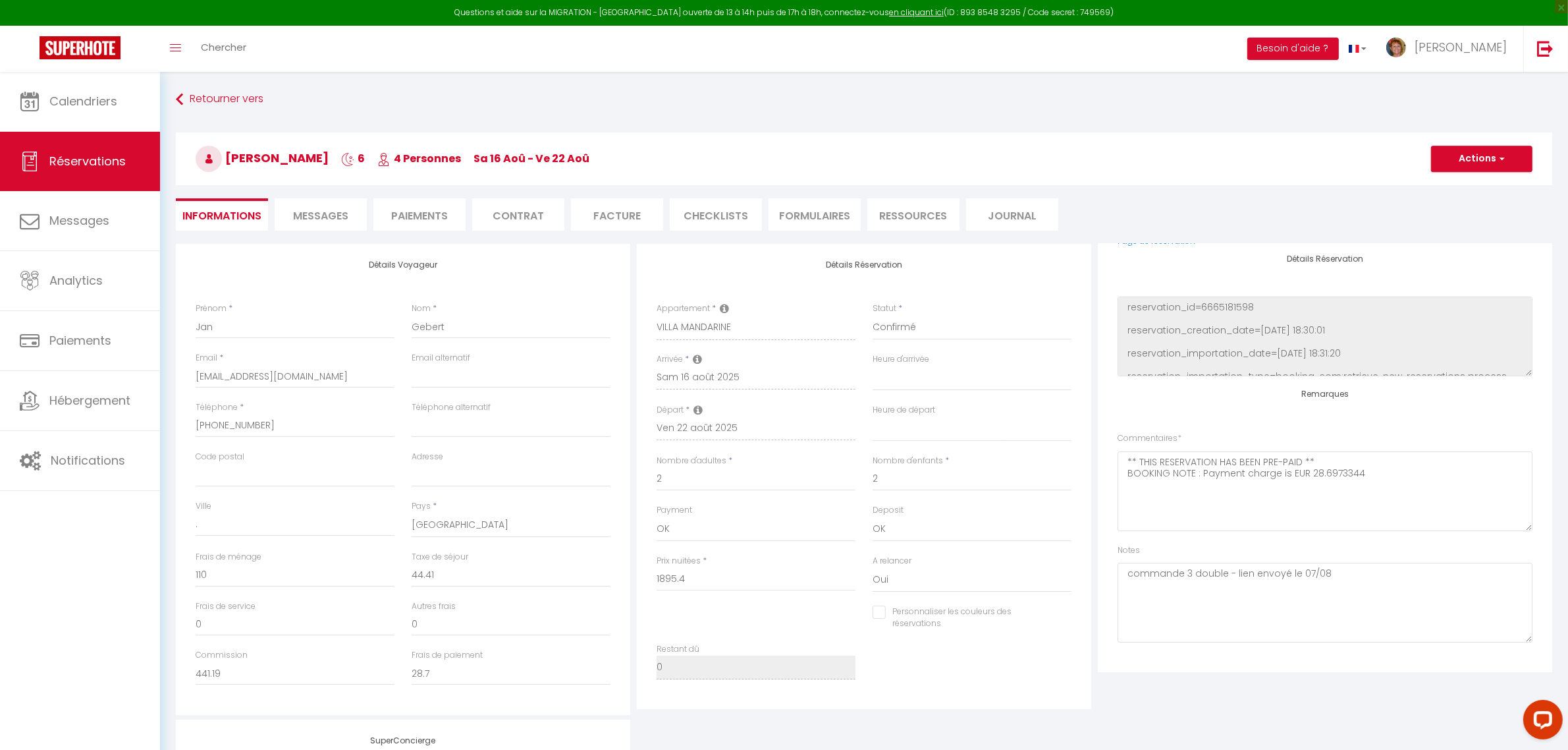
click at [317, 214] on span "Messages" at bounding box center [321, 215] width 55 height 15
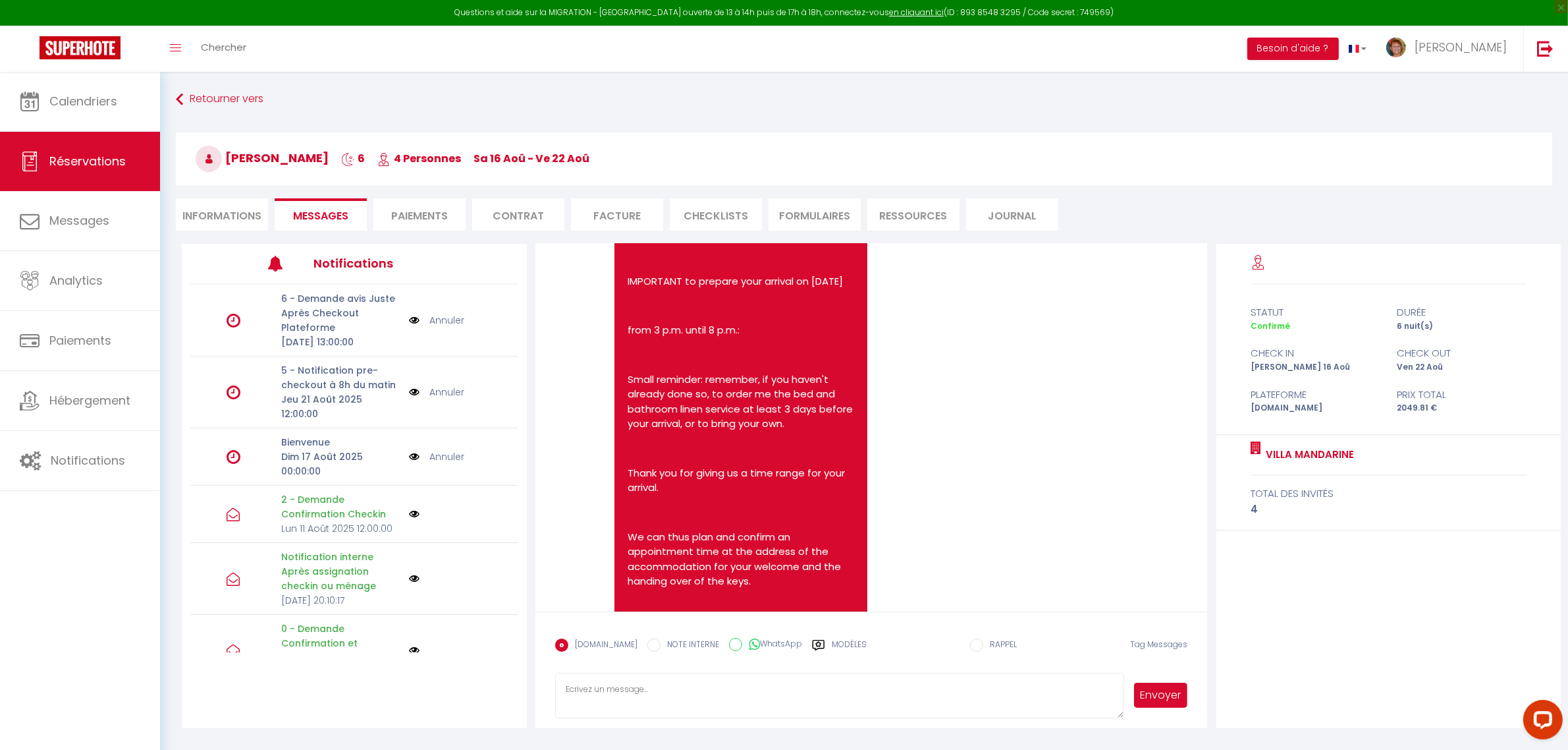
scroll to position [1684, 0]
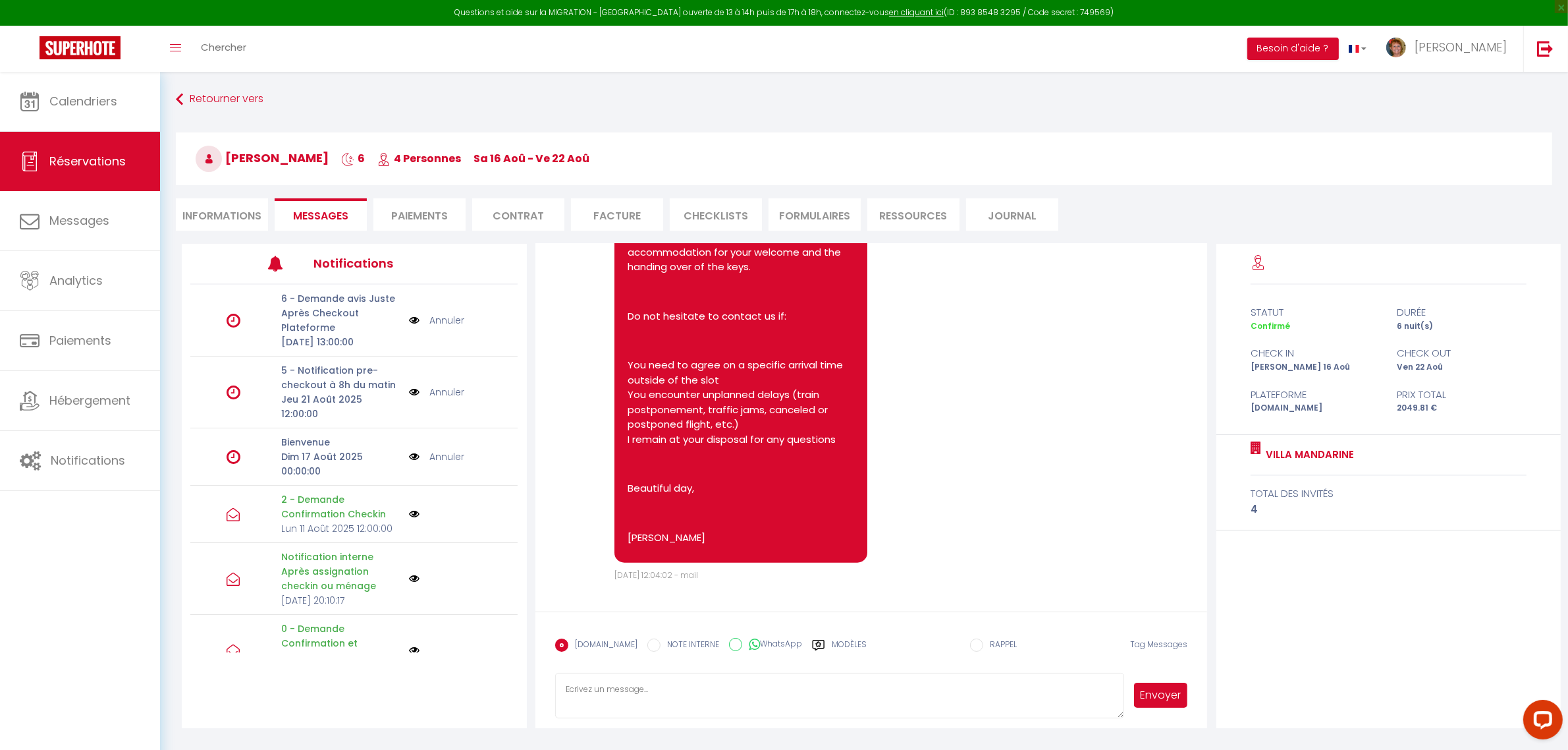
click at [644, 690] on textarea at bounding box center [840, 695] width 569 height 46
type textarea "Hello,, May i remind you the payment link for bed linen to enable me to prepare…"
click at [1176, 694] on button "Envoyer" at bounding box center [1161, 695] width 54 height 25
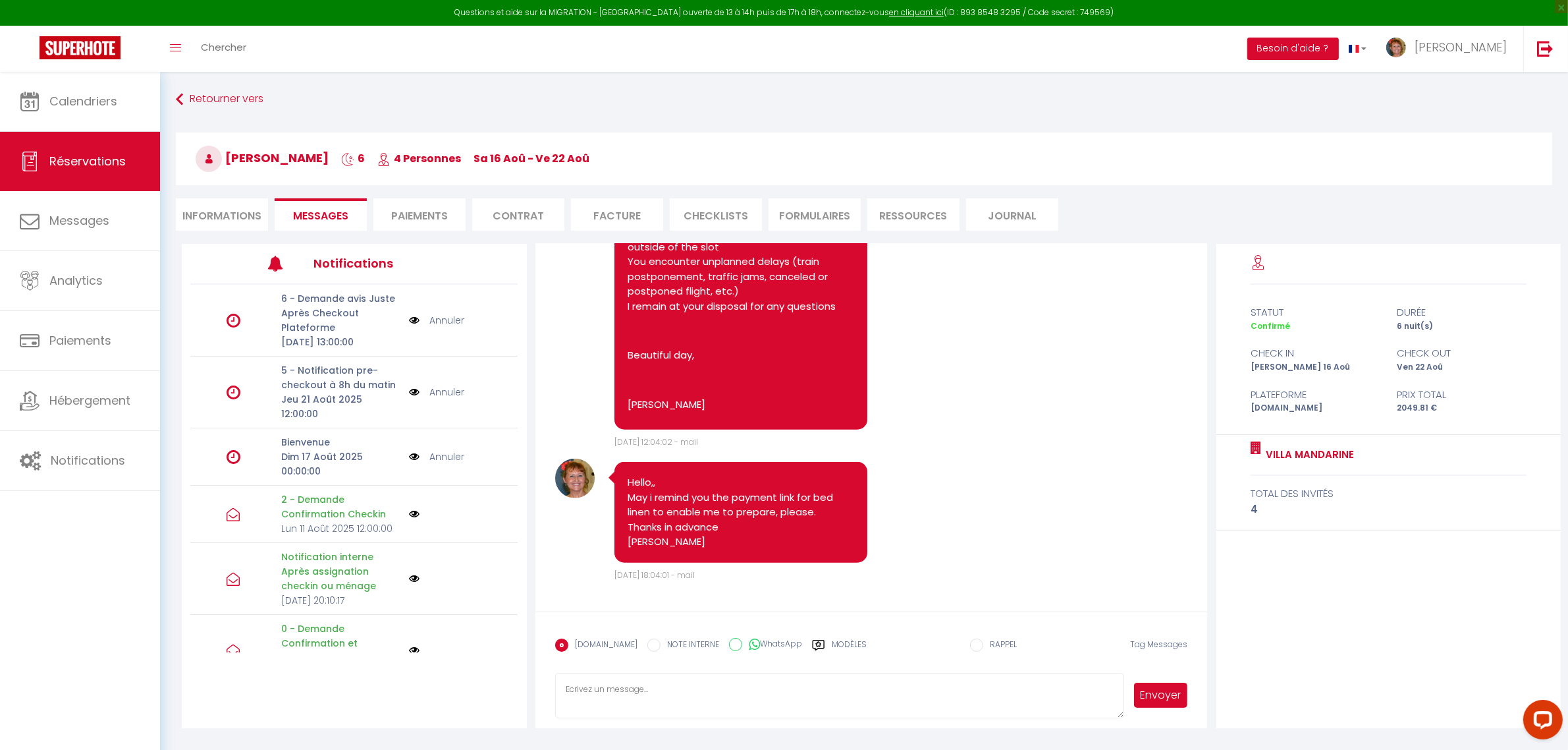
scroll to position [1817, 0]
click at [51, 103] on span "Calendriers" at bounding box center [83, 101] width 68 height 17
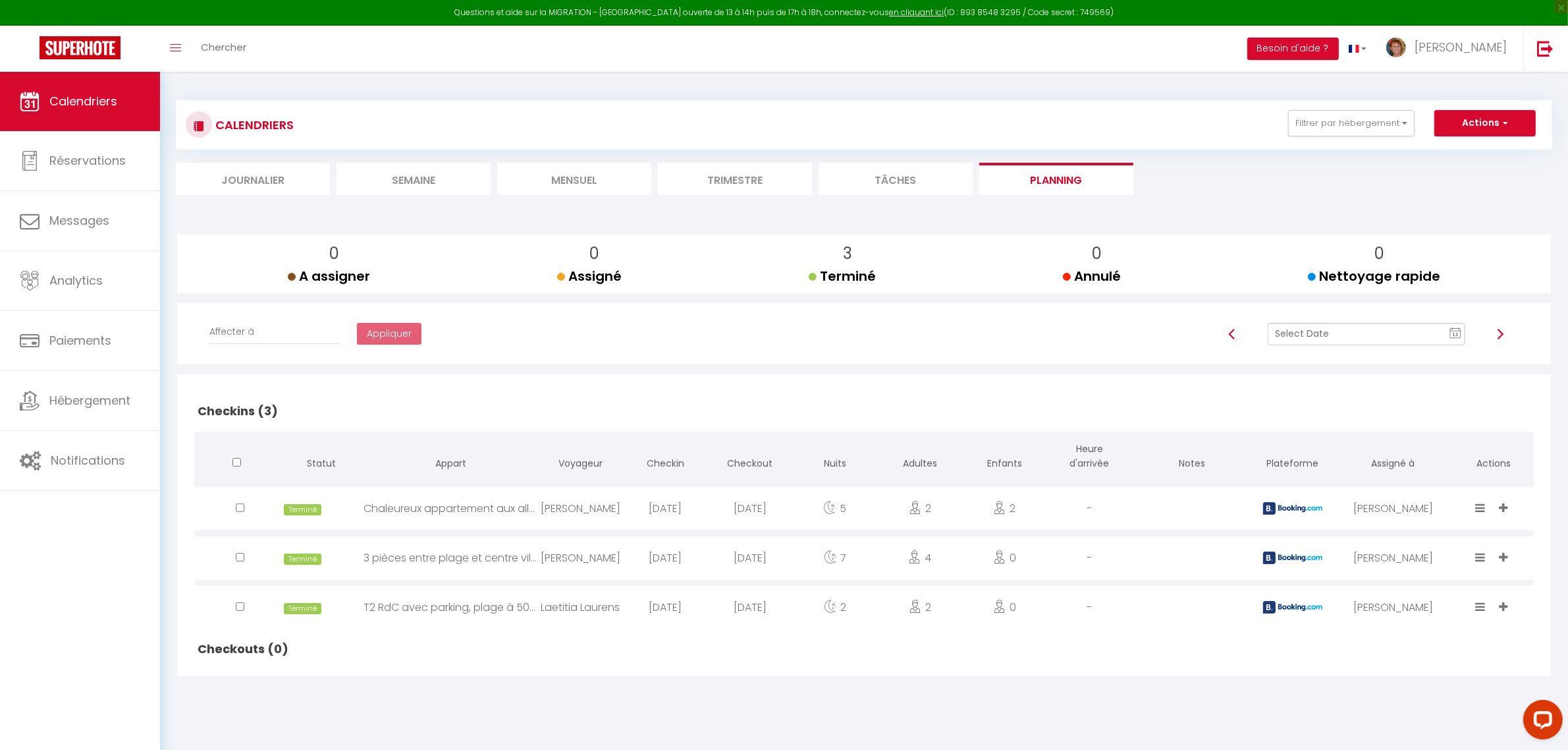
click at [1504, 337] on img at bounding box center [1500, 334] width 11 height 11
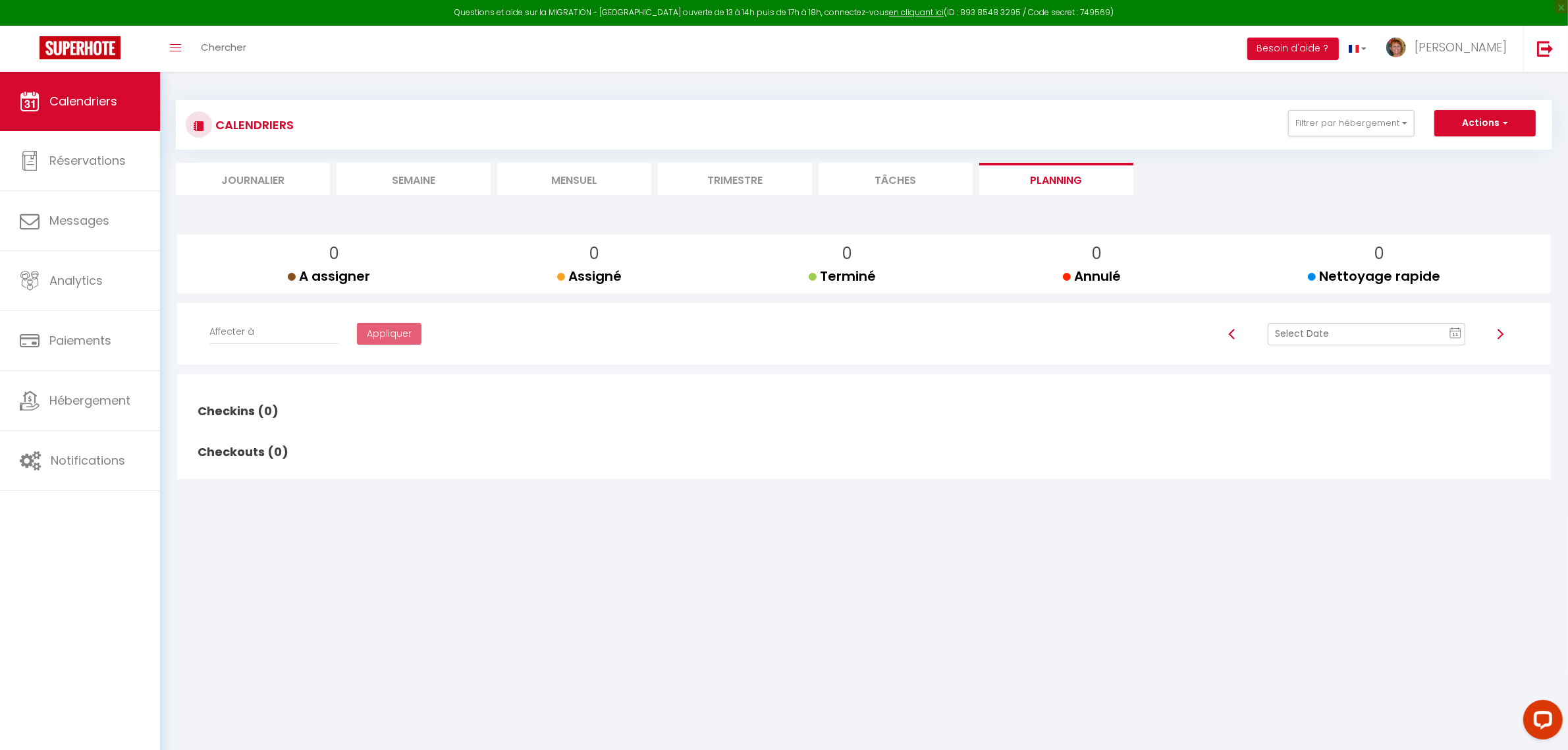
click at [1504, 337] on img at bounding box center [1500, 334] width 11 height 11
checkbox input "false"
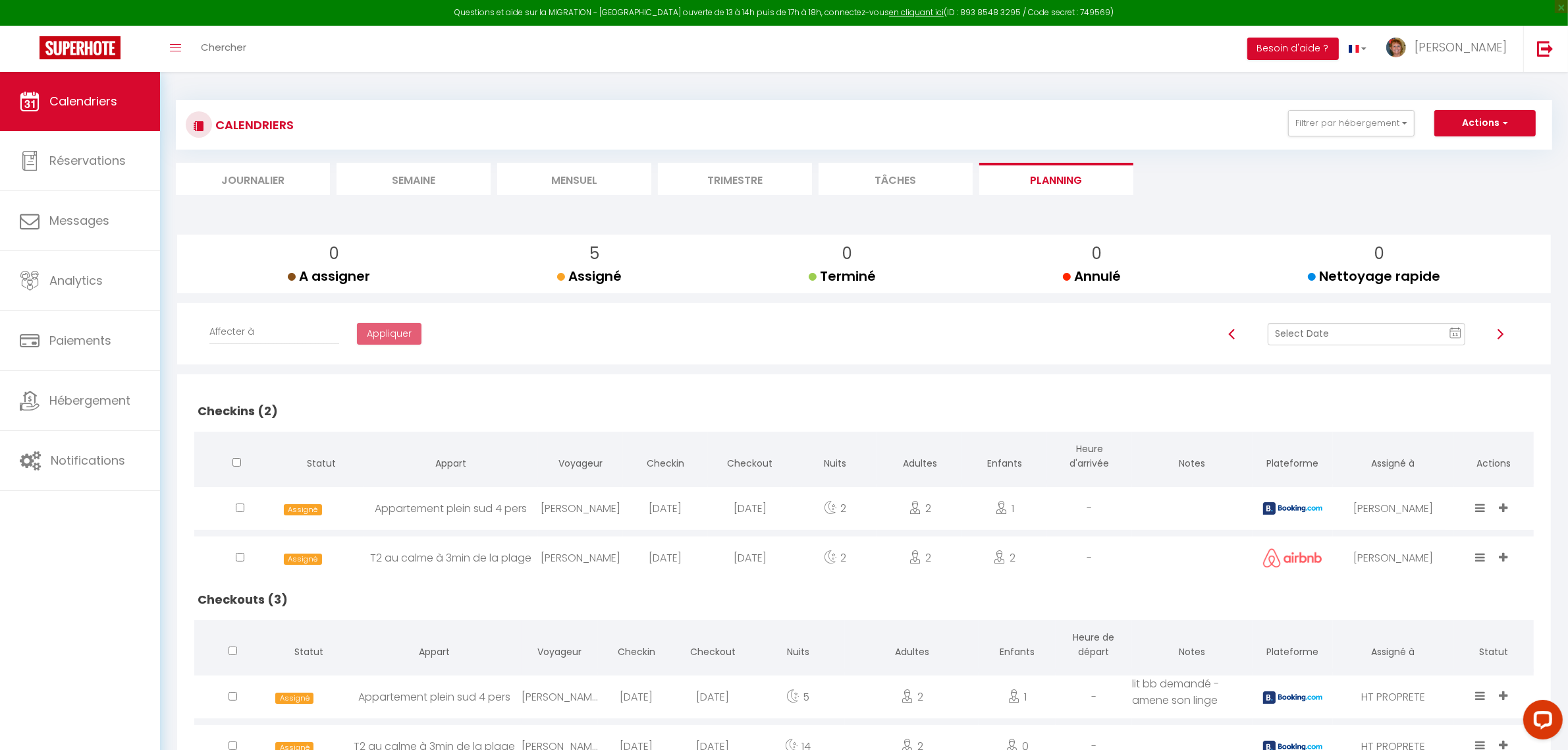
click at [1500, 333] on img at bounding box center [1500, 334] width 11 height 11
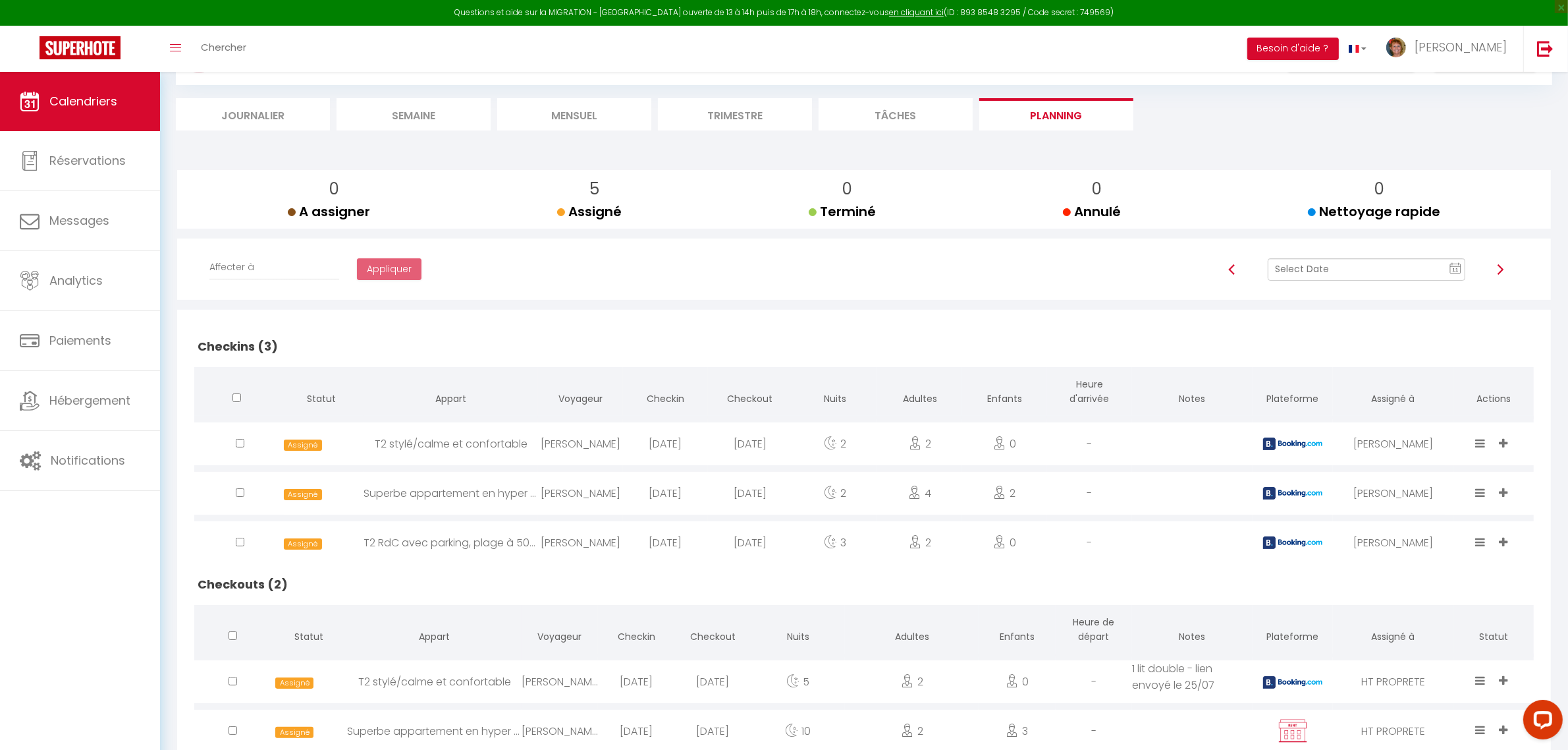
scroll to position [27, 0]
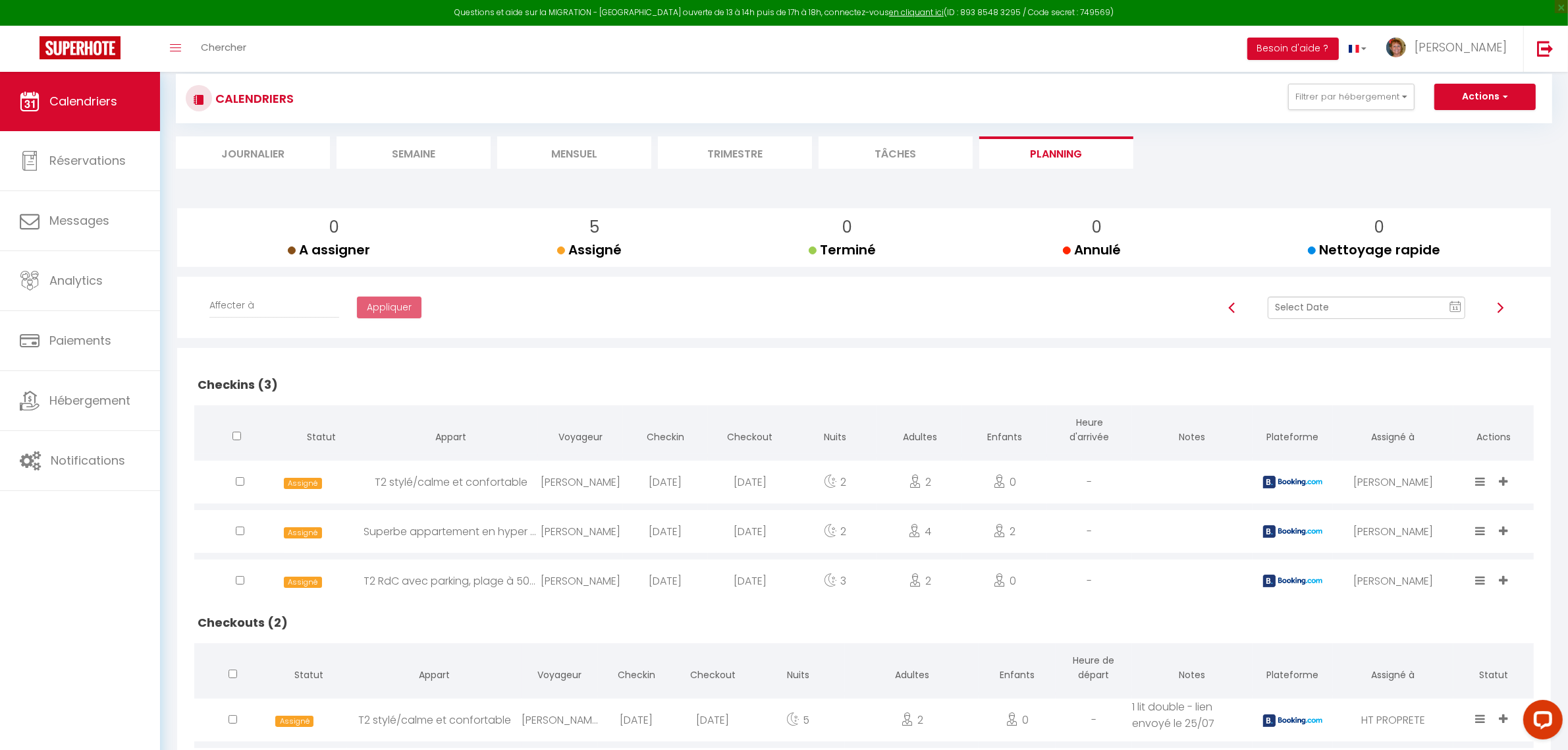
click at [635, 531] on div "2025-08-14" at bounding box center [665, 530] width 85 height 43
select select "0"
select select "1"
select select
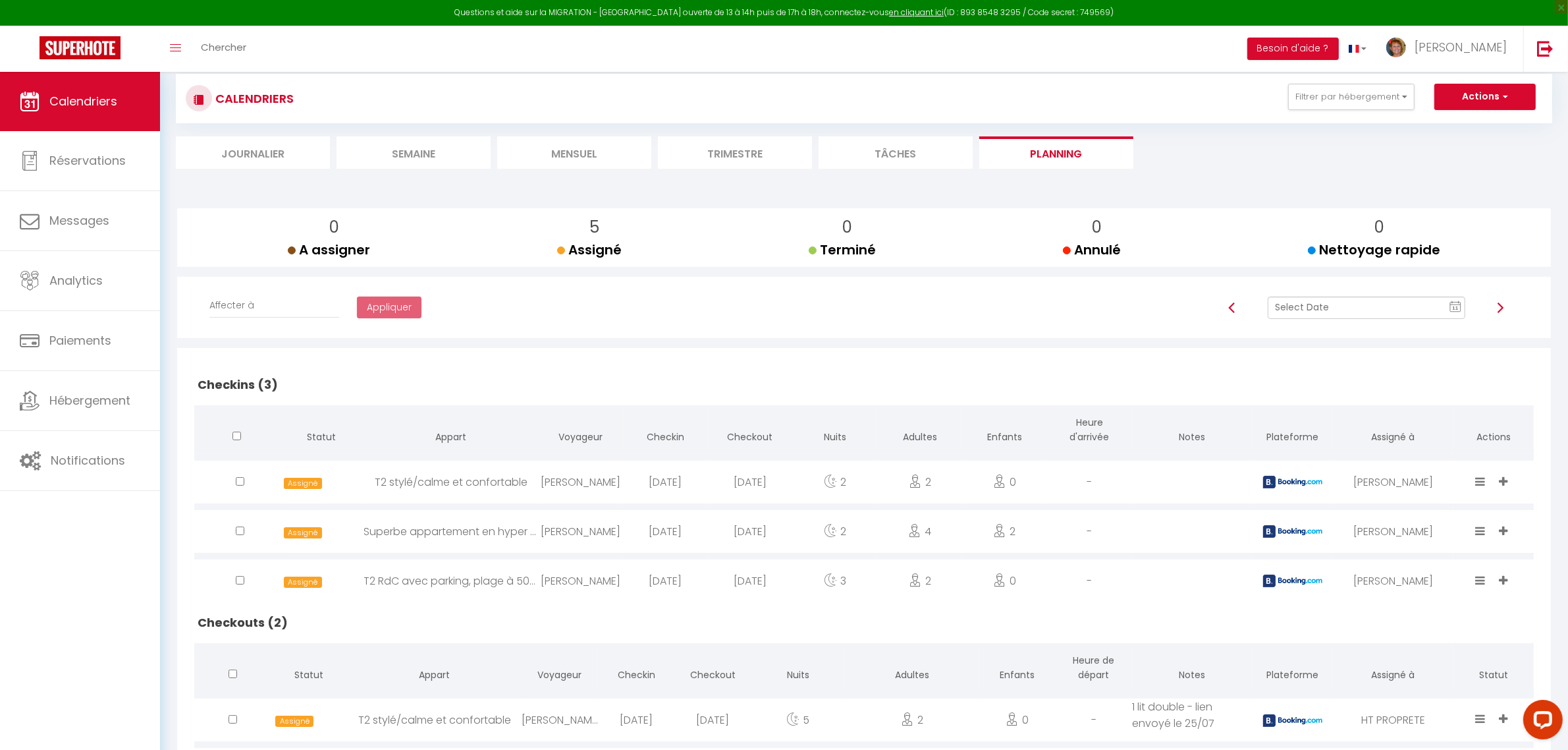
select select
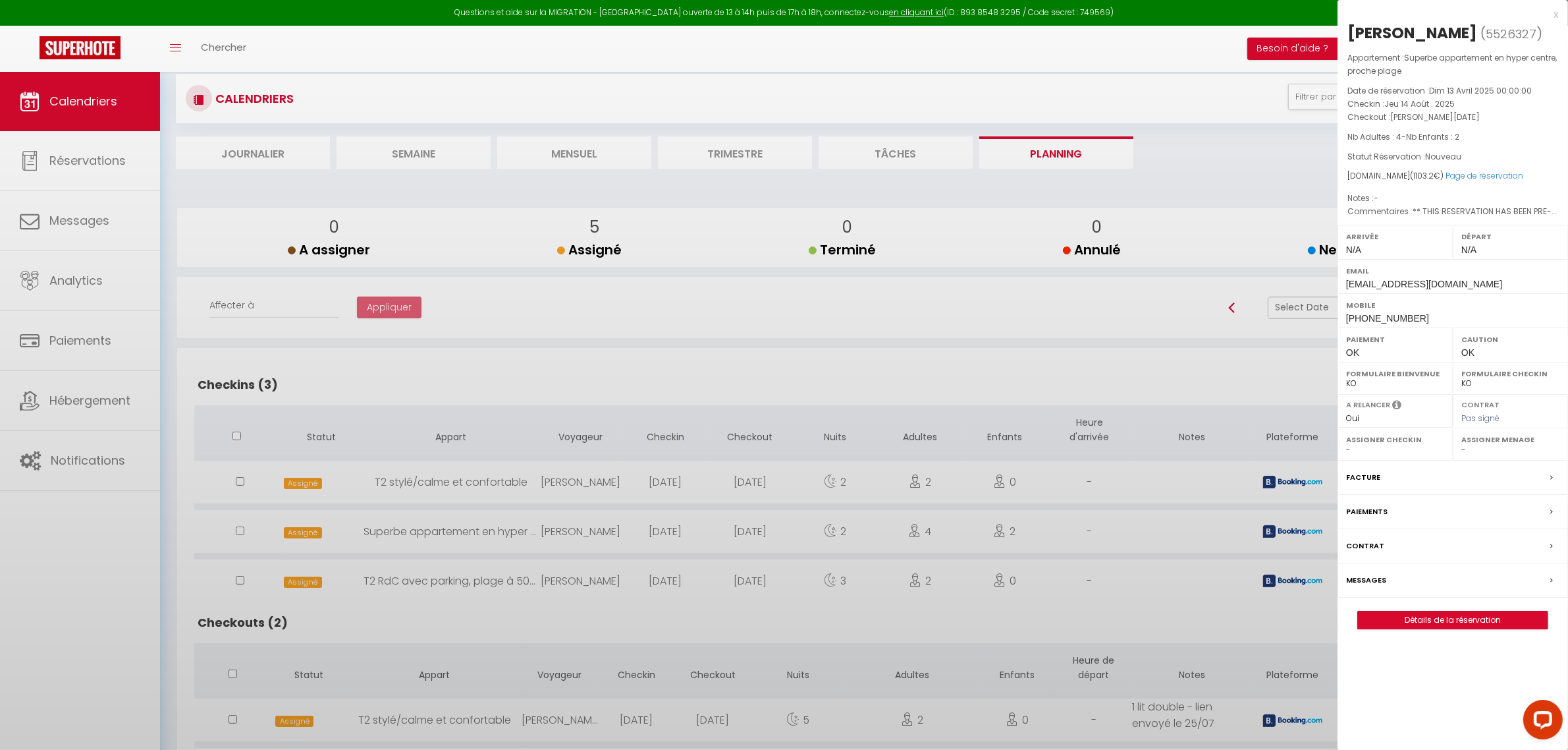
select select "11213"
select select "39332"
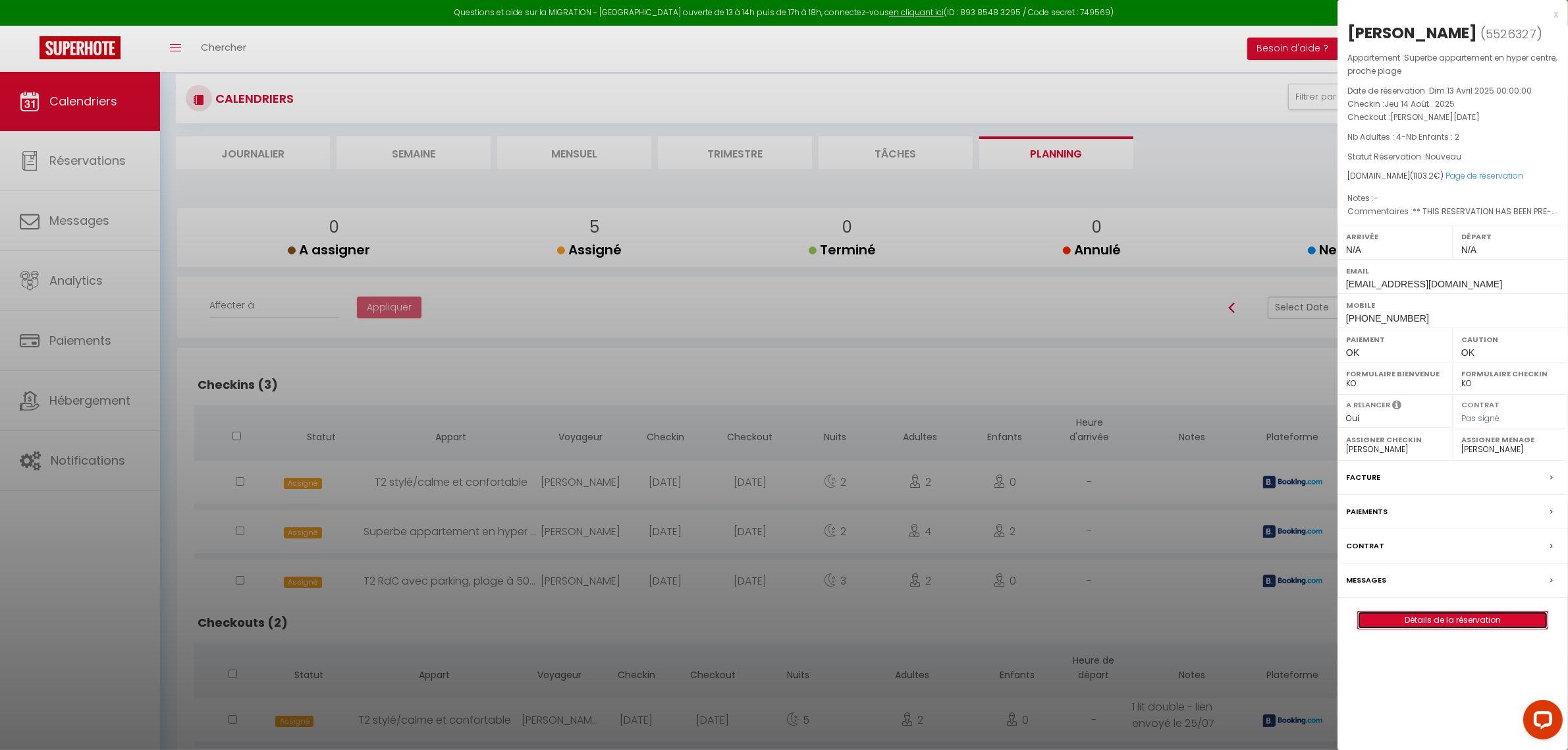
click at [1466, 618] on link "Détails de la réservation" at bounding box center [1452, 620] width 190 height 18
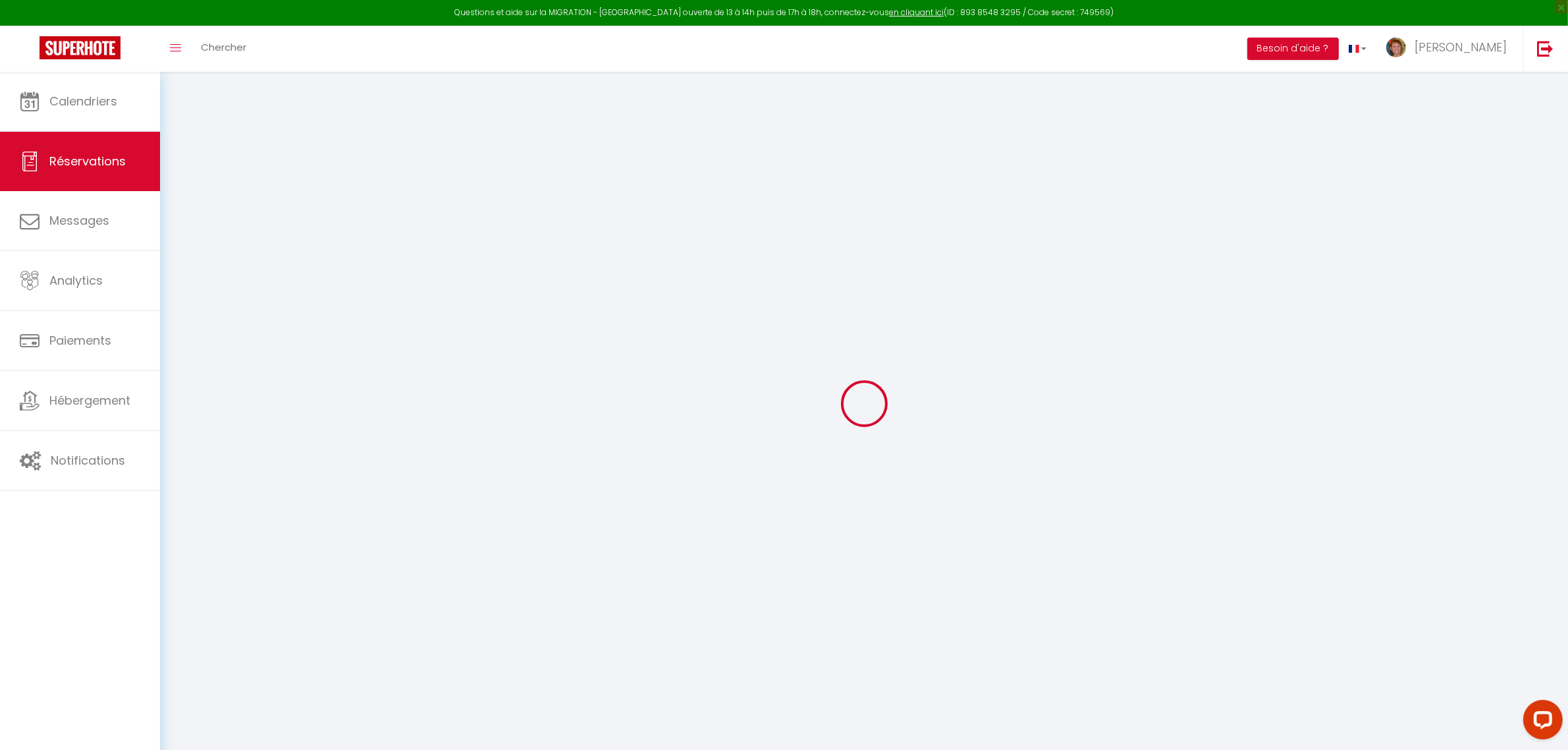
type input "Dominic"
type input "Gauthier"
type input "dgauth.457846@guest.booking.com"
type input "+14508229489"
select select "CA"
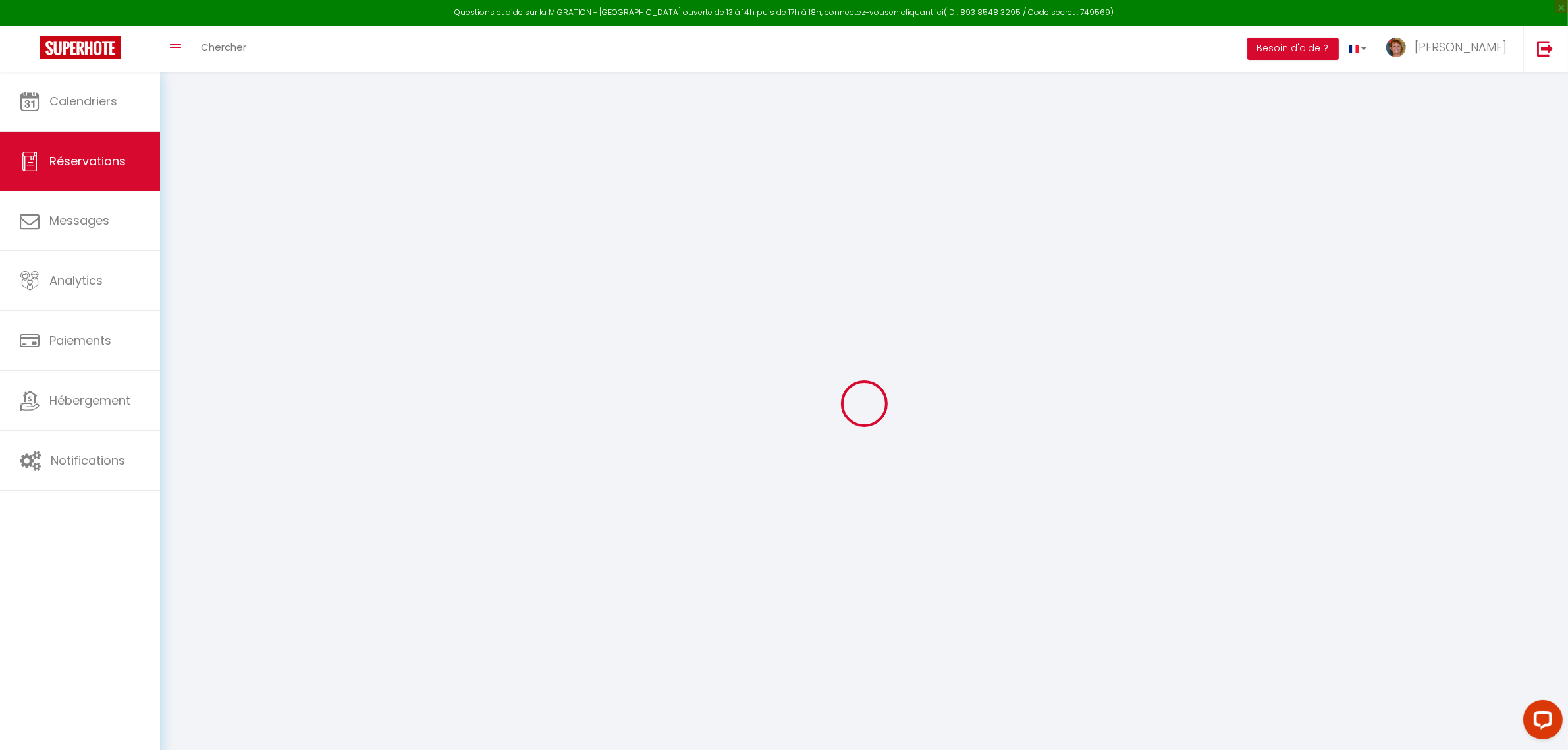
type input "100"
type input "184.96"
type input "15.44"
select select "21050"
select select "1"
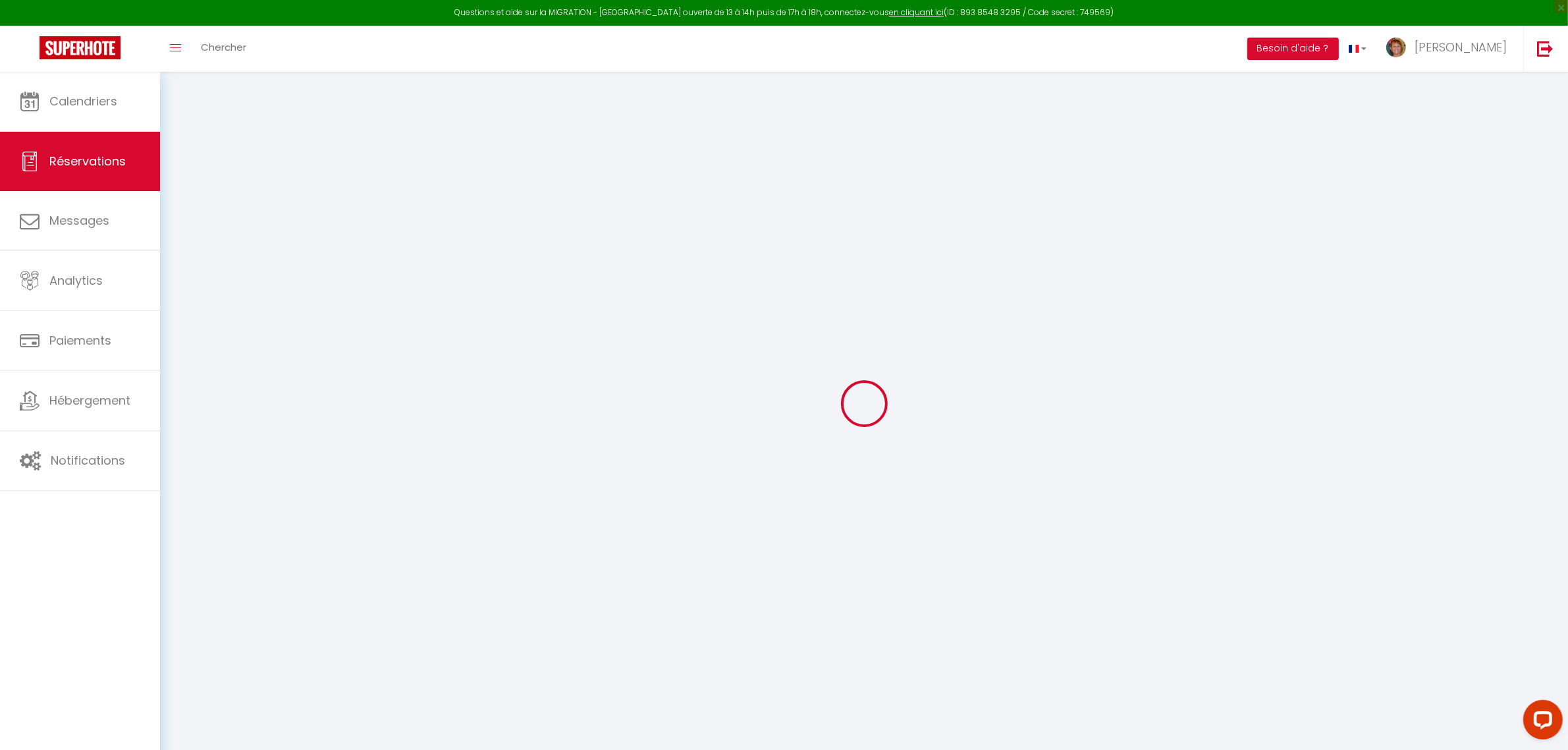
select select
type input "4"
type input "2"
select select "12"
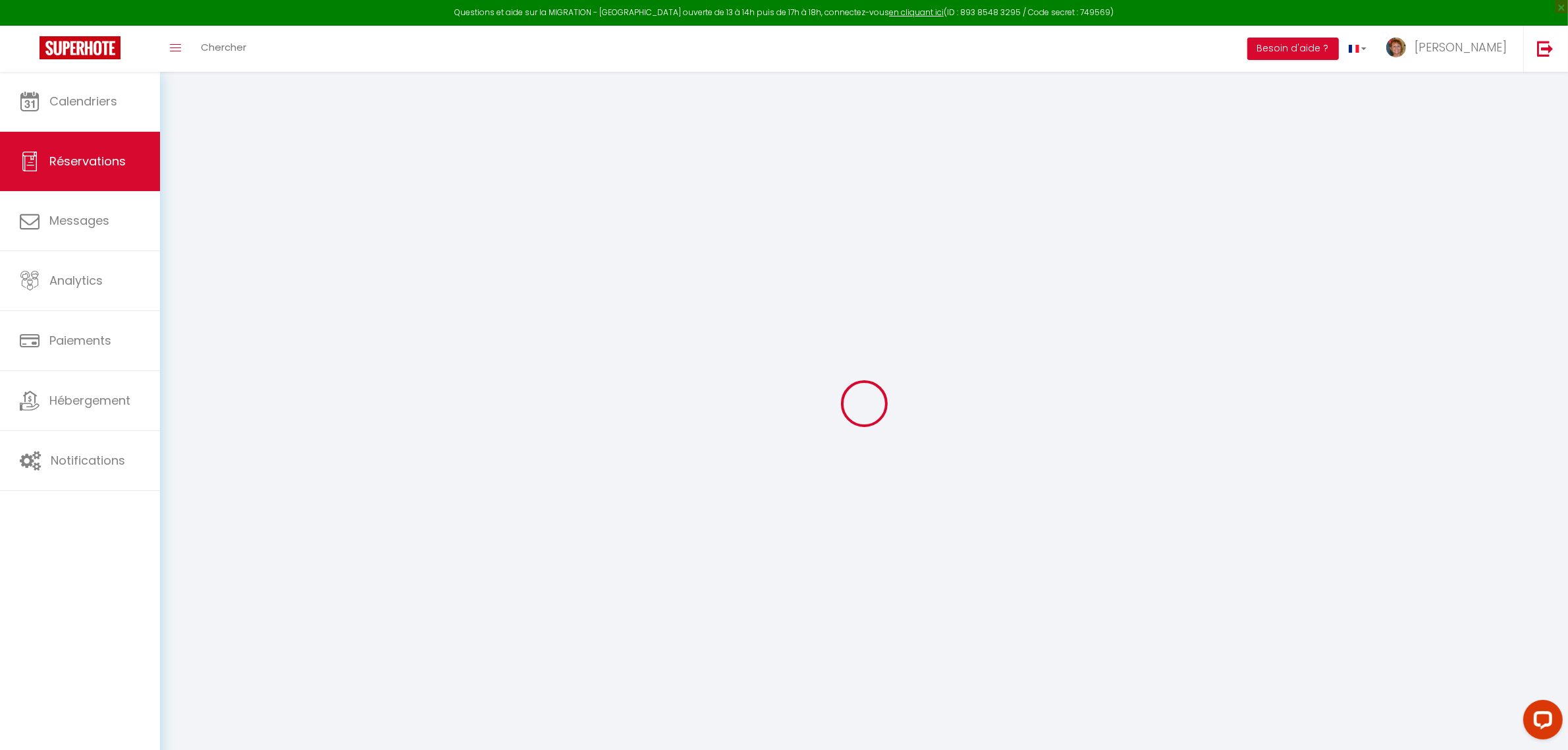
select select "15"
type input "880"
checkbox input "false"
type input "0"
select select "2"
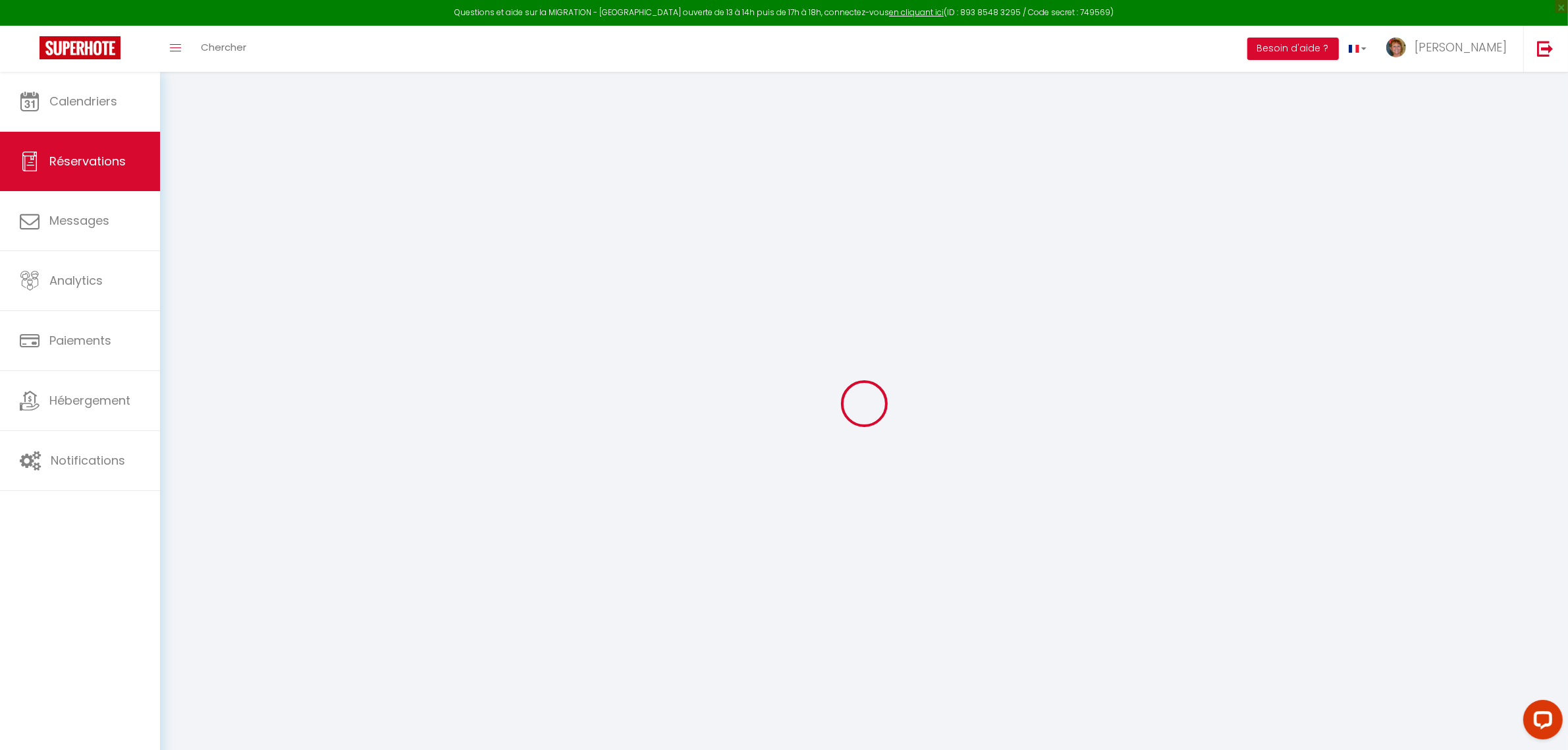
type input "90"
type input "0"
select select
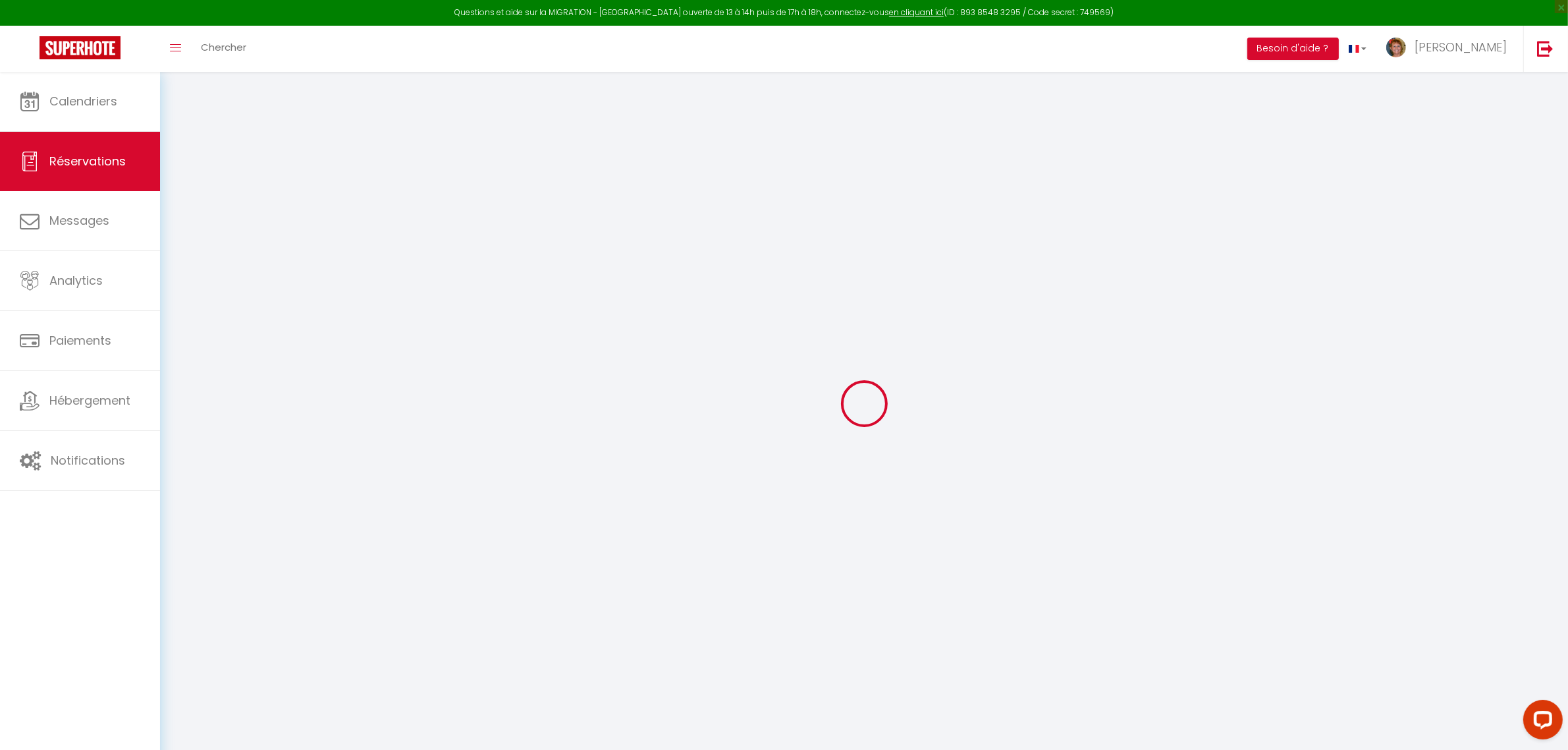
checkbox input "false"
select select
checkbox input "false"
select select
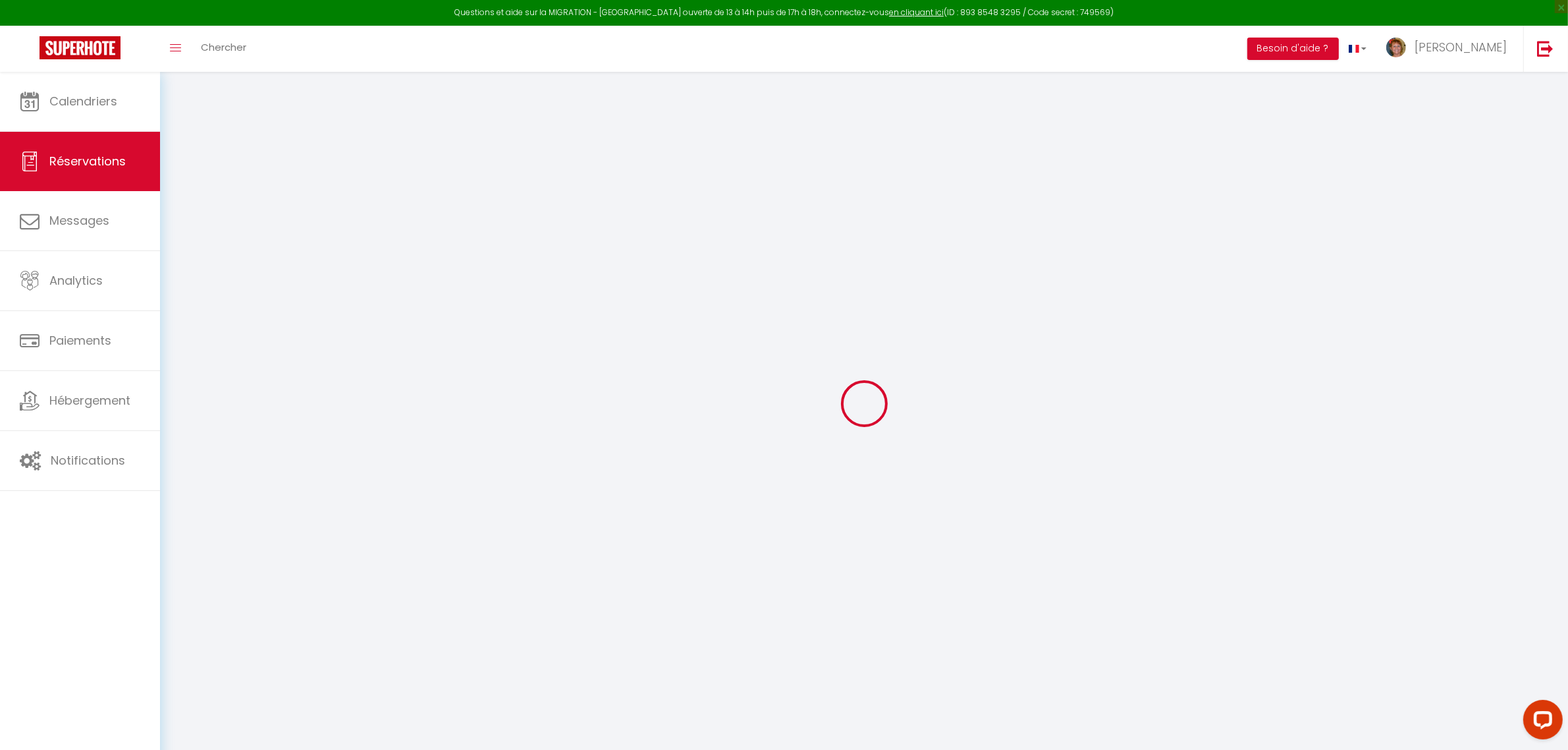
select select
checkbox input "false"
type textarea "** THIS RESERVATION HAS BEEN PRE-PAID ** BOOKING NOTE : Payment charge is EUR 1…"
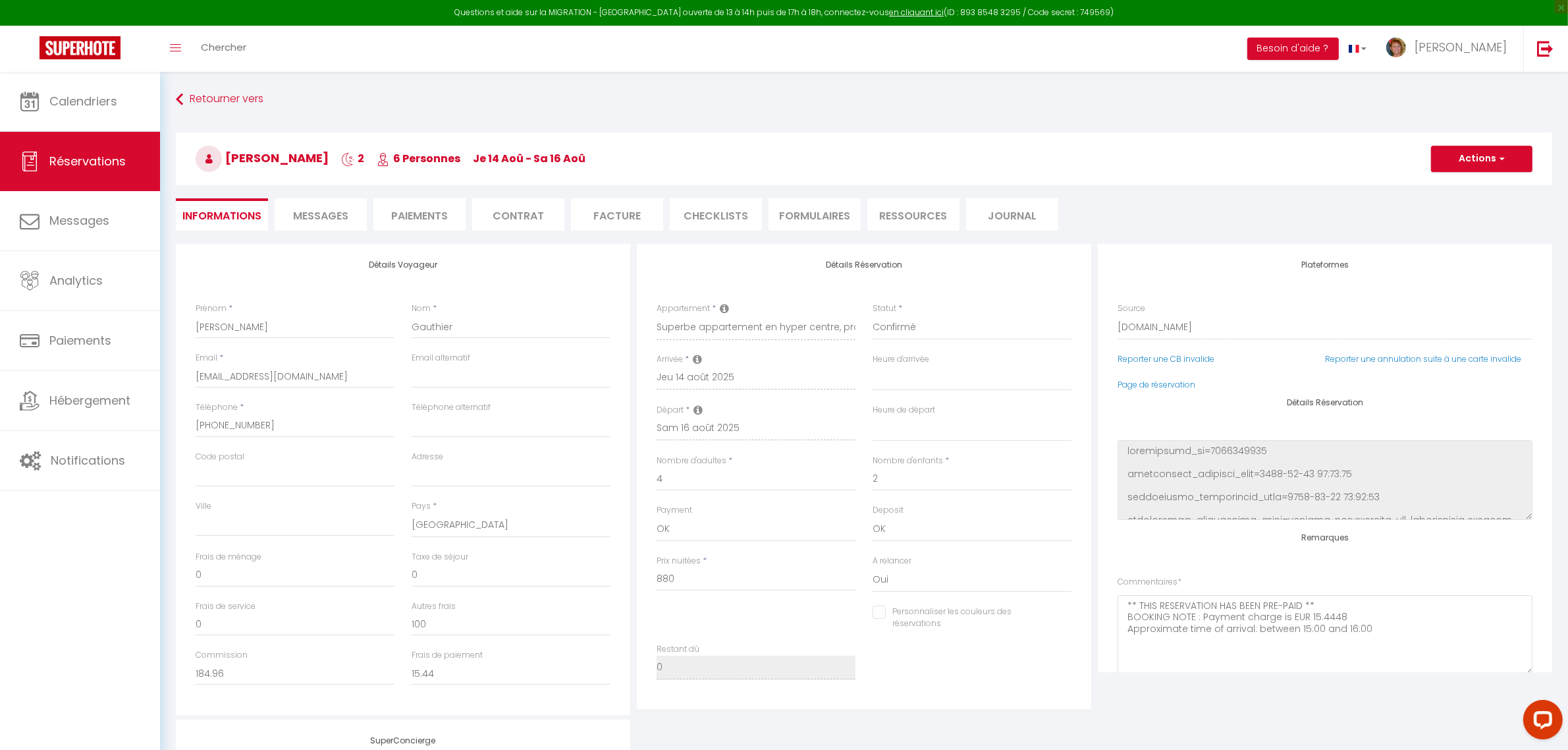
type input "108"
type input "15.2"
select select
click at [320, 209] on span "Messages" at bounding box center [321, 215] width 55 height 15
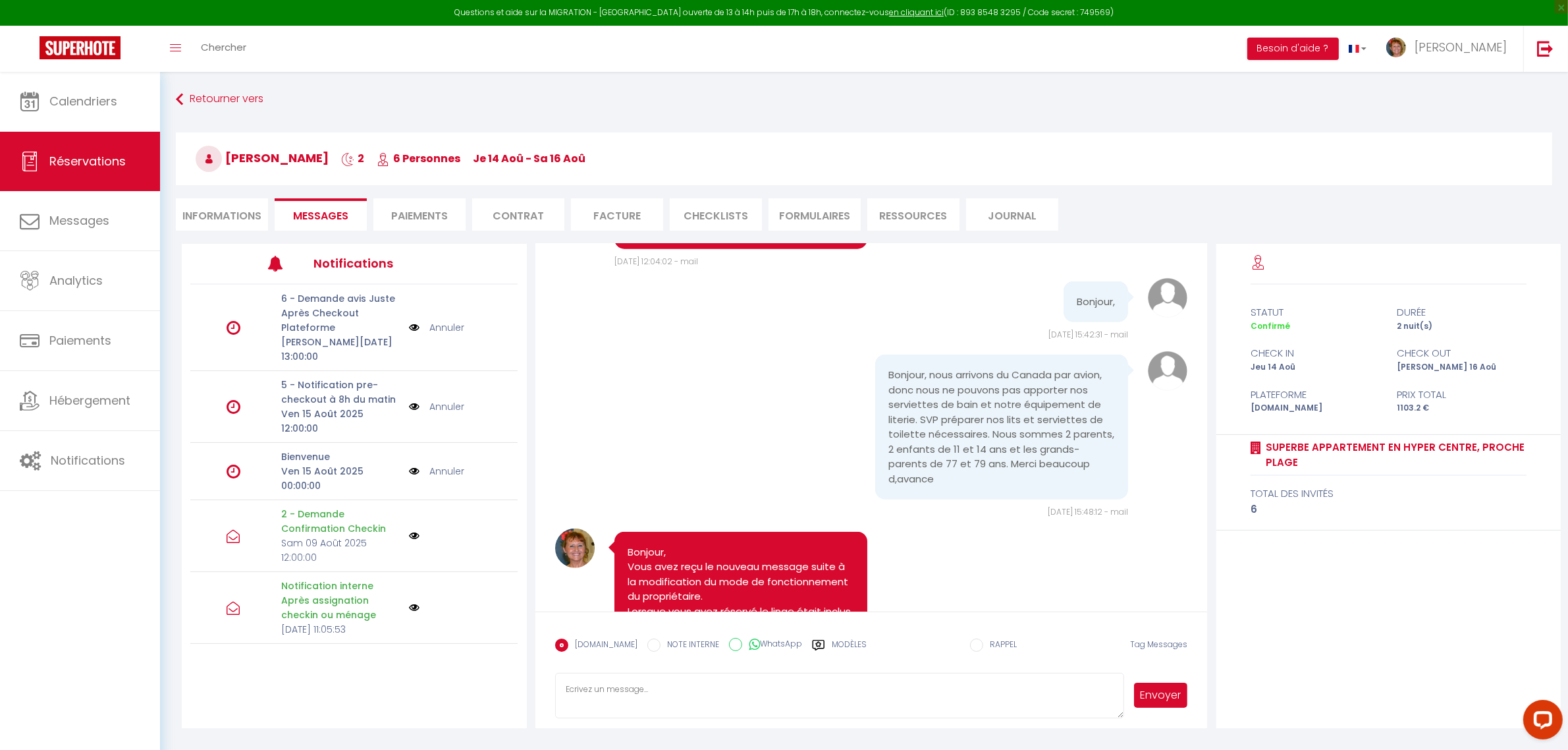
scroll to position [1808, 0]
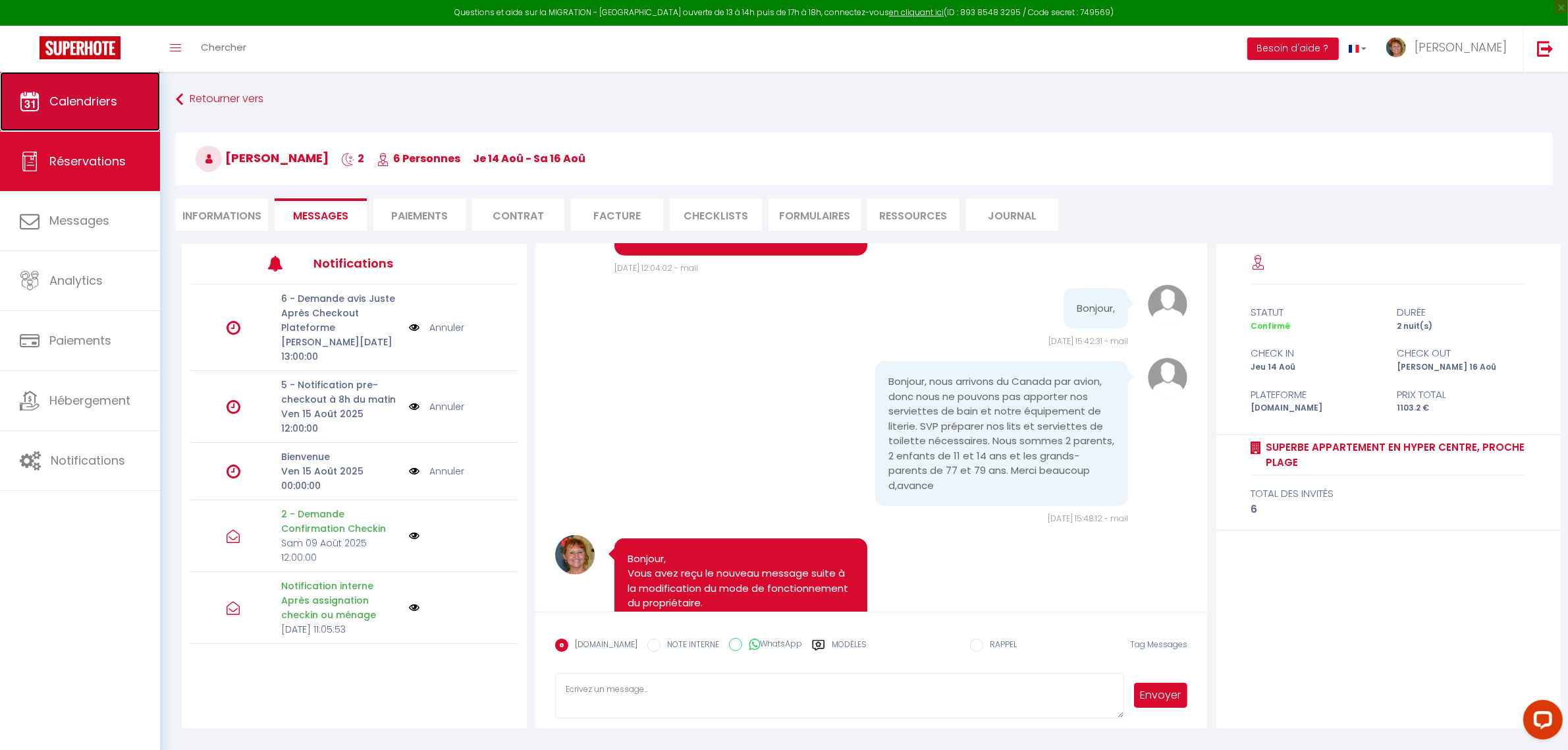
click at [120, 87] on link "Calendriers" at bounding box center [80, 101] width 160 height 59
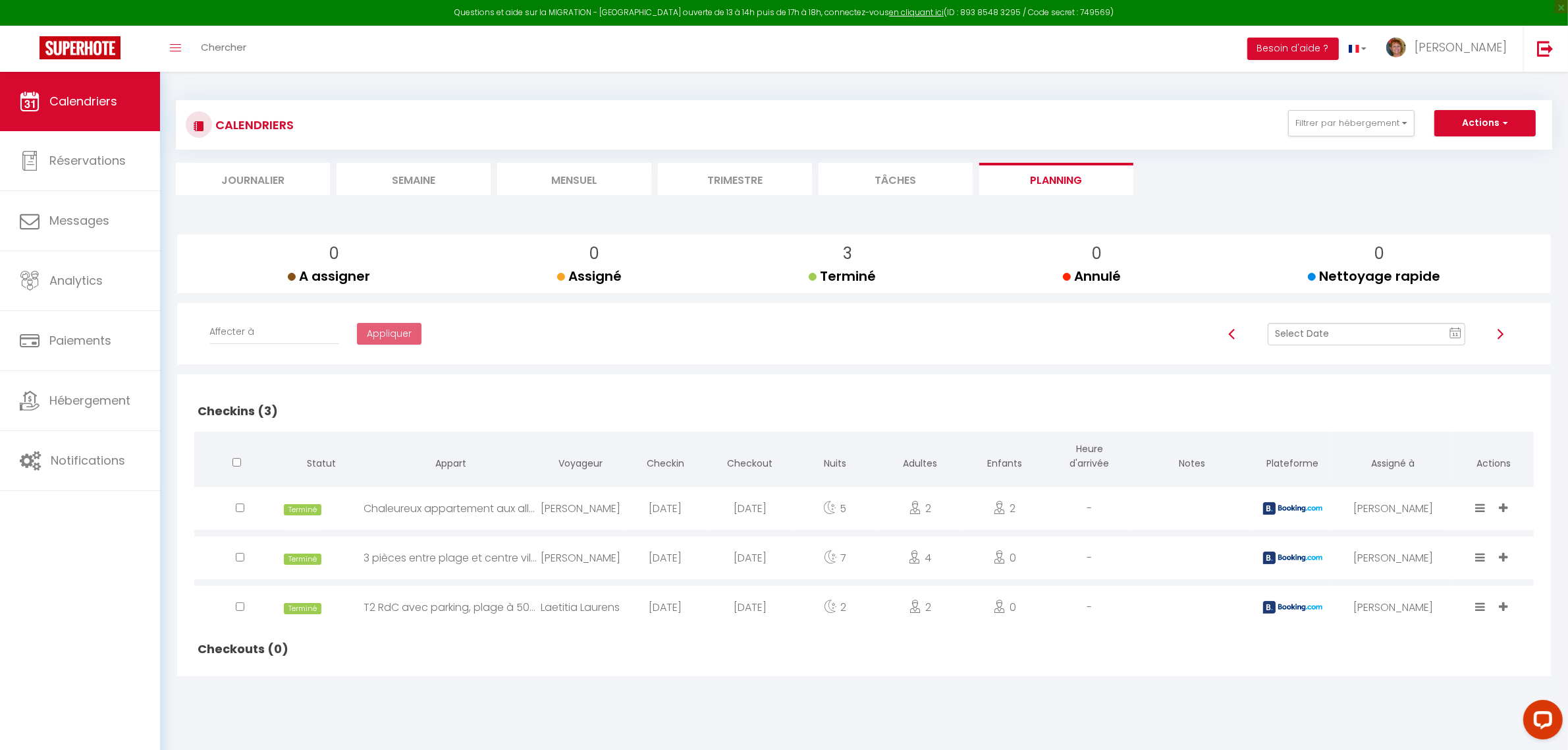
click at [1504, 325] on div at bounding box center [1500, 333] width 53 height 23
click at [1500, 338] on img at bounding box center [1500, 334] width 11 height 11
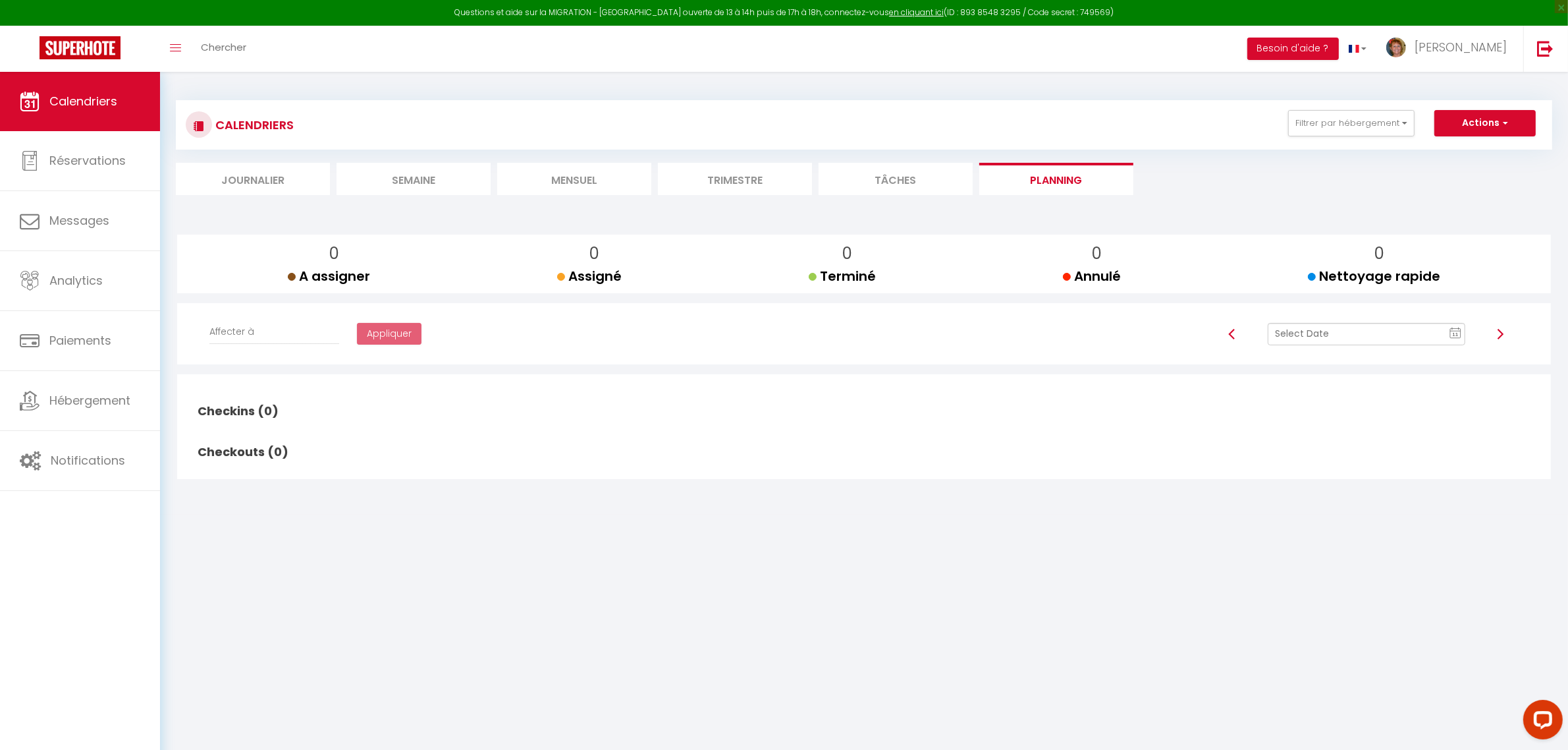
click at [1500, 338] on img at bounding box center [1500, 334] width 11 height 11
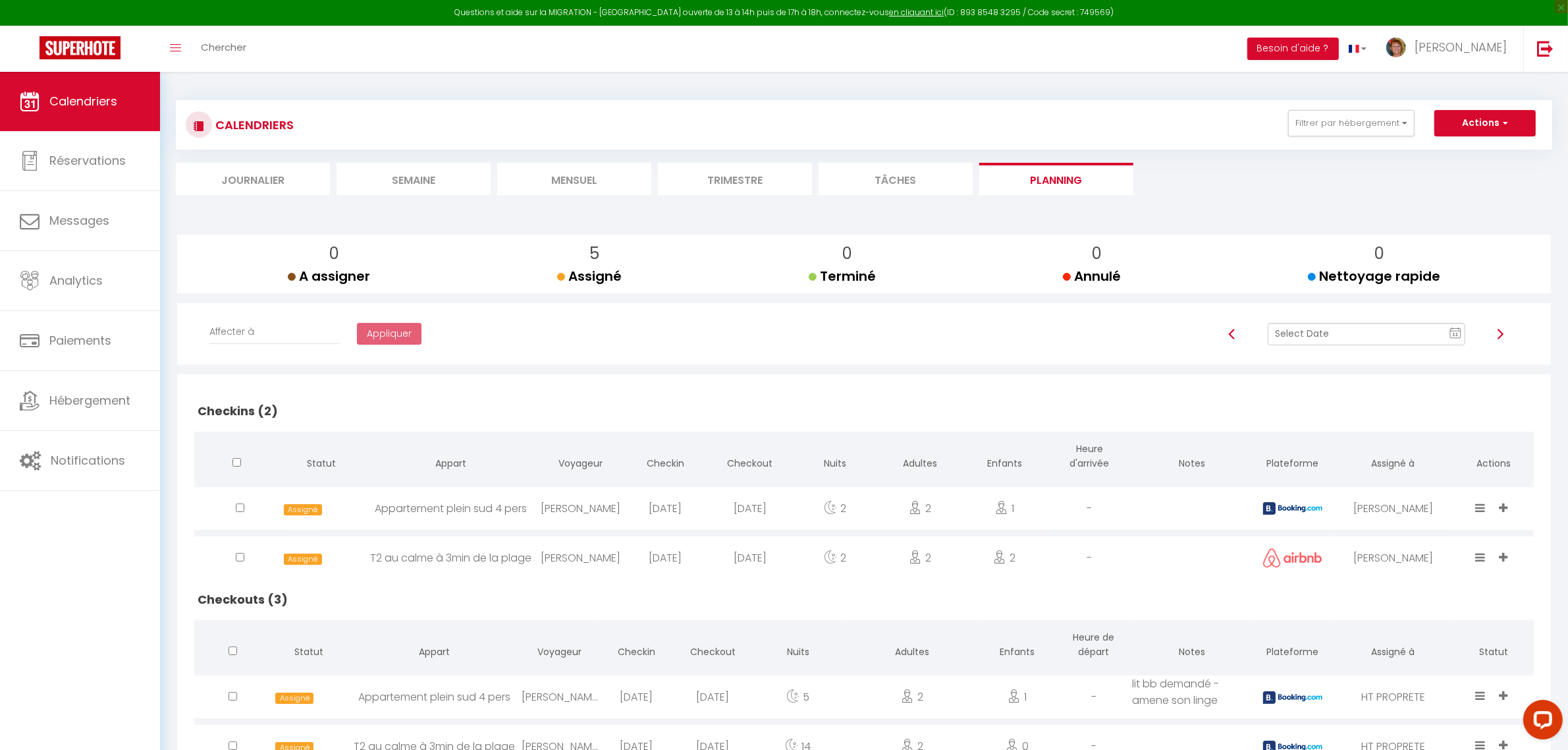
click at [1500, 334] on img at bounding box center [1500, 334] width 11 height 11
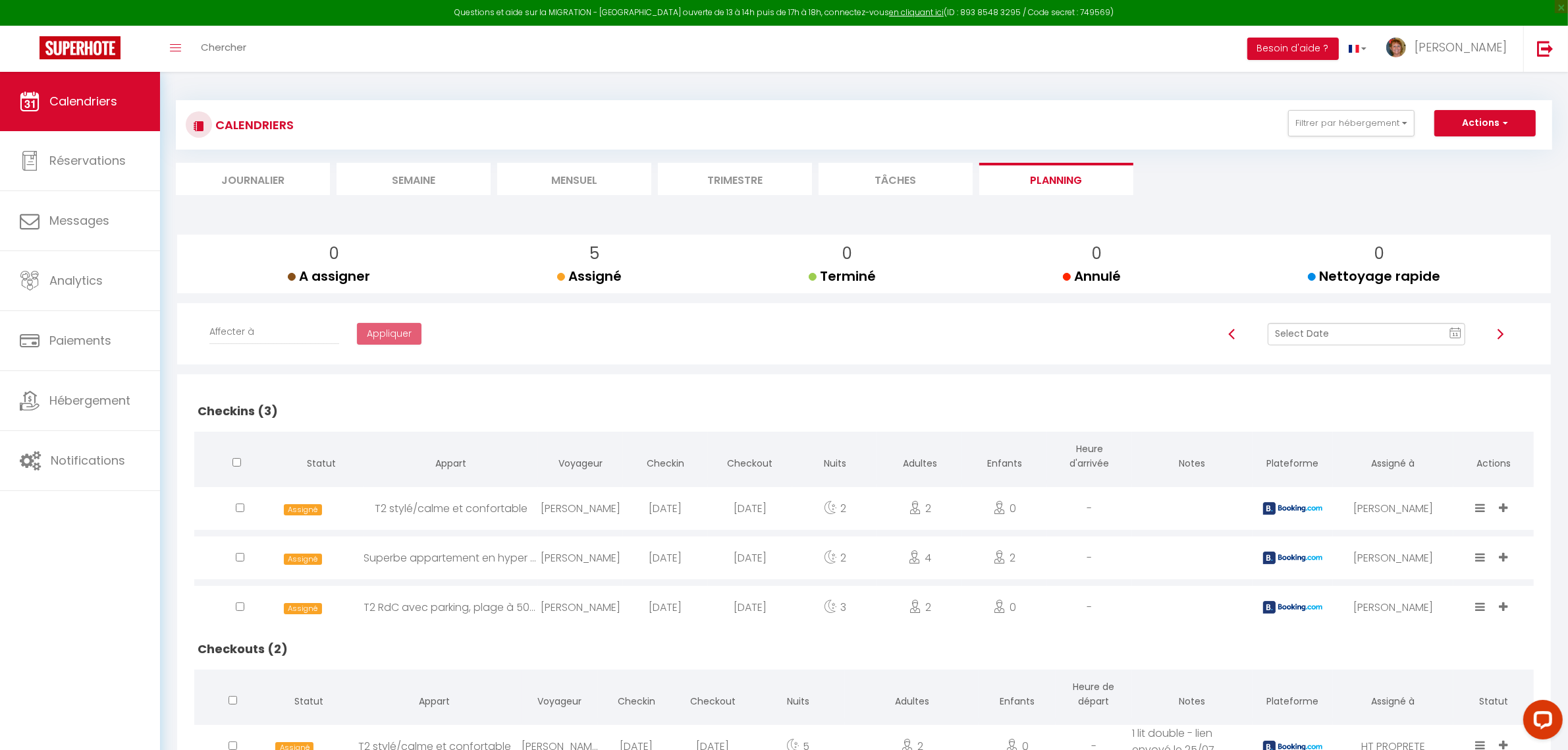
click at [1500, 334] on img at bounding box center [1500, 334] width 11 height 11
